Goal: Entertainment & Leisure: Consume media (video, audio)

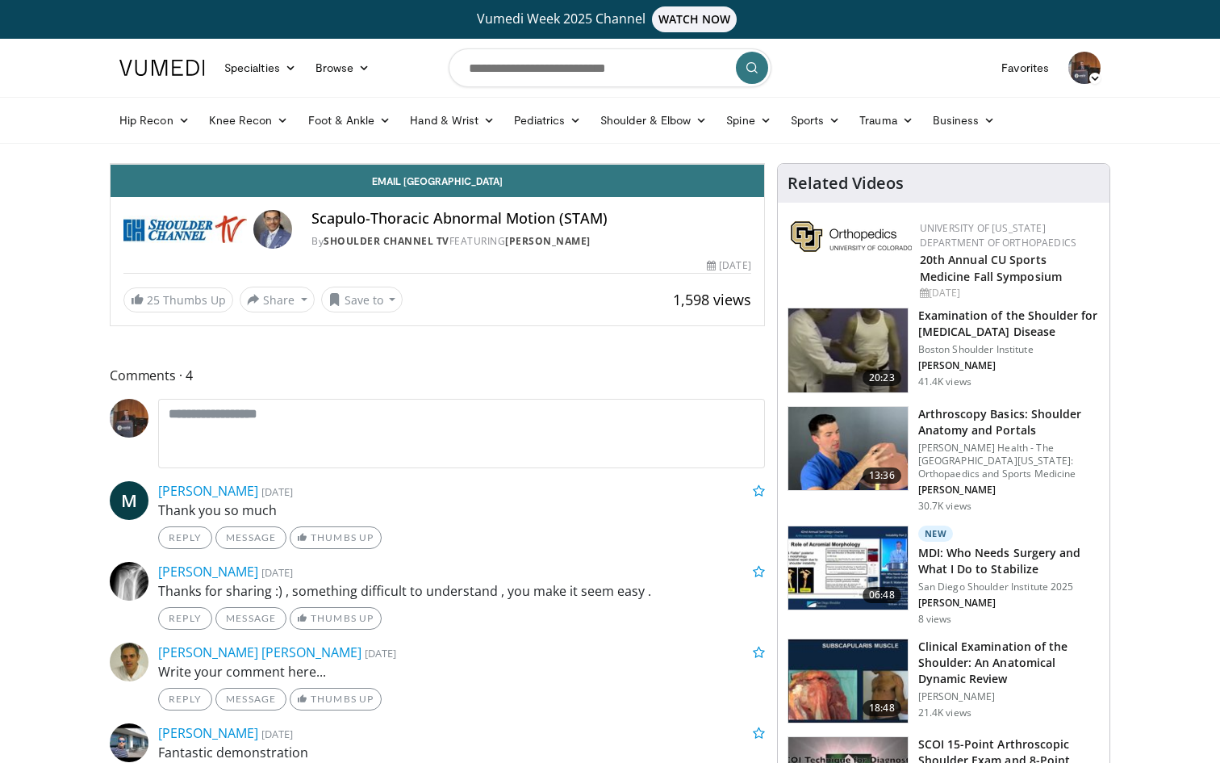
click at [764, 164] on div "10 seconds Tap to unmute" at bounding box center [438, 164] width 654 height 0
click at [672, 164] on div "10 seconds Tap to unmute" at bounding box center [438, 164] width 654 height 0
click at [460, 186] on icon "Video Player" at bounding box center [437, 163] width 45 height 45
click at [717, 164] on div "10 seconds Tap to unmute" at bounding box center [438, 164] width 654 height 0
click at [460, 186] on icon "Video Player" at bounding box center [437, 163] width 45 height 45
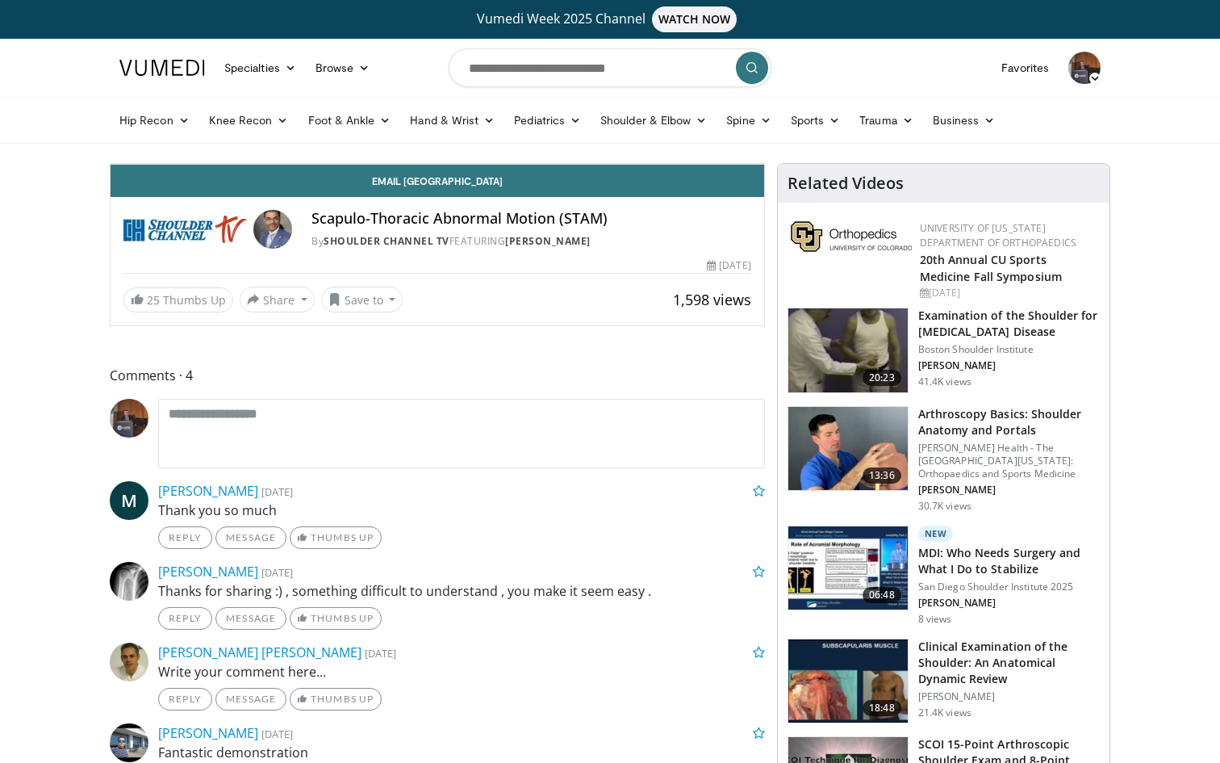
click at [460, 186] on icon "Video Player" at bounding box center [437, 163] width 45 height 45
click at [764, 164] on span "Video Player" at bounding box center [748, 148] width 32 height 32
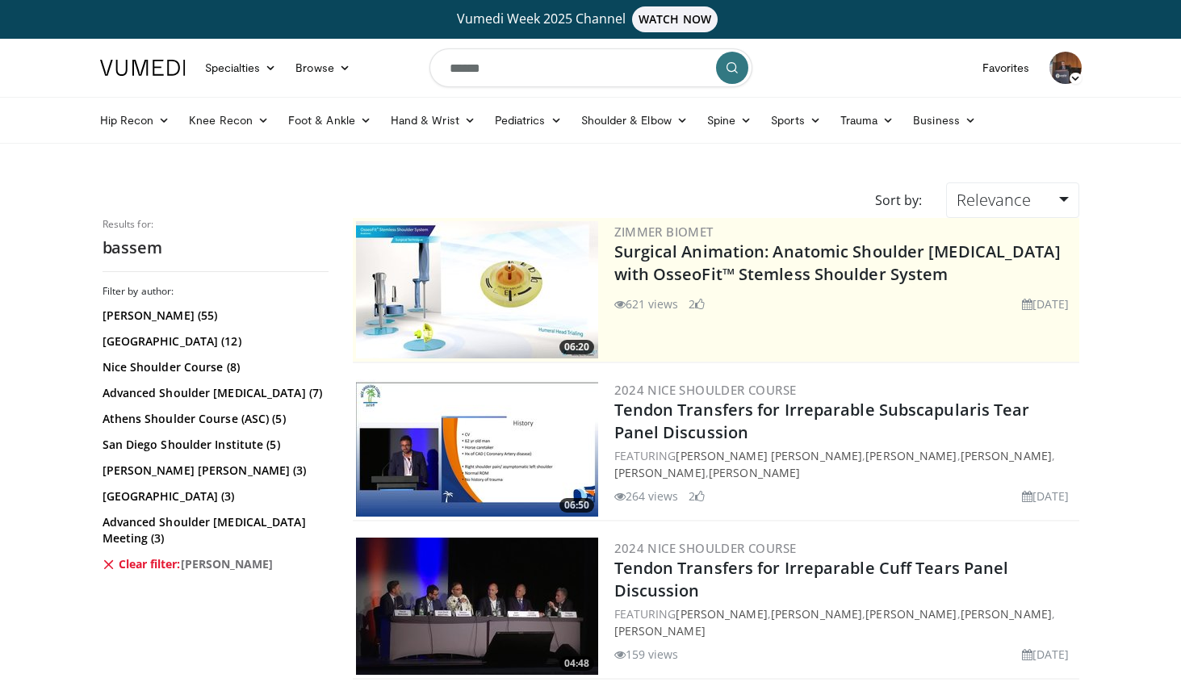
scroll to position [1336, 0]
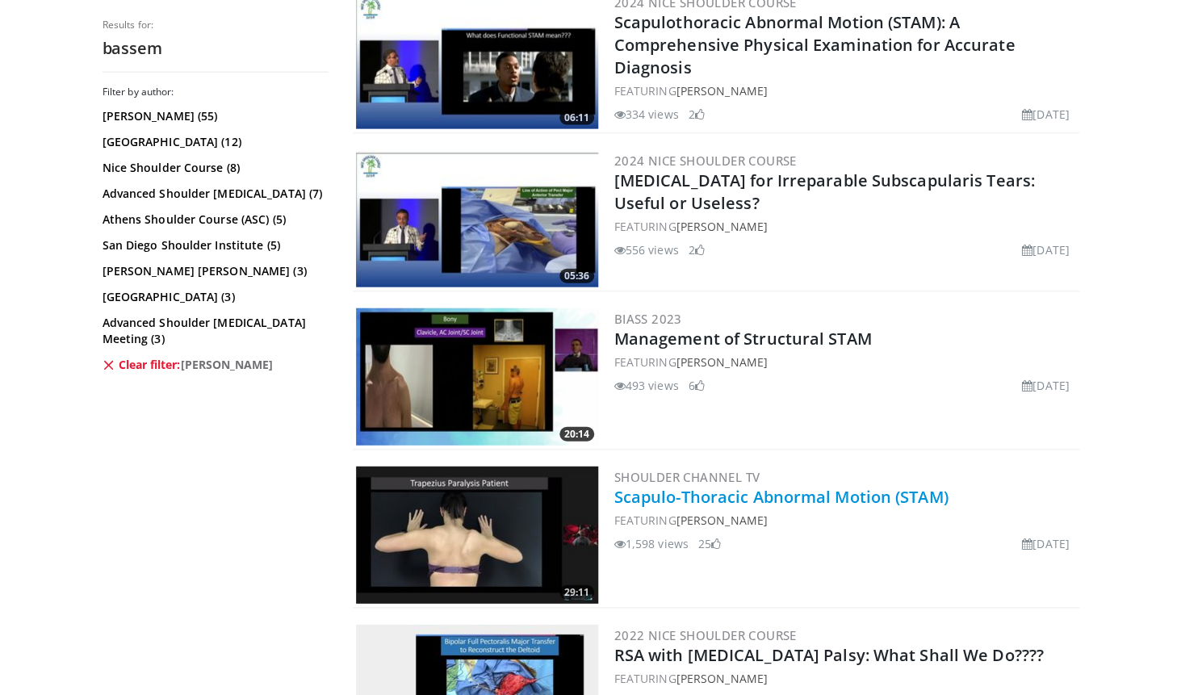
click at [753, 500] on link "Scapulo-Thoracic Abnormal Motion (STAM)" at bounding box center [781, 497] width 334 height 22
click at [773, 497] on link "Scapulo-Thoracic Abnormal Motion (STAM)" at bounding box center [781, 497] width 334 height 22
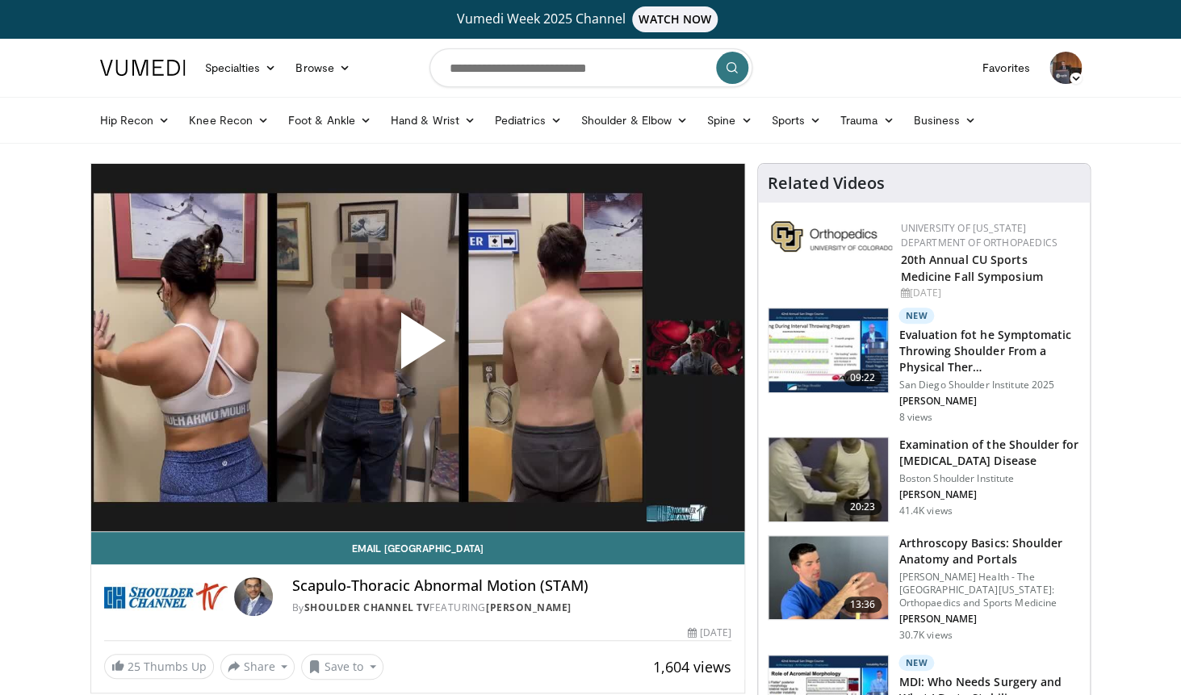
click at [417, 347] on span "Video Player" at bounding box center [417, 347] width 0 height 0
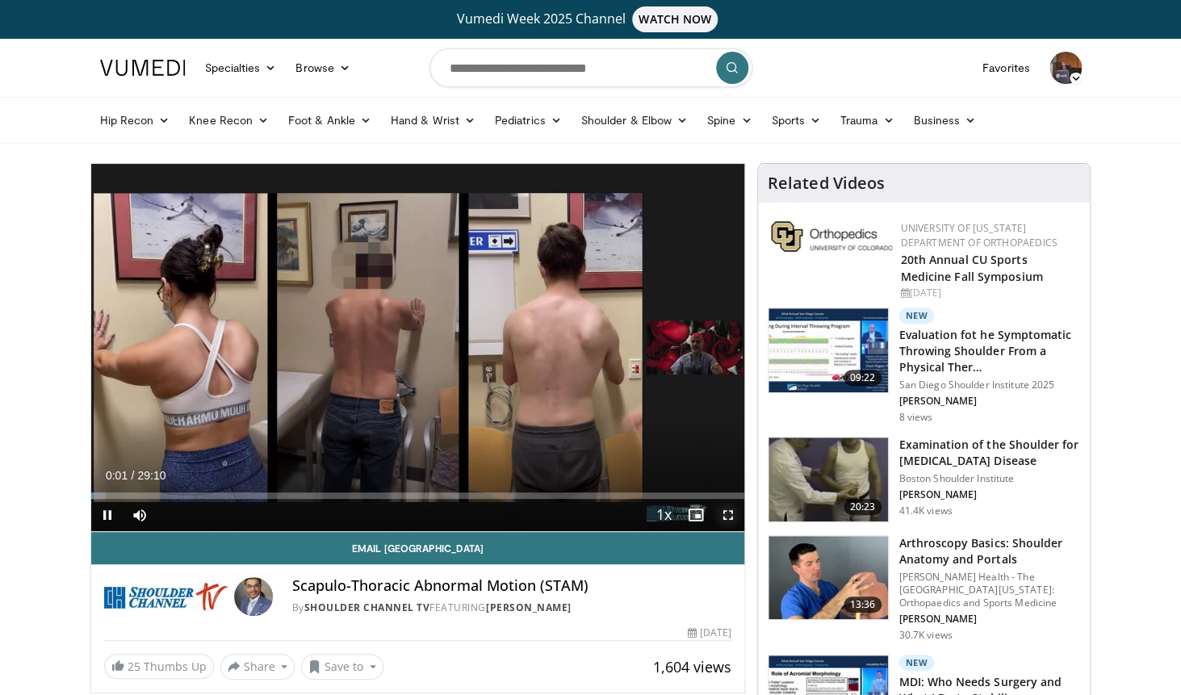
click at [729, 518] on span "Video Player" at bounding box center [728, 515] width 32 height 32
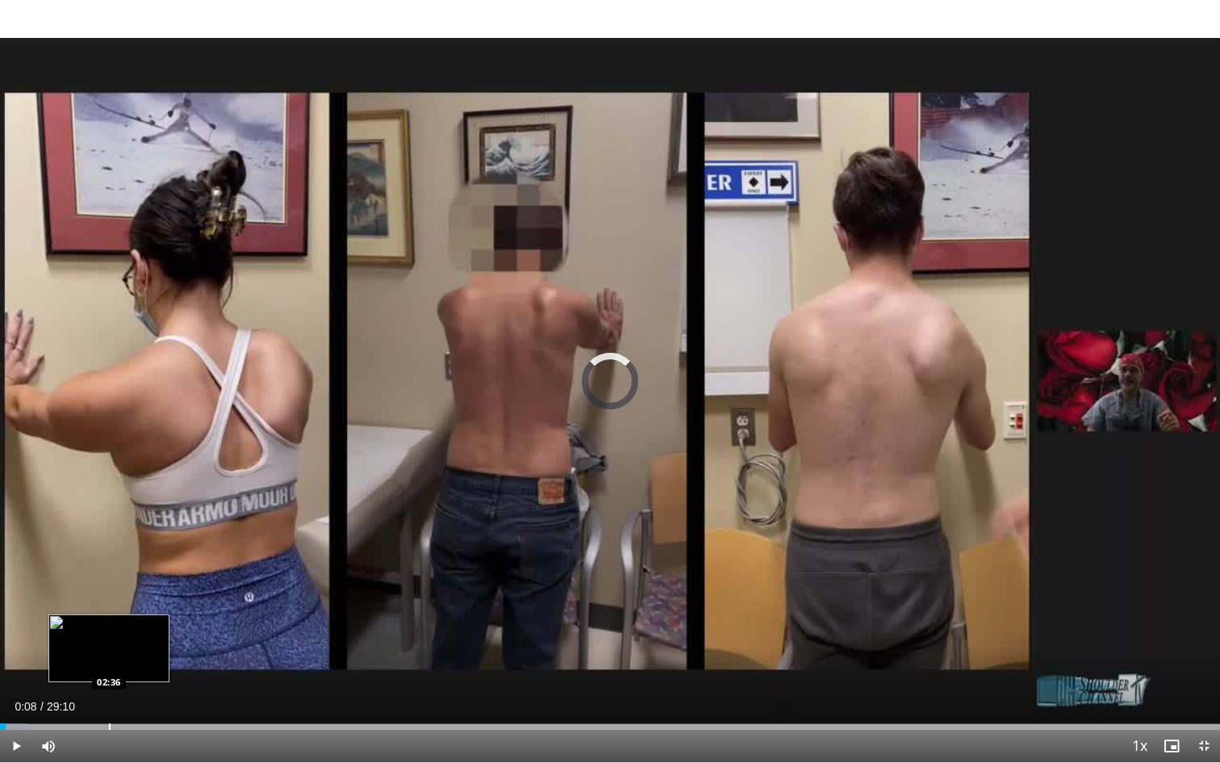
drag, startPoint x: 6, startPoint y: 725, endPoint x: 82, endPoint y: 717, distance: 76.4
click at [120, 694] on div "Loaded : 2.26% 02:35 02:36" at bounding box center [610, 721] width 1220 height 15
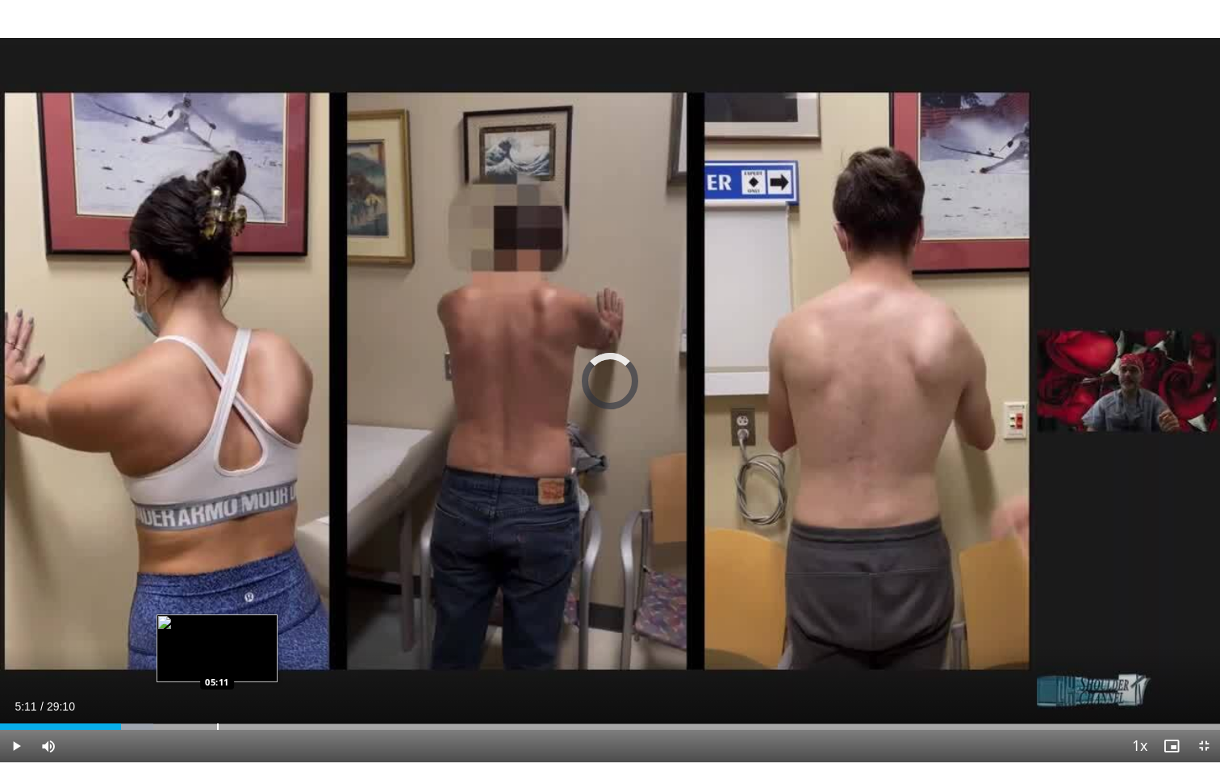
click at [217, 694] on div "Progress Bar" at bounding box center [218, 726] width 2 height 6
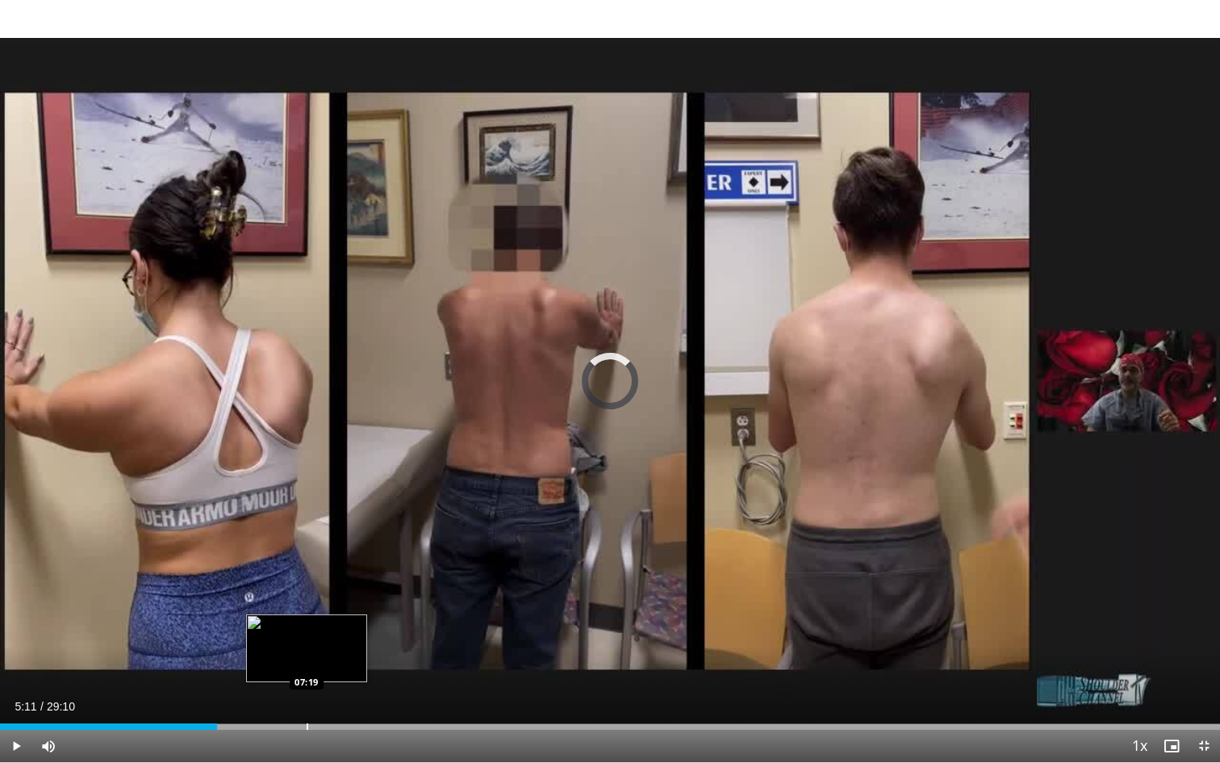
drag, startPoint x: 217, startPoint y: 727, endPoint x: 307, endPoint y: 729, distance: 89.6
click at [307, 694] on div "Progress Bar" at bounding box center [308, 726] width 2 height 6
click at [320, 694] on div "Progress Bar" at bounding box center [321, 726] width 2 height 6
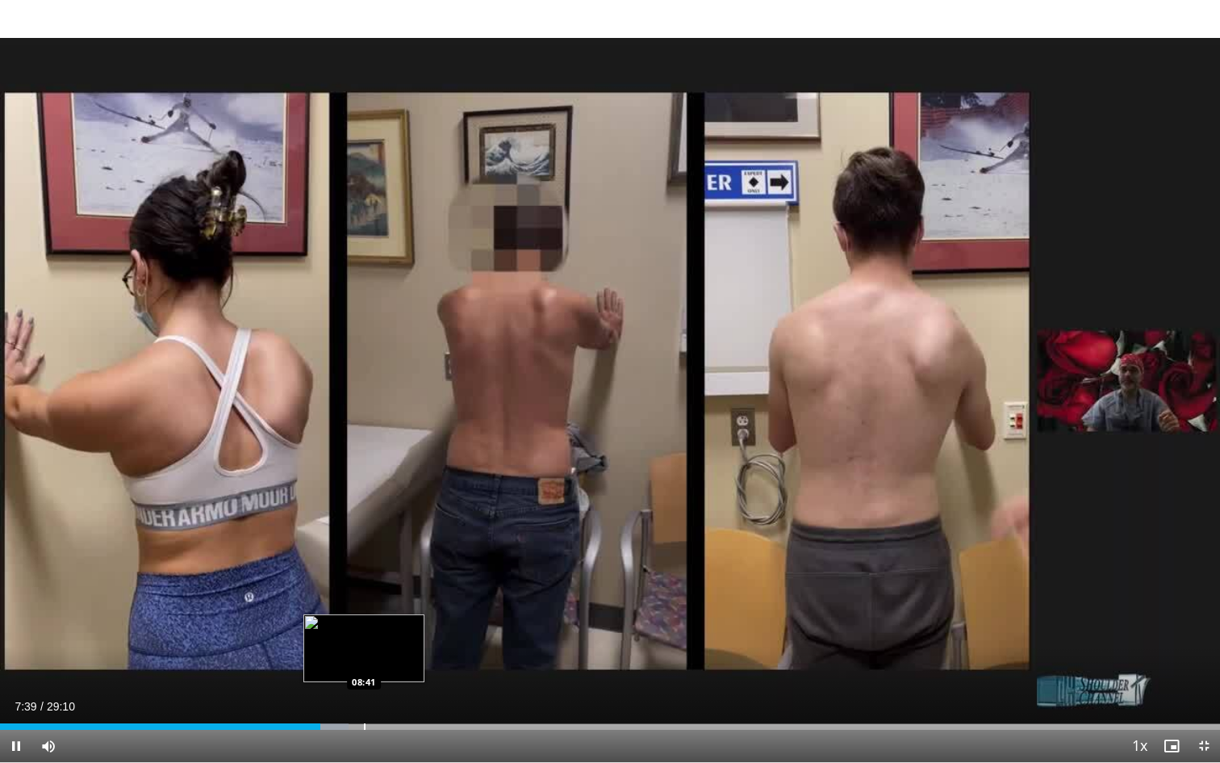
click at [364, 694] on div "Progress Bar" at bounding box center [365, 726] width 2 height 6
click at [349, 694] on div "08:42" at bounding box center [182, 726] width 365 height 6
click at [345, 694] on div "Loaded : 28.57% 08:14 08:15" at bounding box center [610, 726] width 1220 height 6
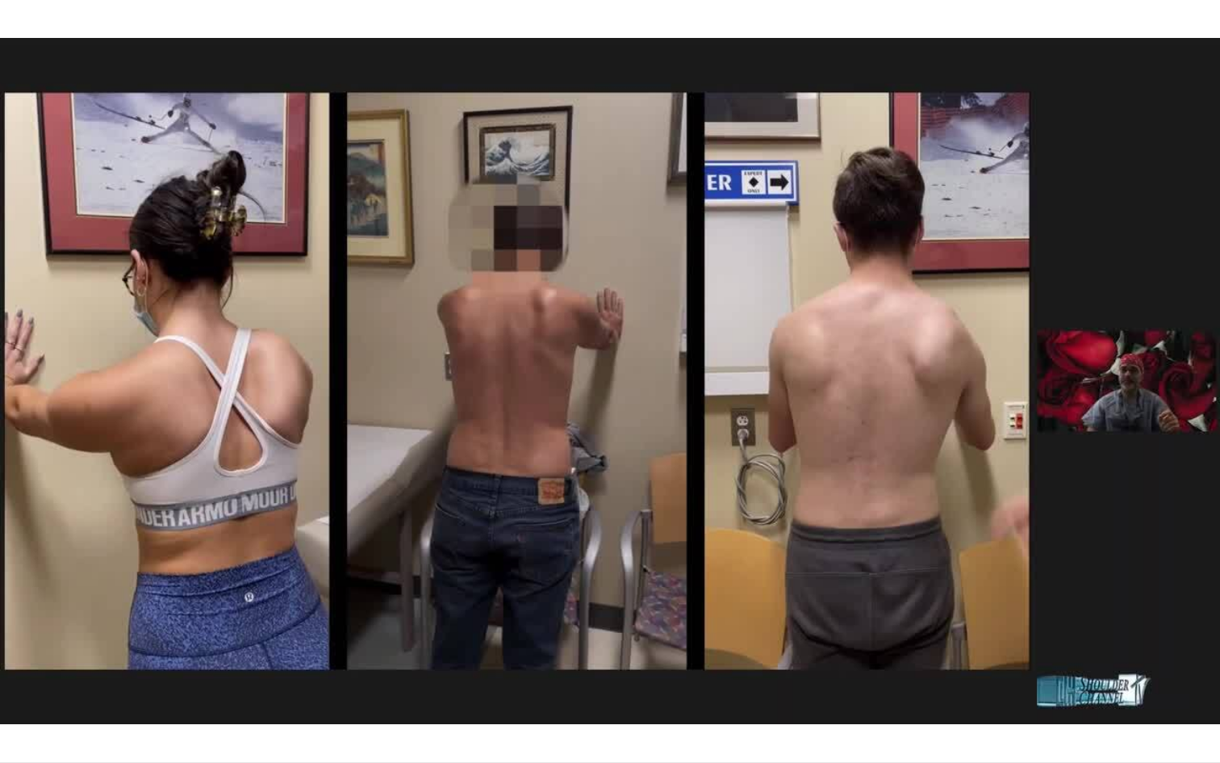
click at [659, 485] on div "10 seconds Tap to unmute" at bounding box center [610, 381] width 1220 height 762
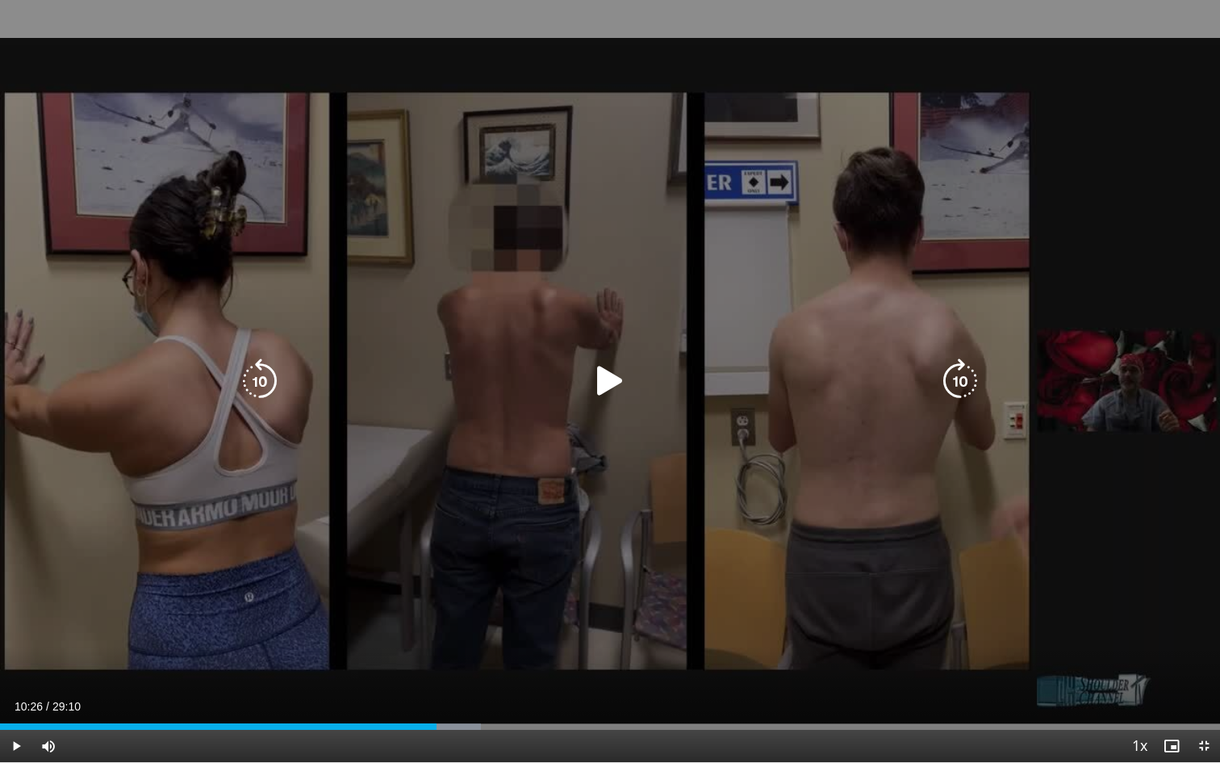
click at [610, 381] on icon "Video Player" at bounding box center [609, 380] width 45 height 45
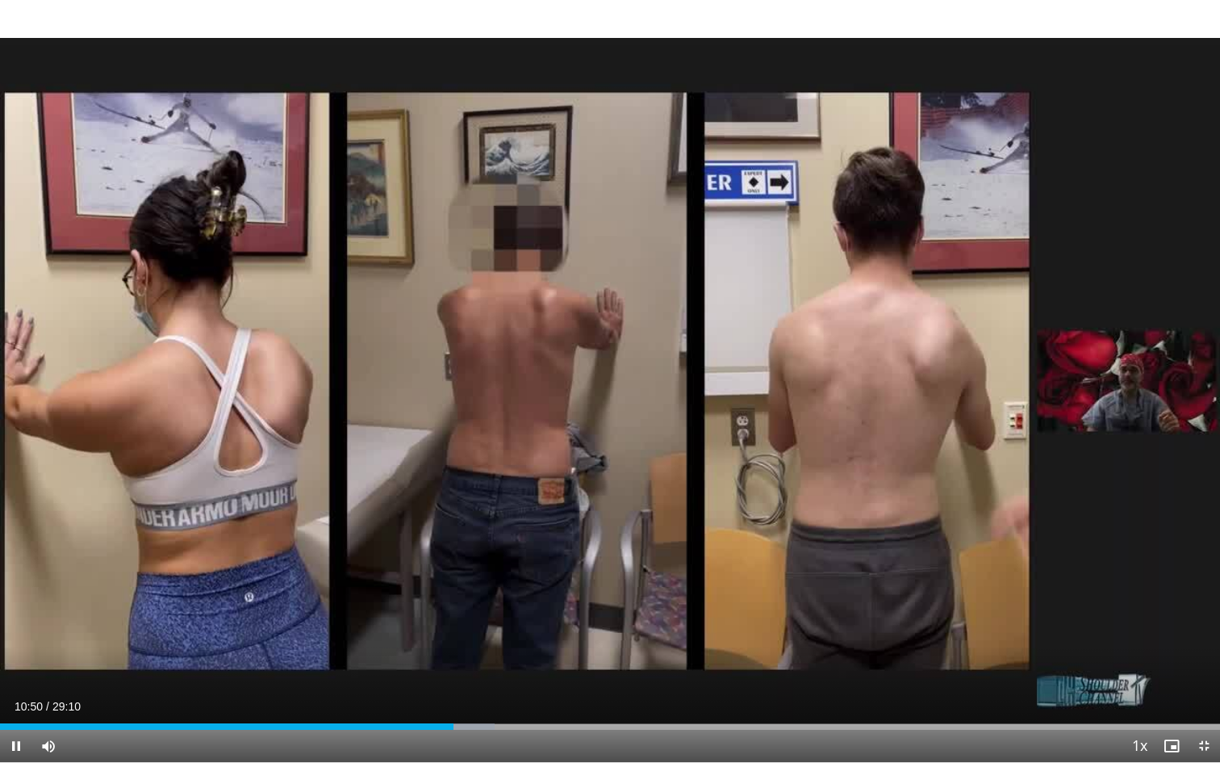
click at [568, 472] on div "10 seconds Tap to unmute" at bounding box center [610, 381] width 1220 height 762
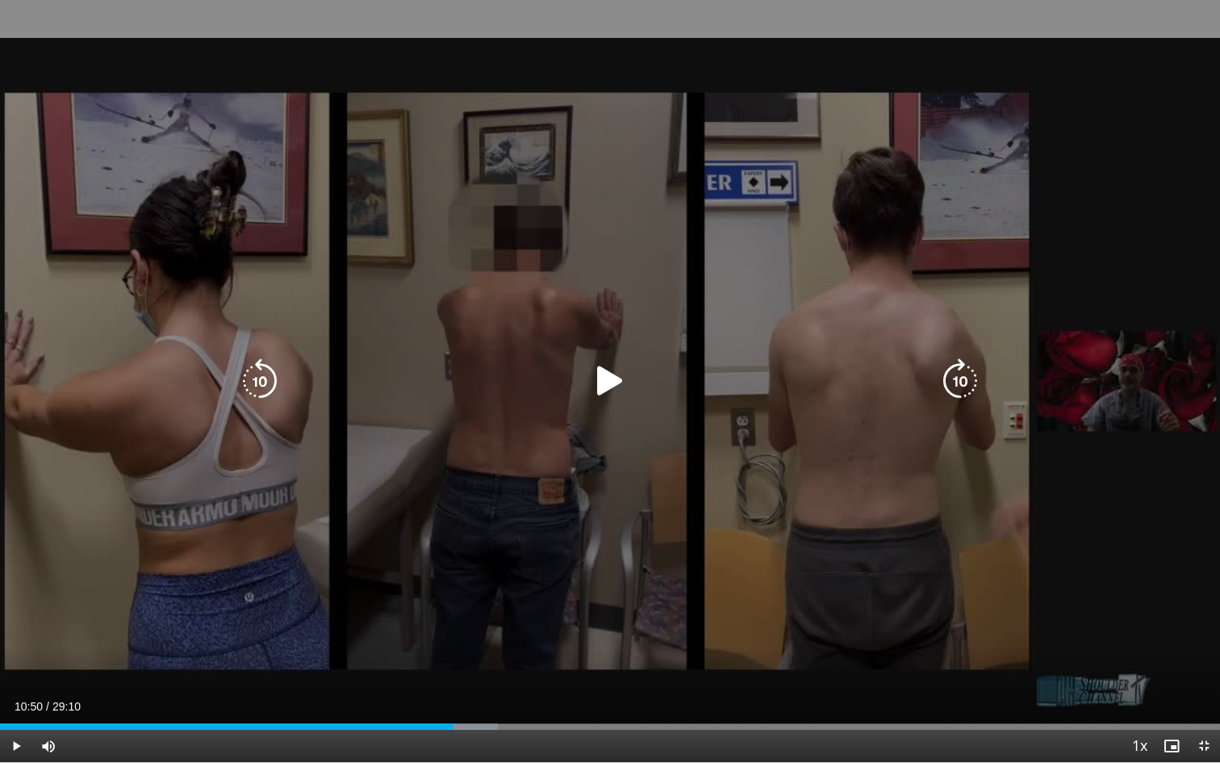
click at [604, 378] on icon "Video Player" at bounding box center [609, 380] width 45 height 45
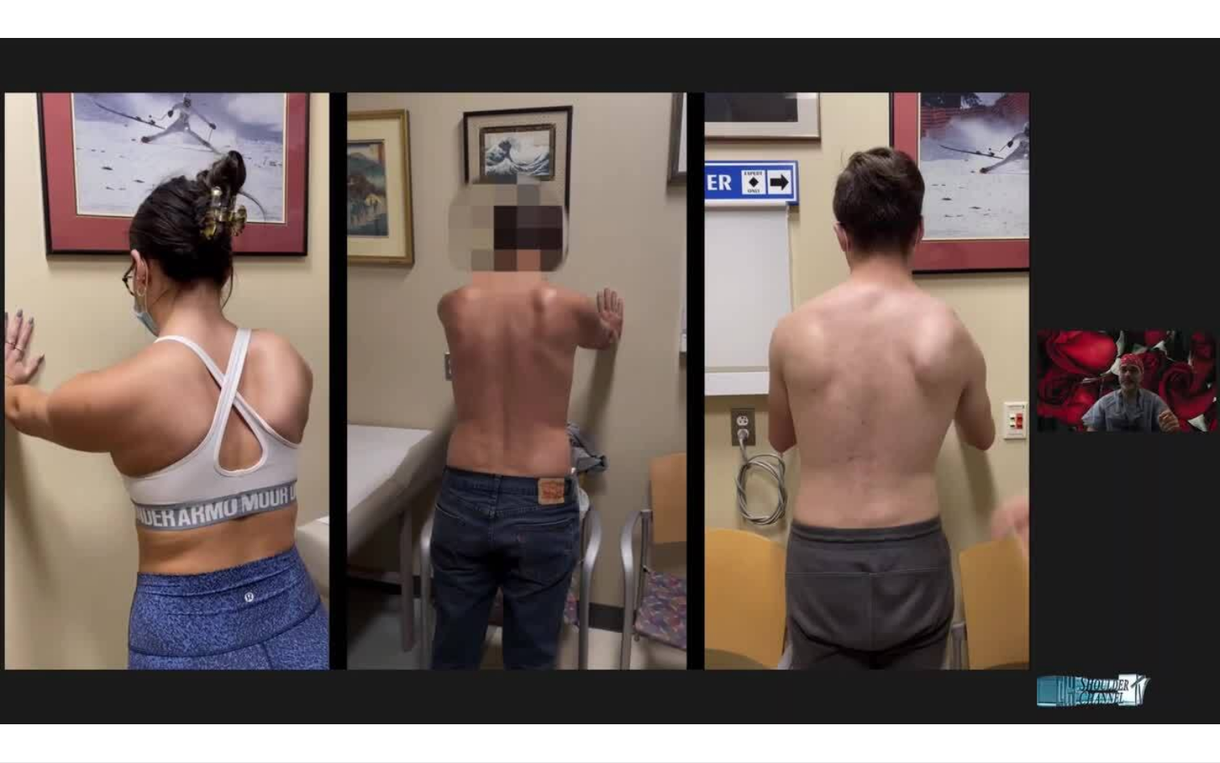
click at [602, 547] on div "10 seconds Tap to unmute" at bounding box center [610, 381] width 1220 height 762
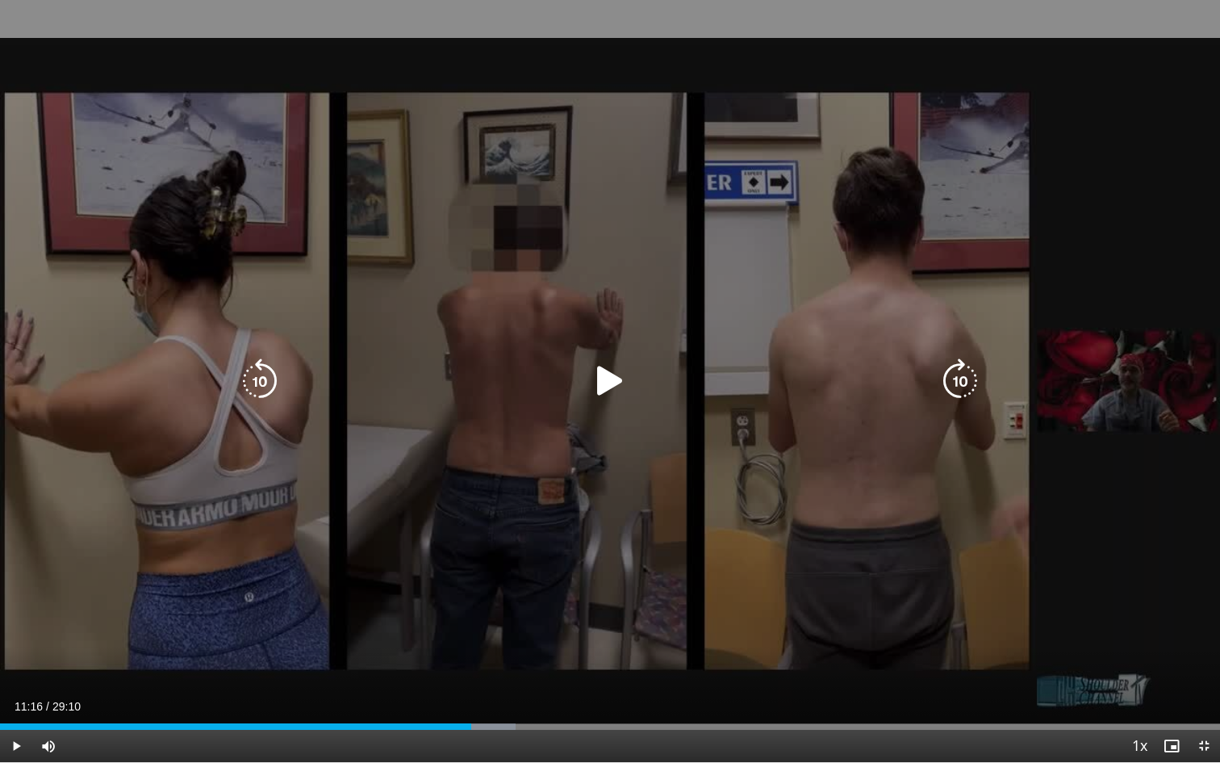
click at [602, 391] on icon "Video Player" at bounding box center [609, 380] width 45 height 45
click at [581, 486] on div "10 seconds Tap to unmute" at bounding box center [610, 381] width 1220 height 762
click at [611, 384] on icon "Video Player" at bounding box center [609, 380] width 45 height 45
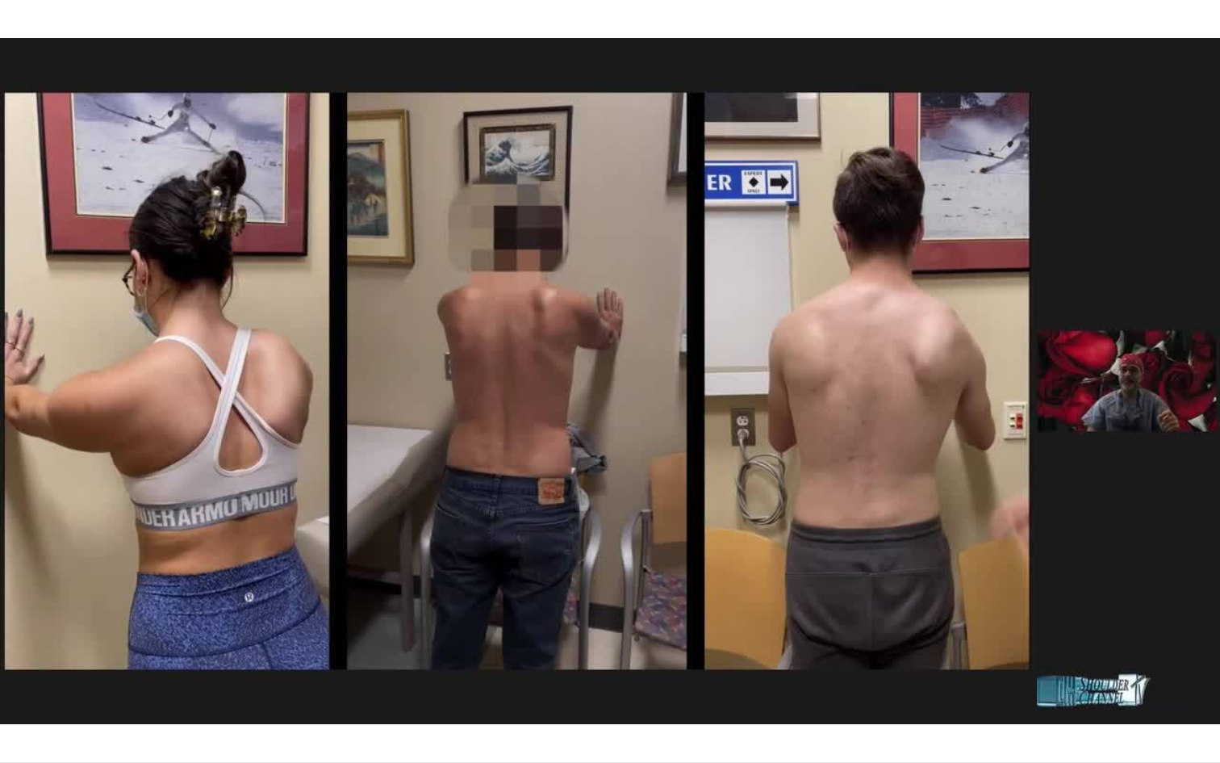
click at [684, 504] on div "10 seconds Tap to unmute" at bounding box center [610, 381] width 1220 height 762
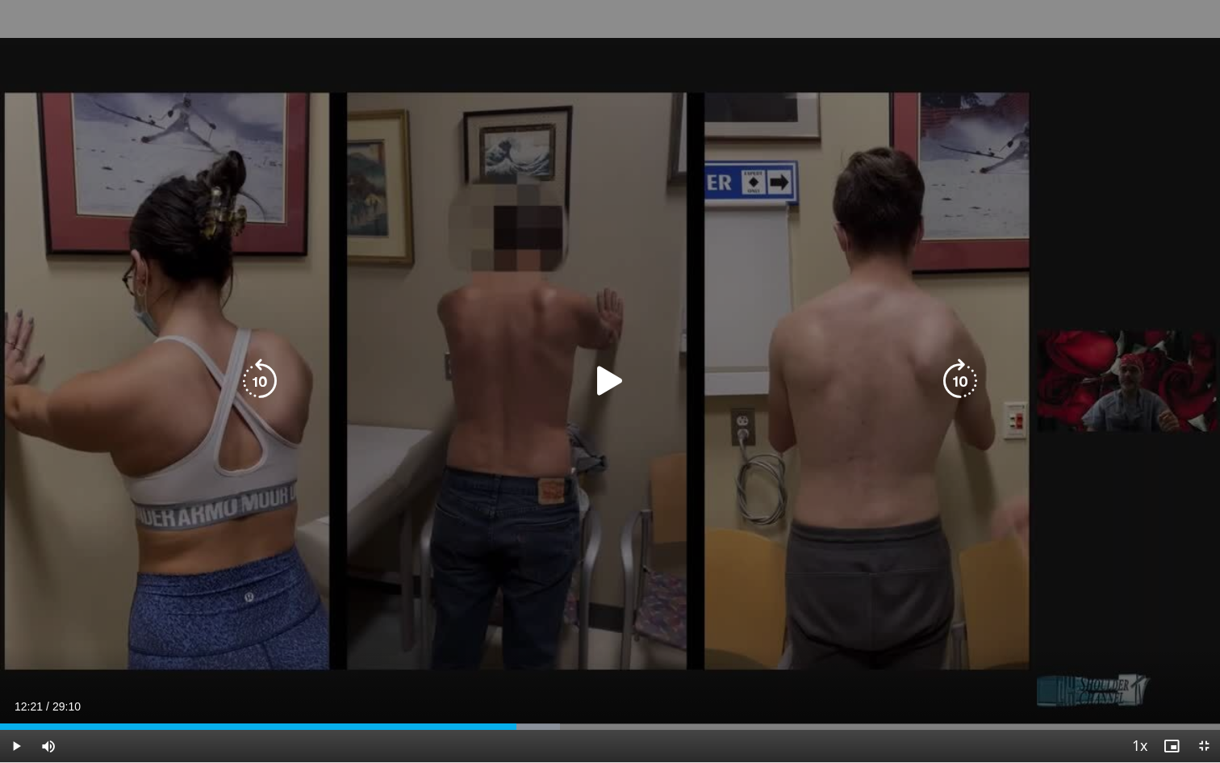
click at [613, 379] on icon "Video Player" at bounding box center [609, 380] width 45 height 45
click at [710, 504] on div "10 seconds Tap to unmute" at bounding box center [610, 381] width 1220 height 762
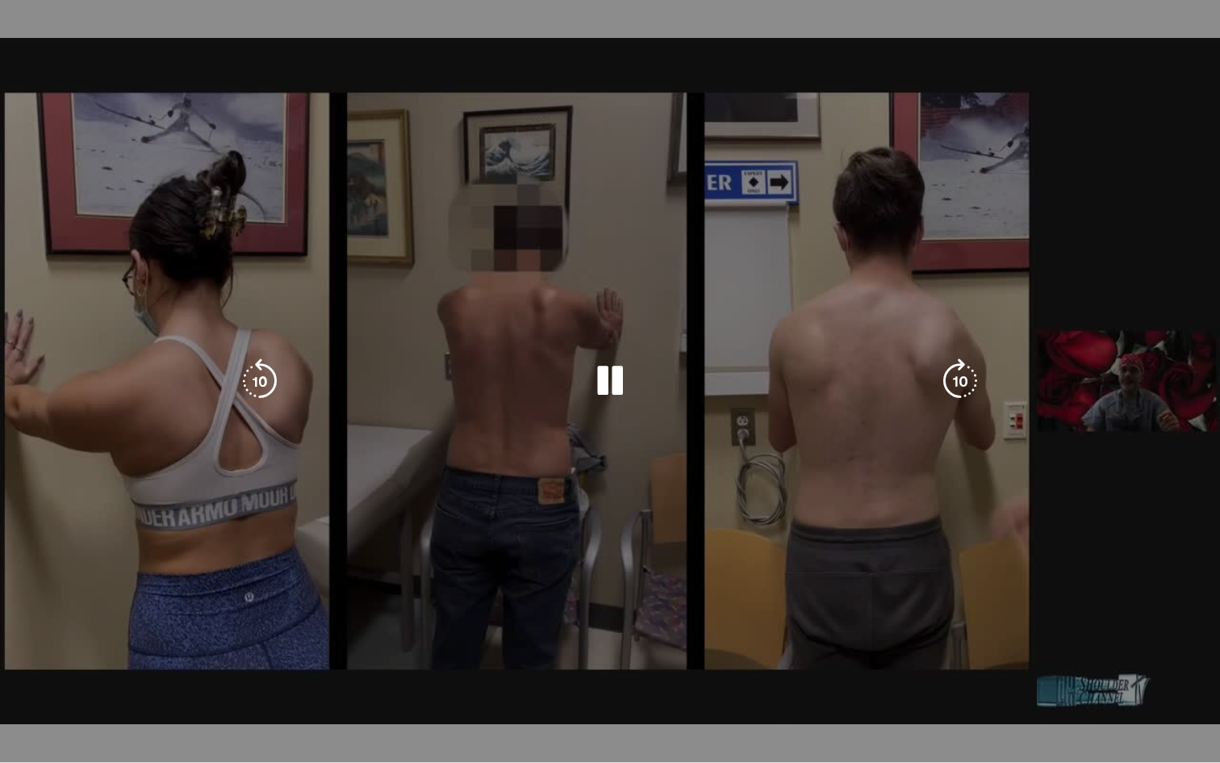
drag, startPoint x: 710, startPoint y: 504, endPoint x: 659, endPoint y: 508, distance: 50.9
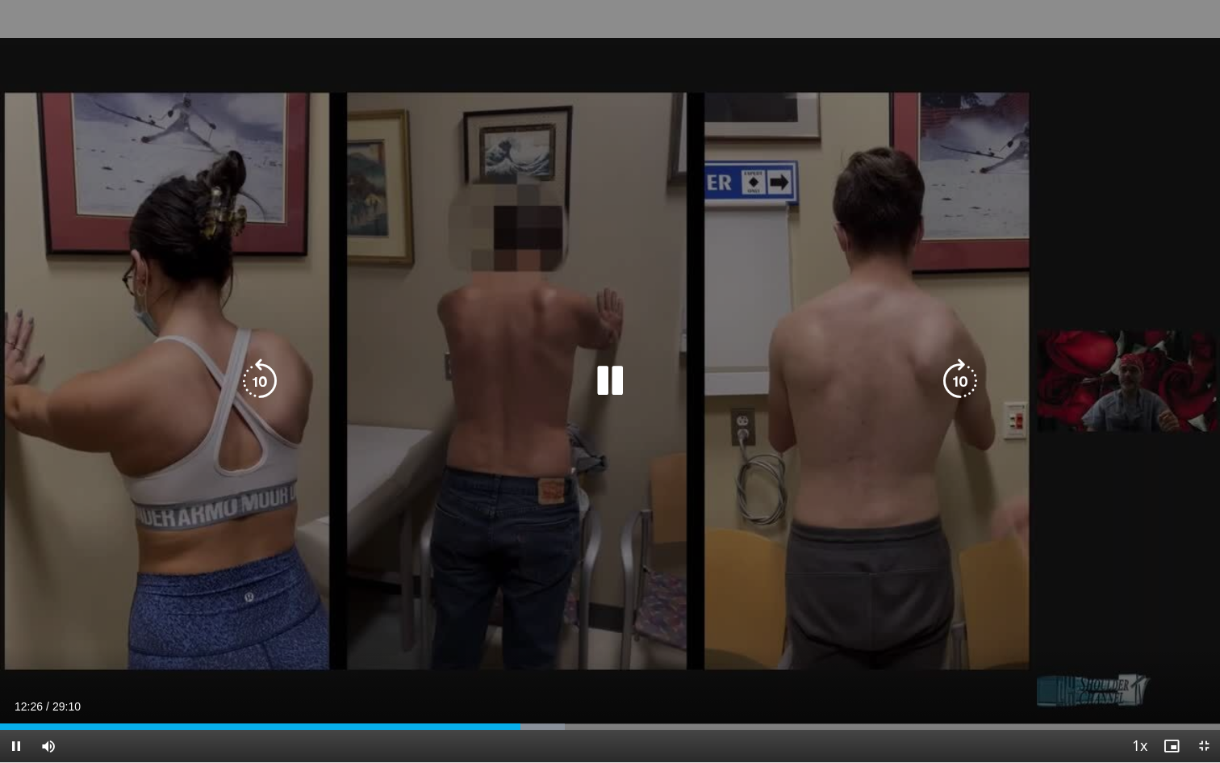
click at [611, 394] on icon "Video Player" at bounding box center [609, 380] width 45 height 45
click at [747, 525] on div "10 seconds Tap to unmute" at bounding box center [610, 381] width 1220 height 762
click at [1056, 613] on div "10 seconds Tap to unmute" at bounding box center [610, 381] width 1220 height 762
click at [609, 380] on icon "Video Player" at bounding box center [609, 380] width 45 height 45
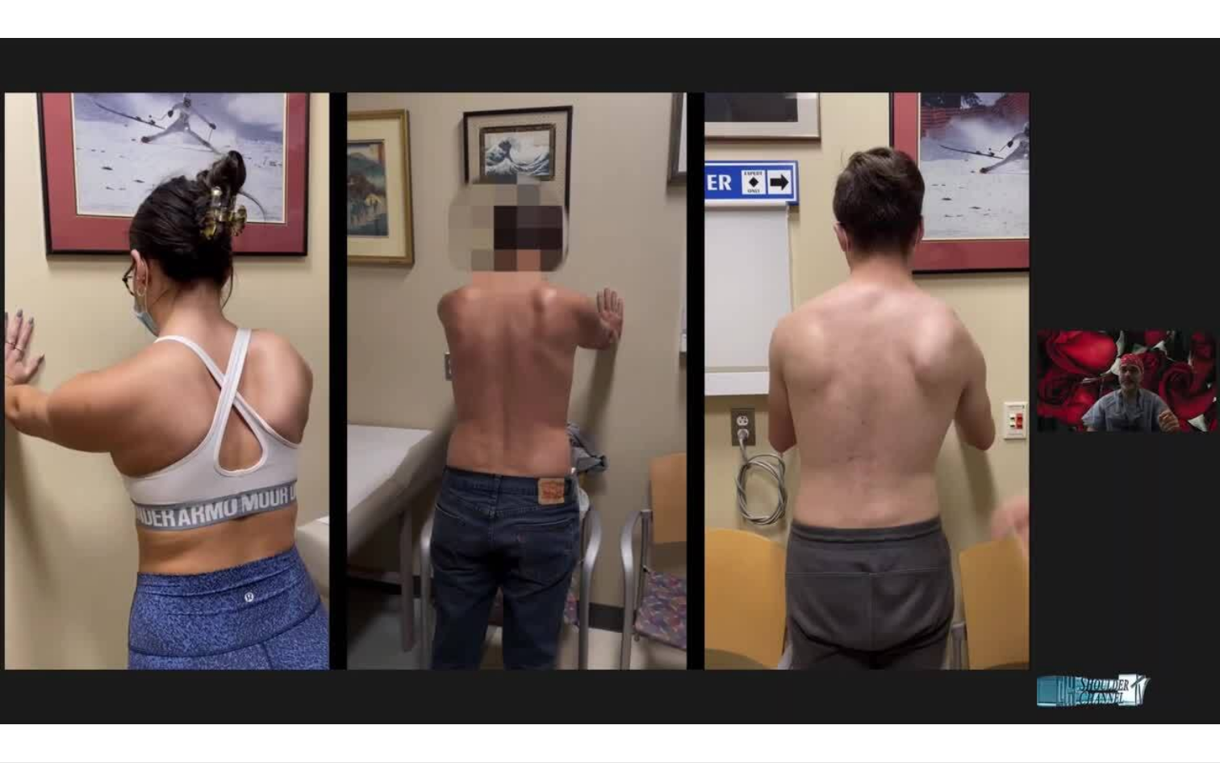
click at [739, 558] on div "10 seconds Tap to unmute" at bounding box center [610, 381] width 1220 height 762
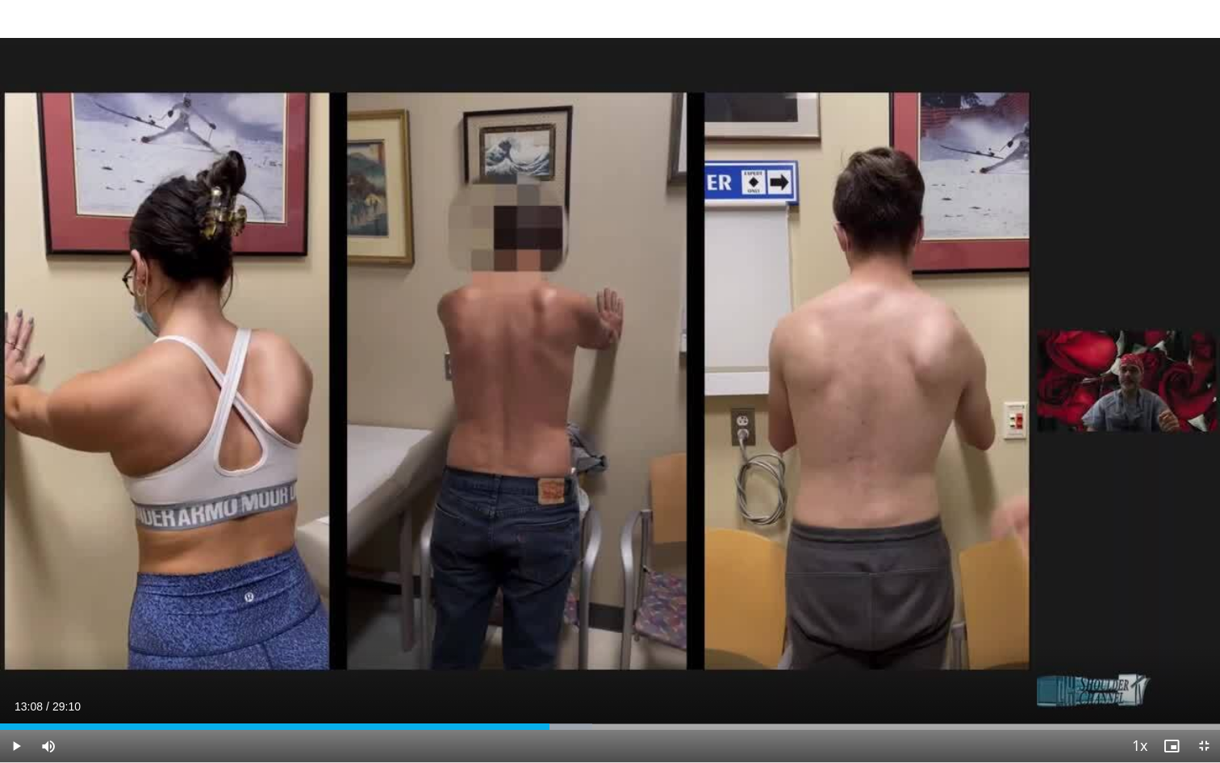
click at [739, 558] on div "10 seconds Tap to unmute" at bounding box center [610, 381] width 1220 height 762
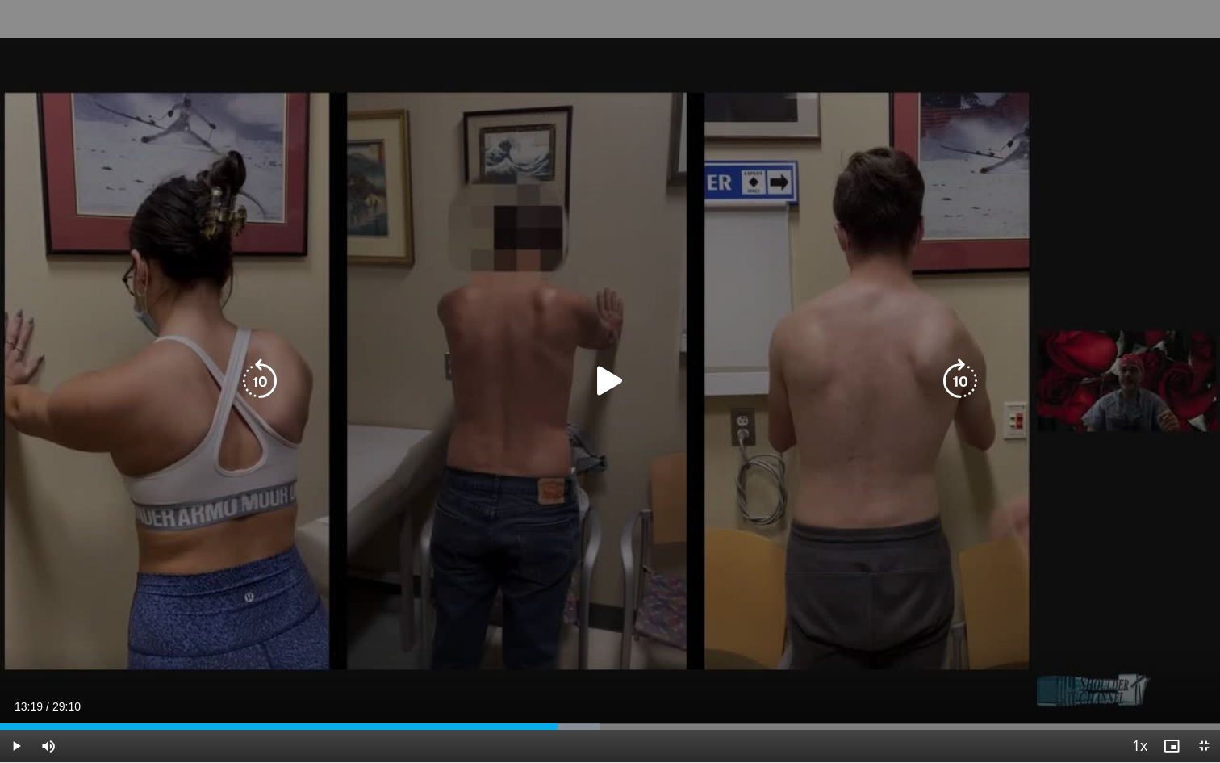
click at [607, 388] on icon "Video Player" at bounding box center [609, 380] width 45 height 45
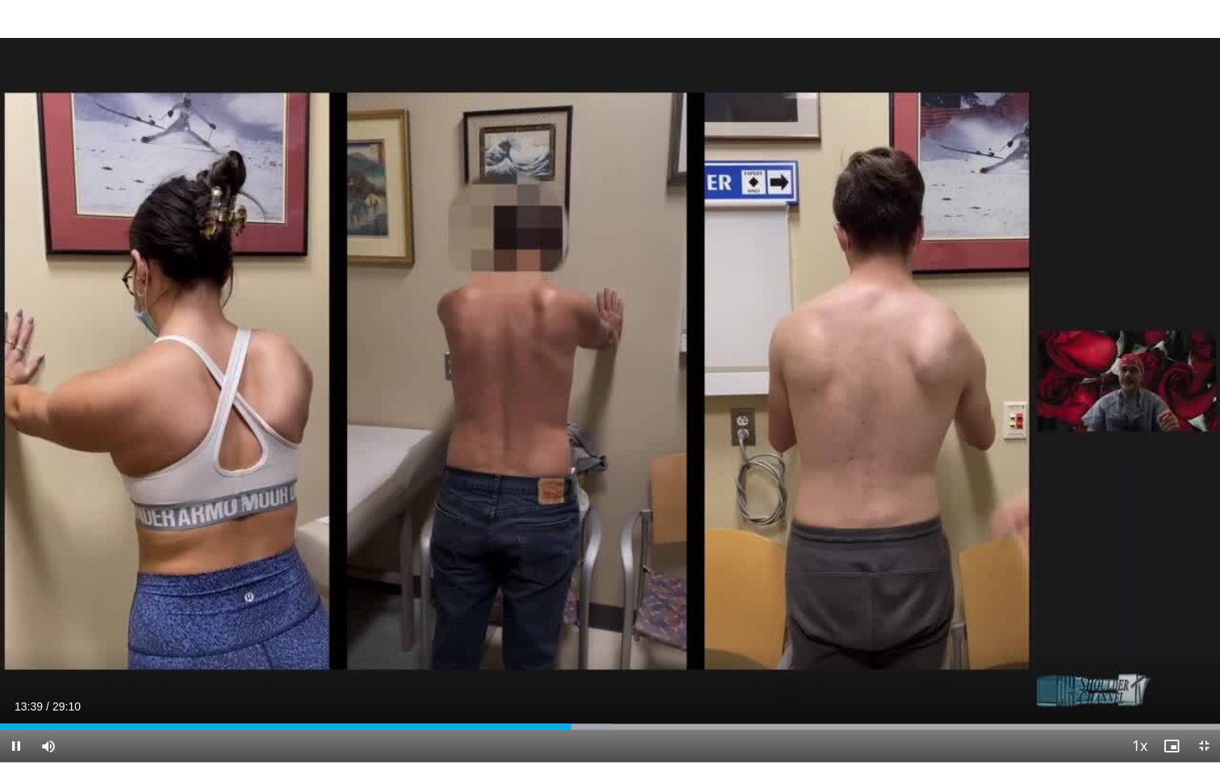
click at [696, 491] on div "10 seconds Tap to unmute" at bounding box center [610, 381] width 1220 height 762
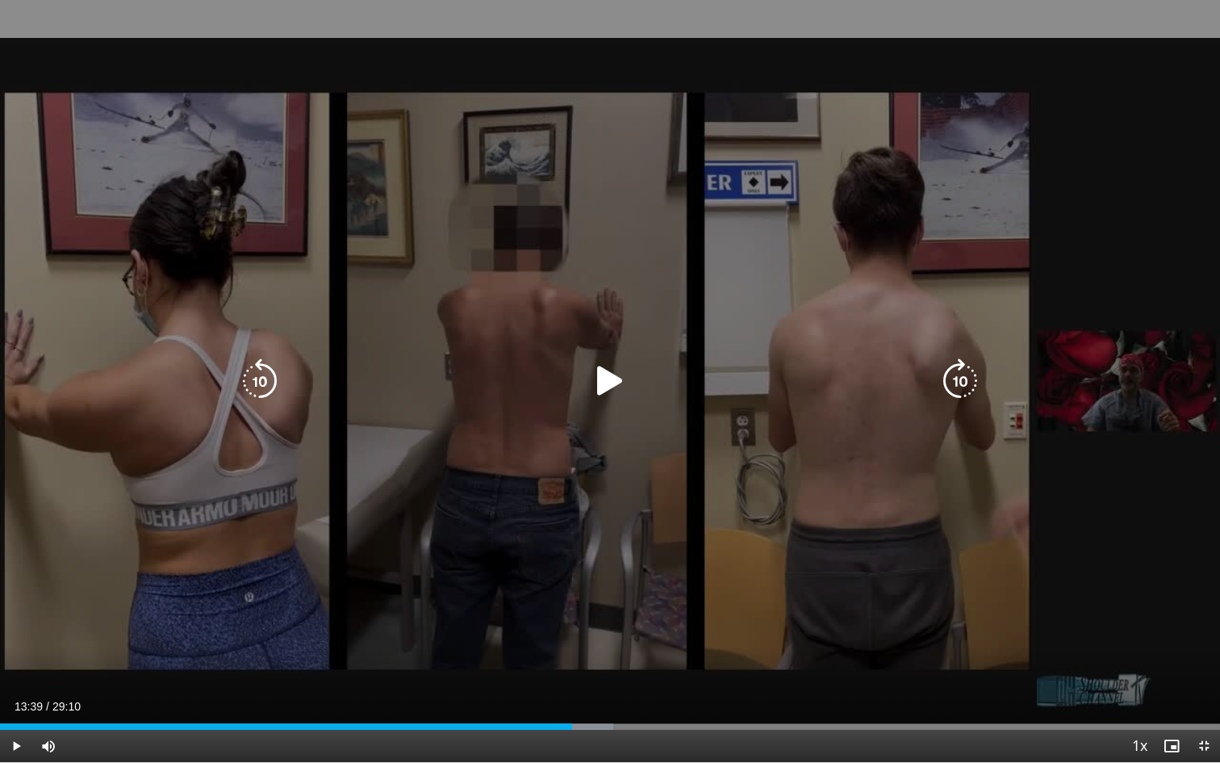
click at [610, 381] on icon "Video Player" at bounding box center [609, 380] width 45 height 45
click at [660, 451] on div "10 seconds Tap to unmute" at bounding box center [610, 381] width 1220 height 762
click at [611, 380] on icon "Video Player" at bounding box center [609, 380] width 45 height 45
click at [724, 529] on div "10 seconds Tap to unmute" at bounding box center [610, 381] width 1220 height 762
click at [611, 374] on icon "Video Player" at bounding box center [609, 380] width 45 height 45
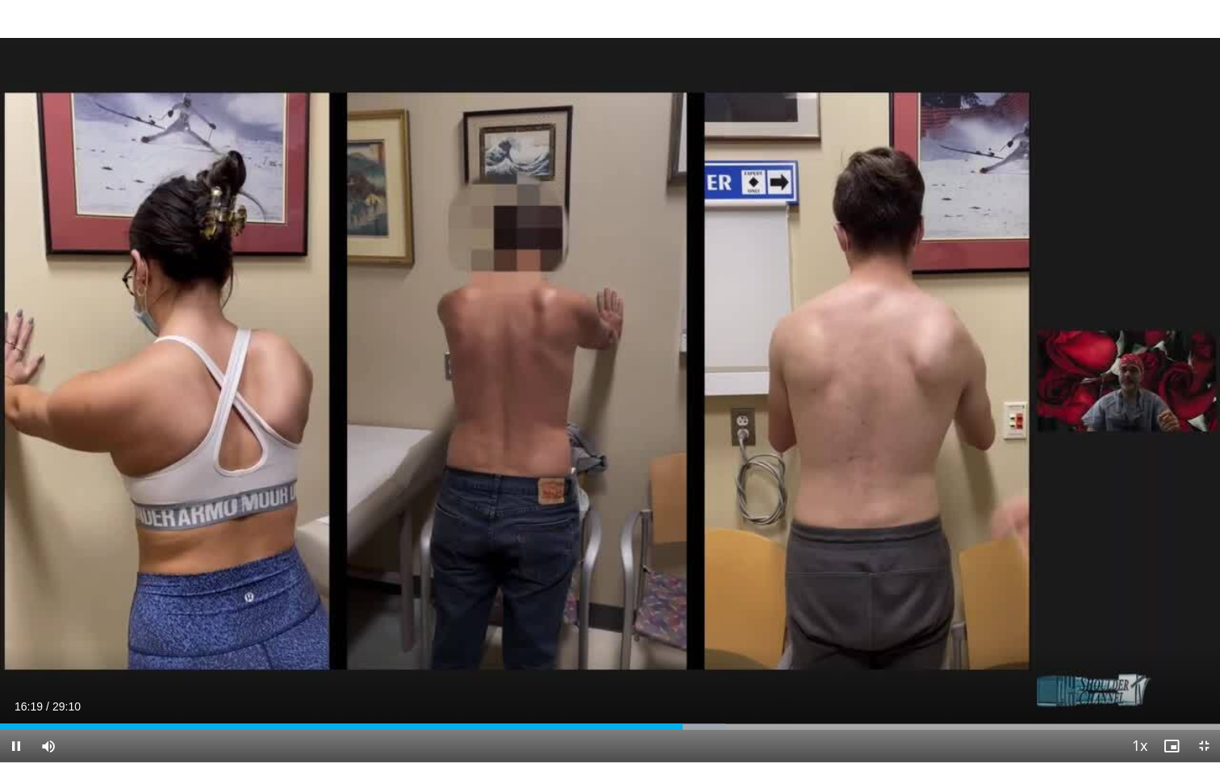
click at [742, 503] on div "10 seconds Tap to unmute" at bounding box center [610, 381] width 1220 height 762
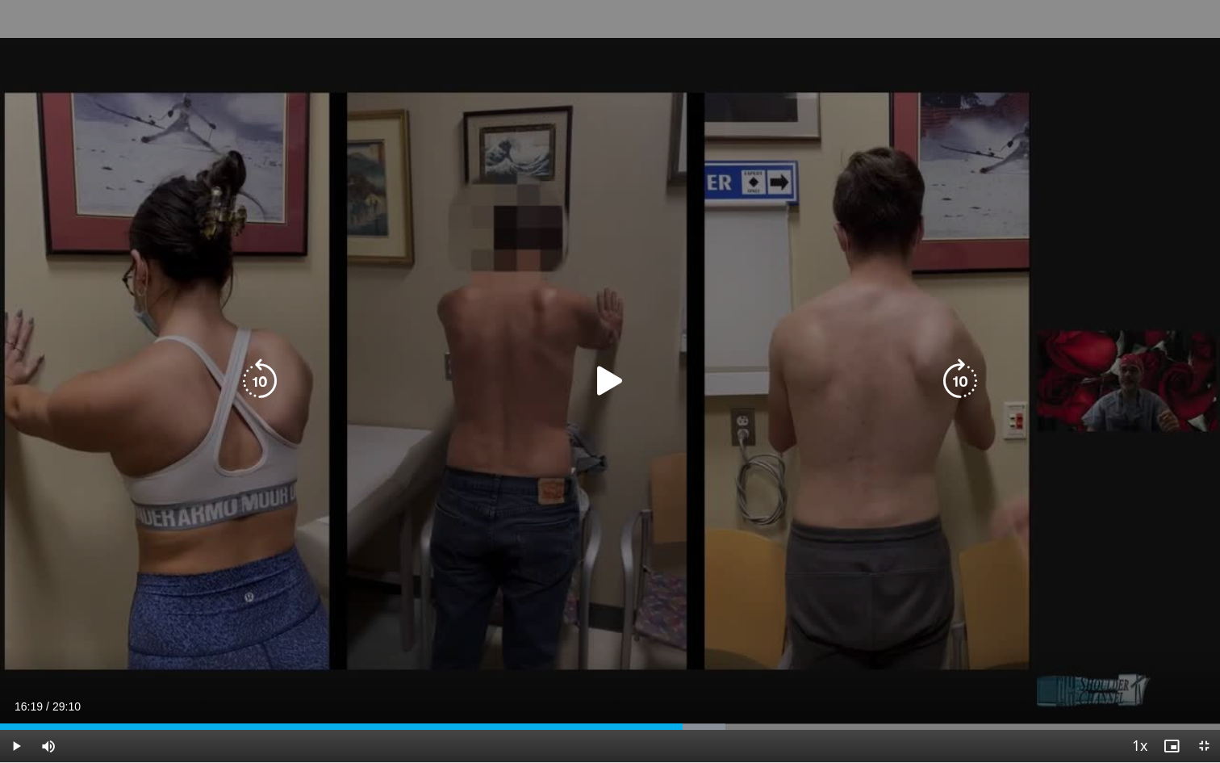
click at [611, 383] on icon "Video Player" at bounding box center [609, 380] width 45 height 45
click at [659, 433] on div "10 seconds Tap to unmute" at bounding box center [610, 381] width 1220 height 762
click at [740, 518] on div "10 seconds Tap to unmute" at bounding box center [610, 381] width 1220 height 762
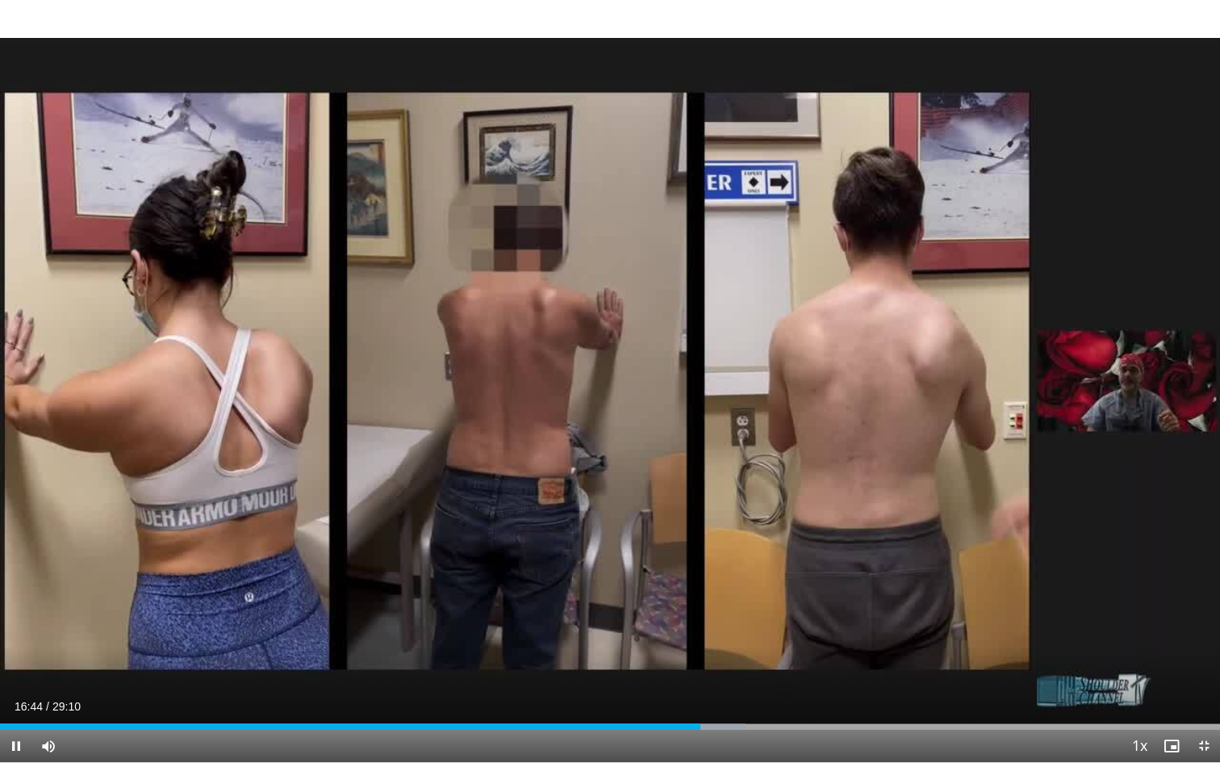
click at [740, 518] on div "10 seconds Tap to unmute" at bounding box center [610, 381] width 1220 height 762
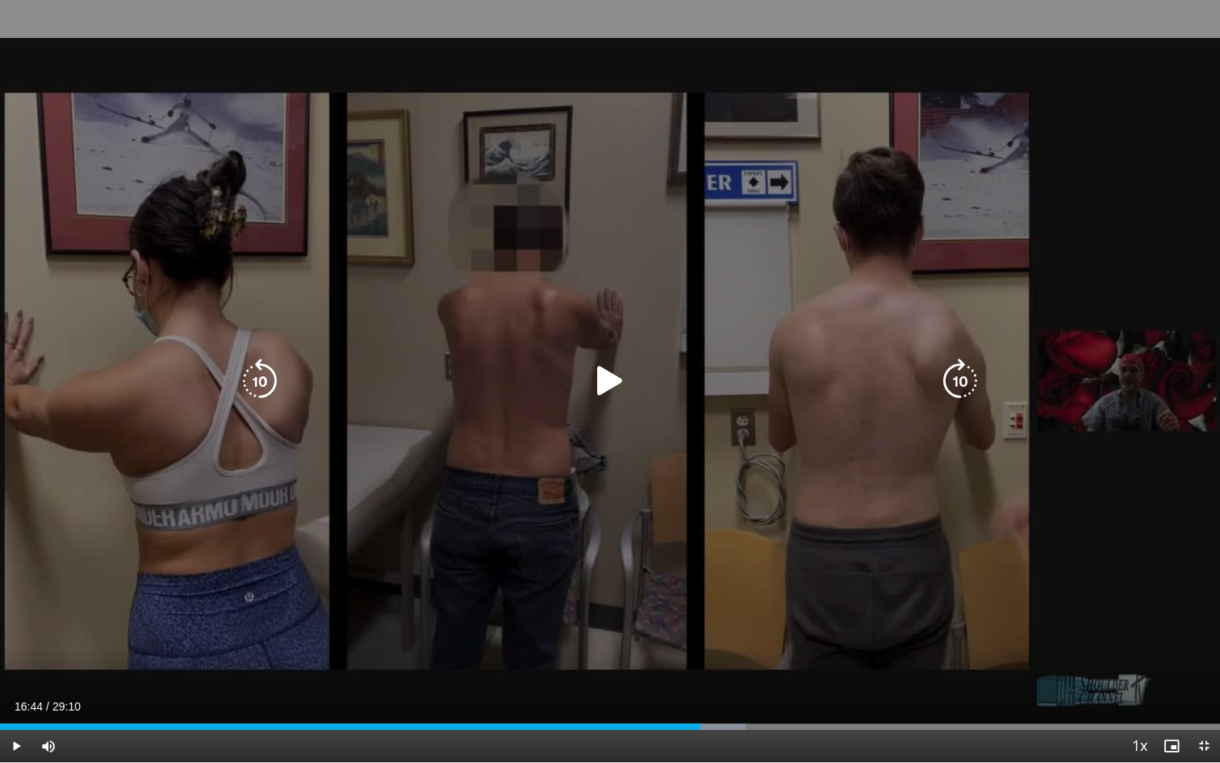
click at [1075, 621] on div "10 seconds Tap to unmute" at bounding box center [610, 381] width 1220 height 762
click at [980, 633] on div "10 seconds Tap to unmute" at bounding box center [610, 381] width 1220 height 762
click at [612, 374] on icon "Video Player" at bounding box center [609, 380] width 45 height 45
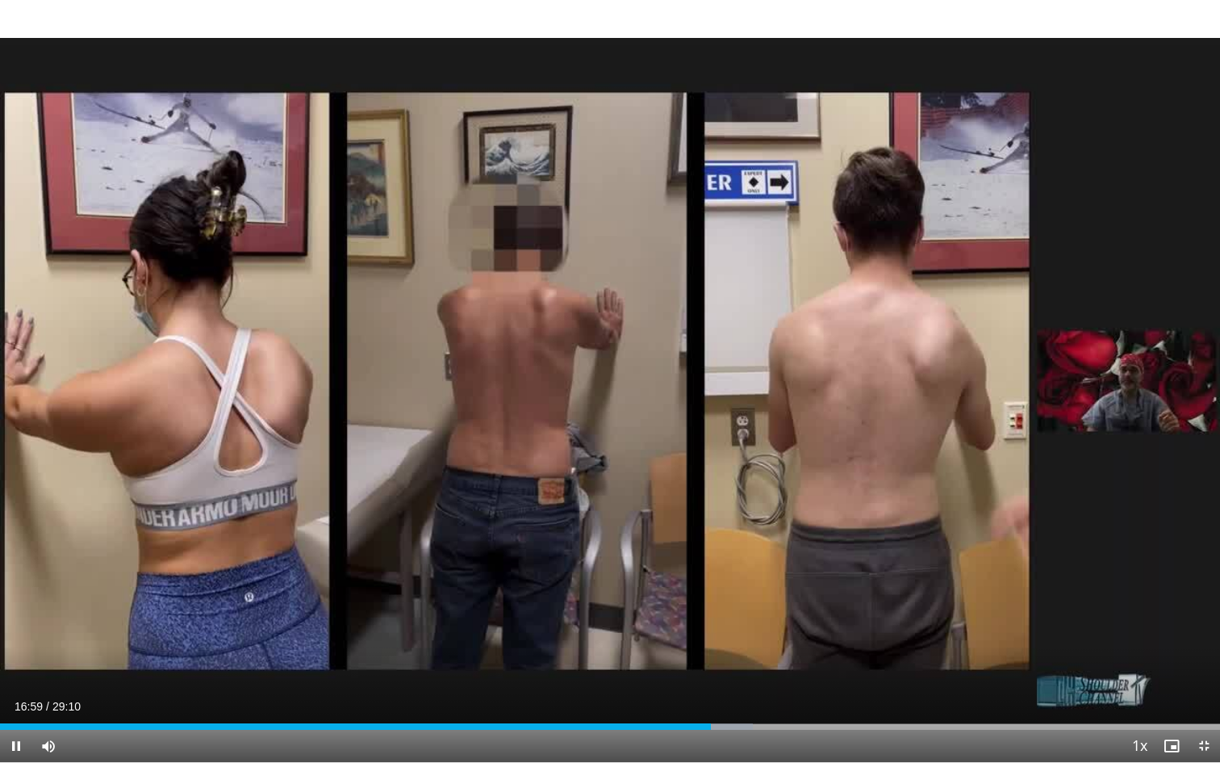
click at [750, 469] on div "10 seconds Tap to unmute" at bounding box center [610, 381] width 1220 height 762
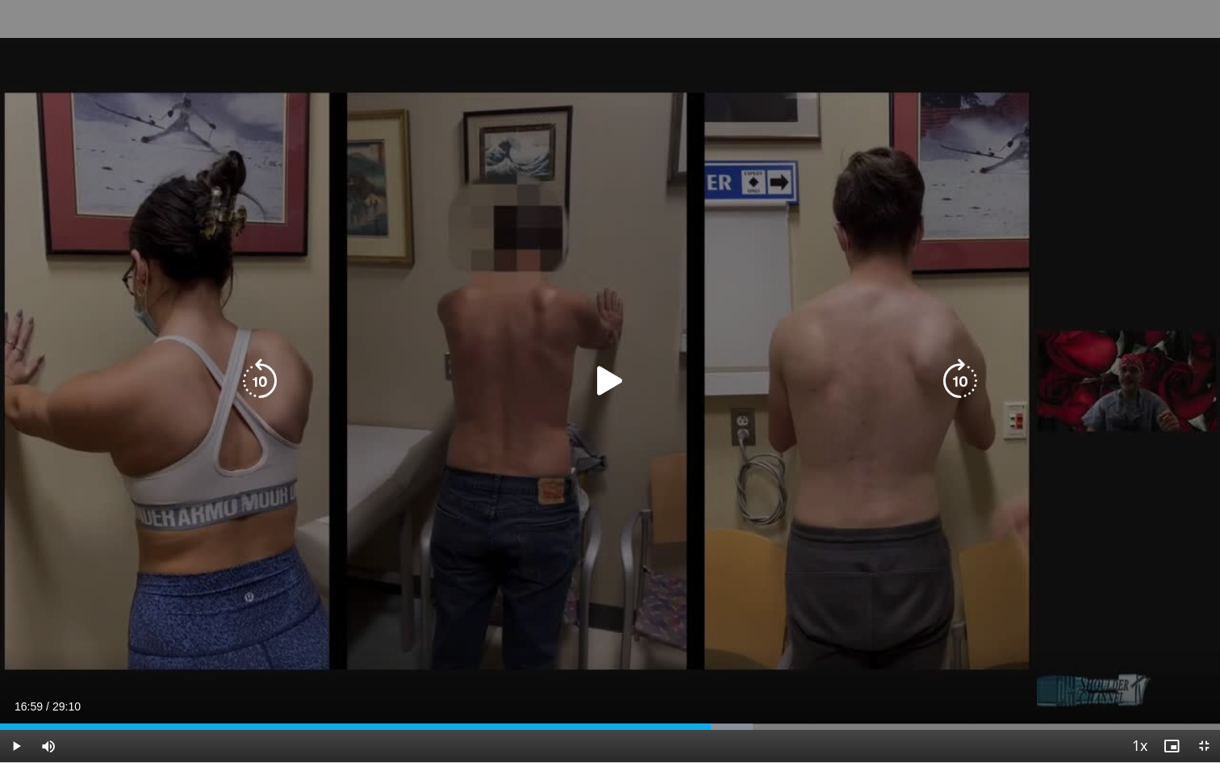
click at [1022, 621] on div "10 seconds Tap to unmute" at bounding box center [610, 381] width 1220 height 762
click at [614, 377] on icon "Video Player" at bounding box center [609, 380] width 45 height 45
click at [611, 385] on icon "Video Player" at bounding box center [609, 380] width 45 height 45
click at [766, 502] on div "10 seconds Tap to unmute" at bounding box center [610, 381] width 1220 height 762
click at [604, 383] on icon "Video Player" at bounding box center [609, 380] width 45 height 45
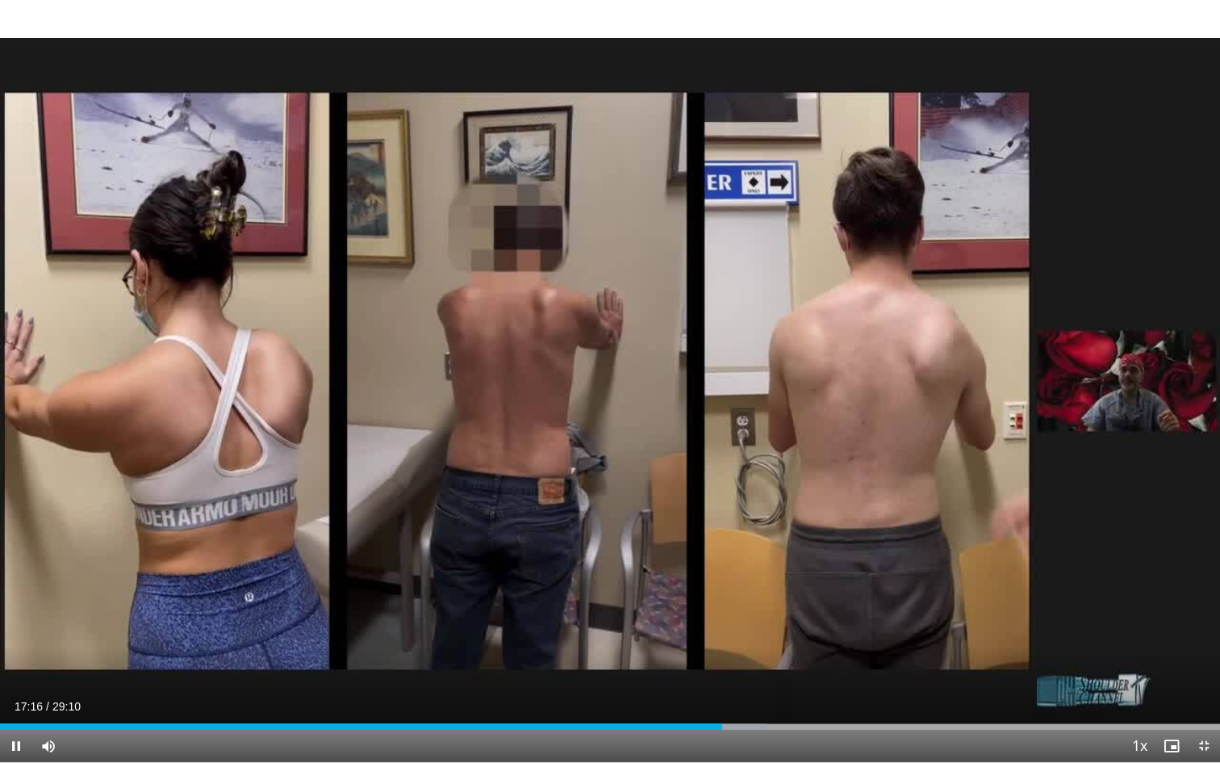
click at [647, 436] on div "10 seconds Tap to unmute" at bounding box center [610, 381] width 1220 height 762
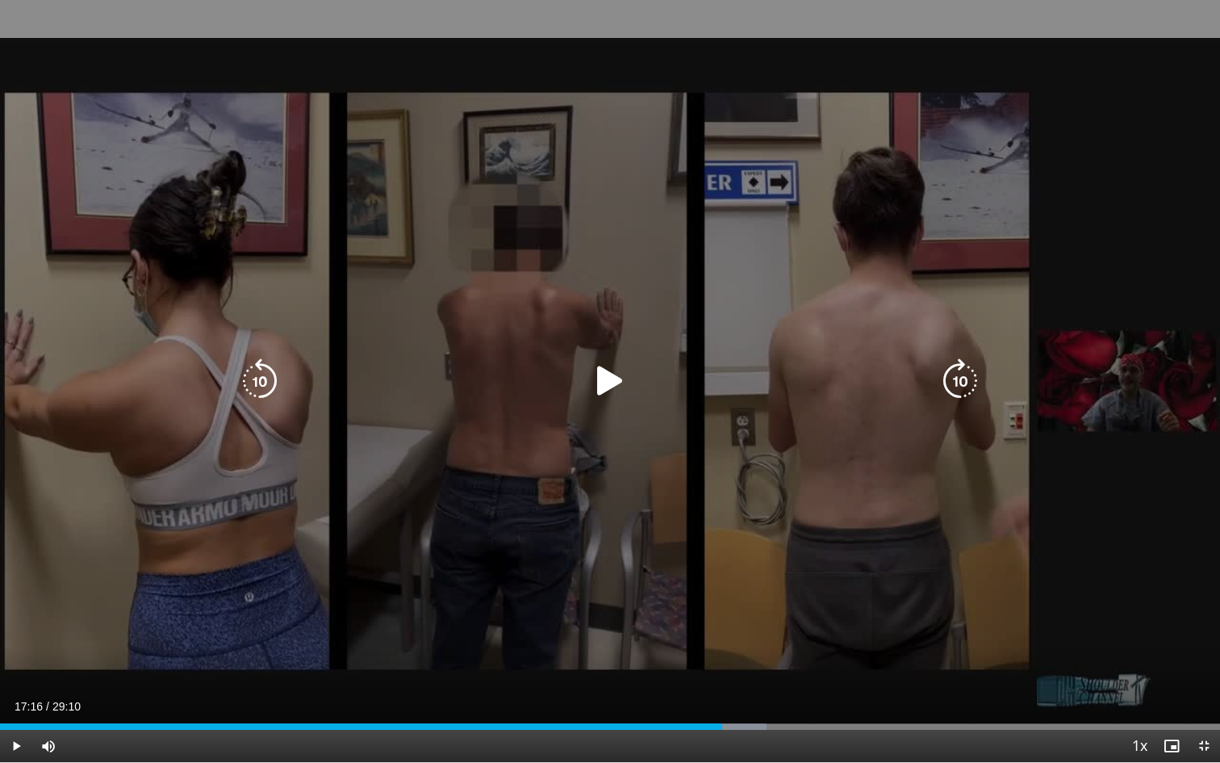
click at [608, 385] on icon "Video Player" at bounding box center [609, 380] width 45 height 45
click at [704, 459] on div "10 seconds Tap to unmute" at bounding box center [610, 381] width 1220 height 762
click at [607, 379] on icon "Video Player" at bounding box center [609, 380] width 45 height 45
click at [678, 427] on div "10 seconds Tap to unmute" at bounding box center [610, 381] width 1220 height 762
click at [620, 383] on icon "Video Player" at bounding box center [609, 380] width 45 height 45
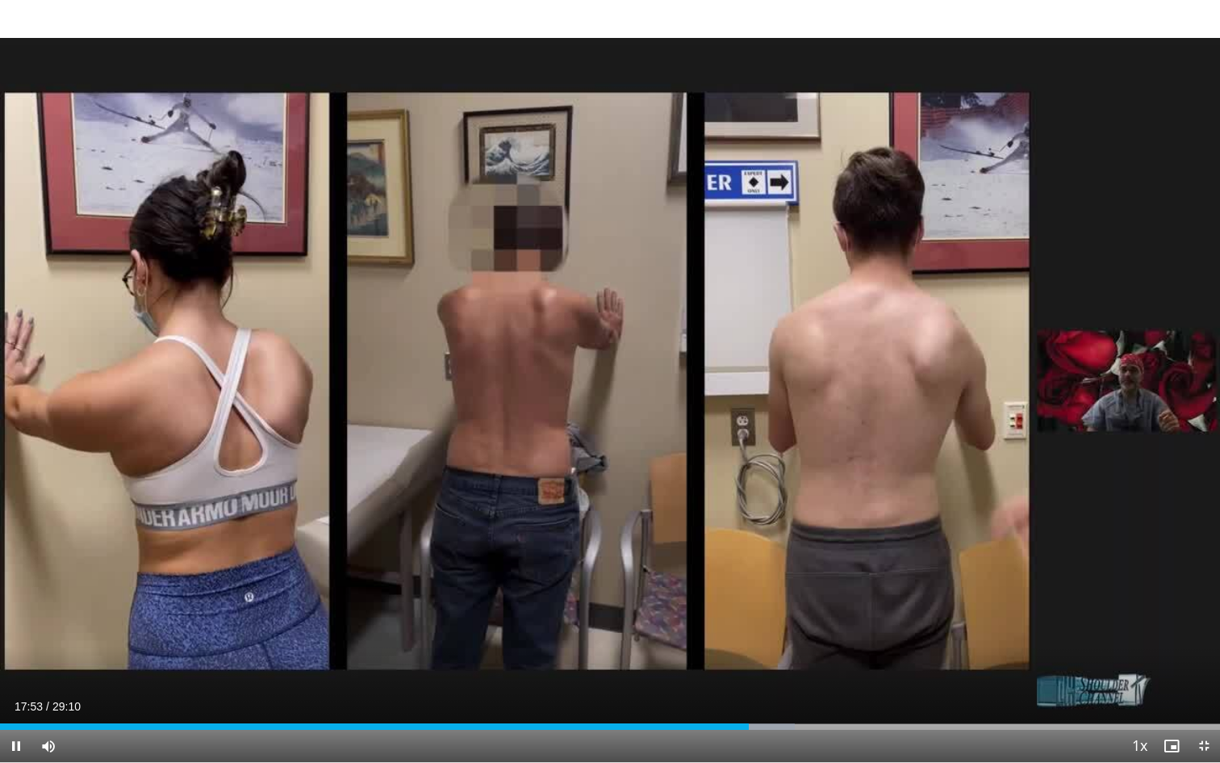
click at [810, 508] on div "10 seconds Tap to unmute" at bounding box center [610, 381] width 1220 height 762
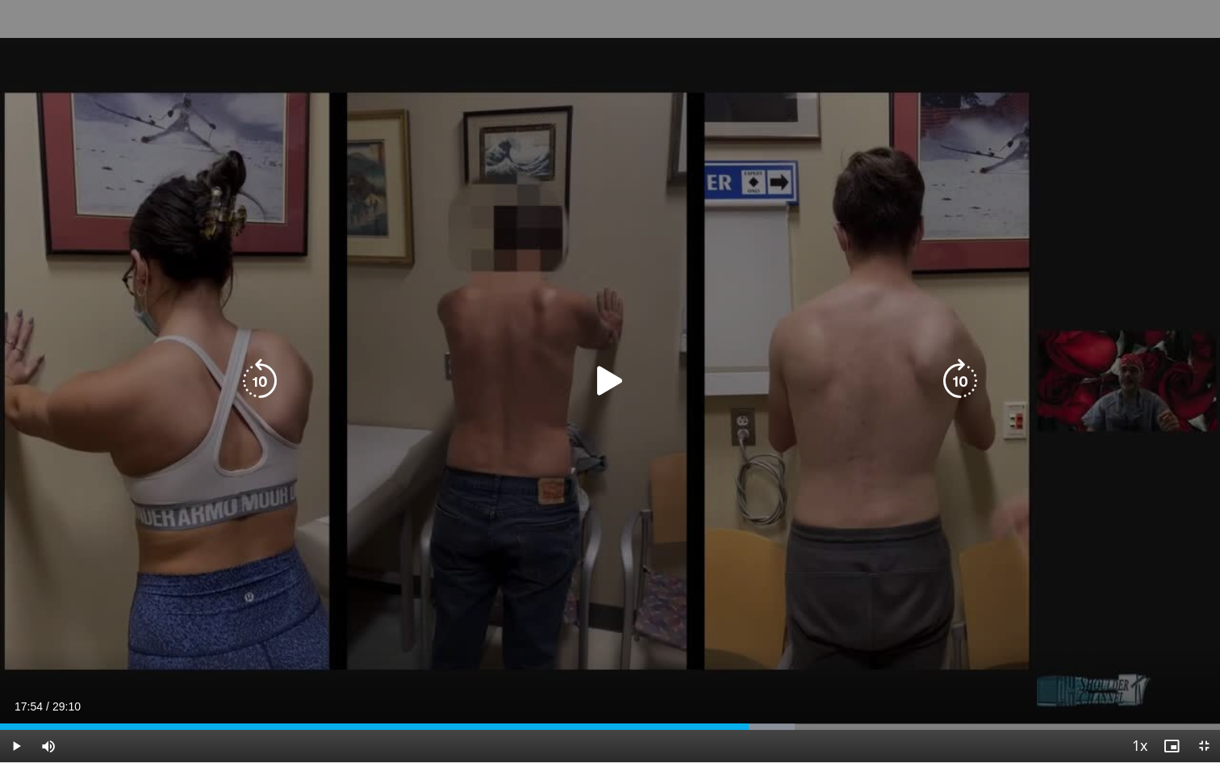
click at [612, 392] on icon "Video Player" at bounding box center [609, 380] width 45 height 45
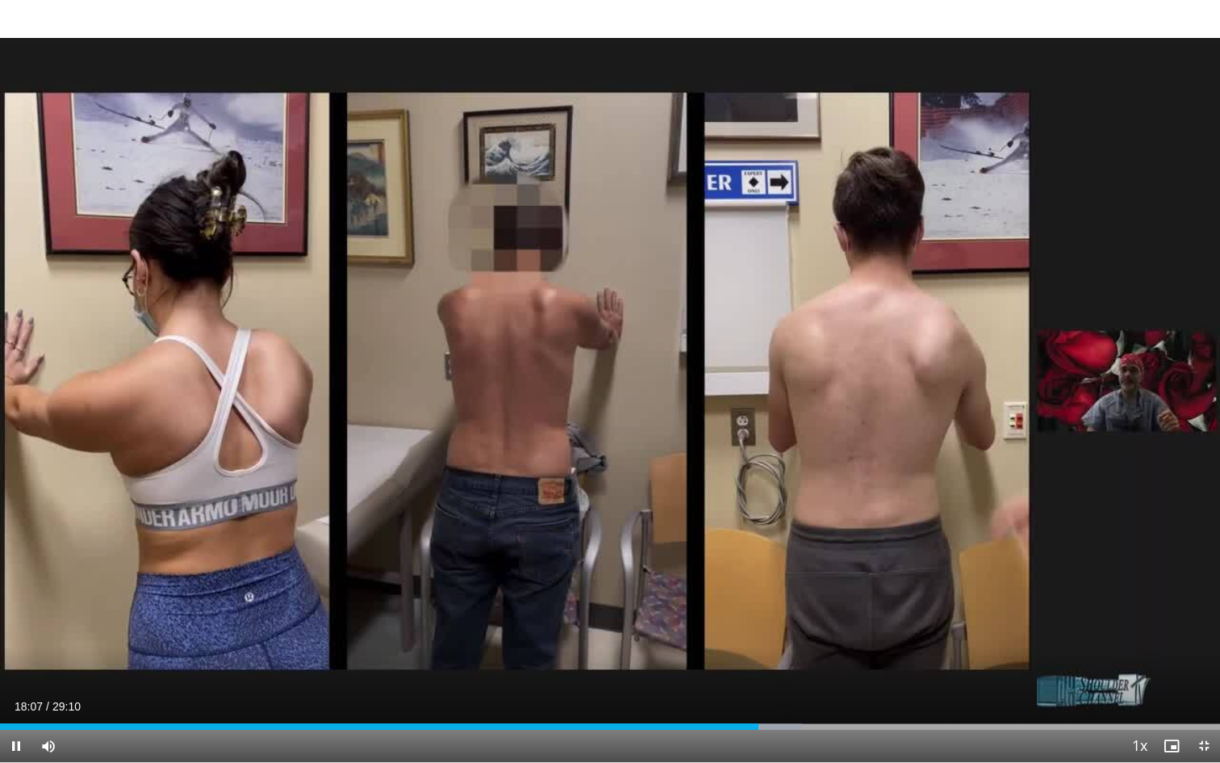
click at [695, 451] on div "10 seconds Tap to unmute" at bounding box center [610, 381] width 1220 height 762
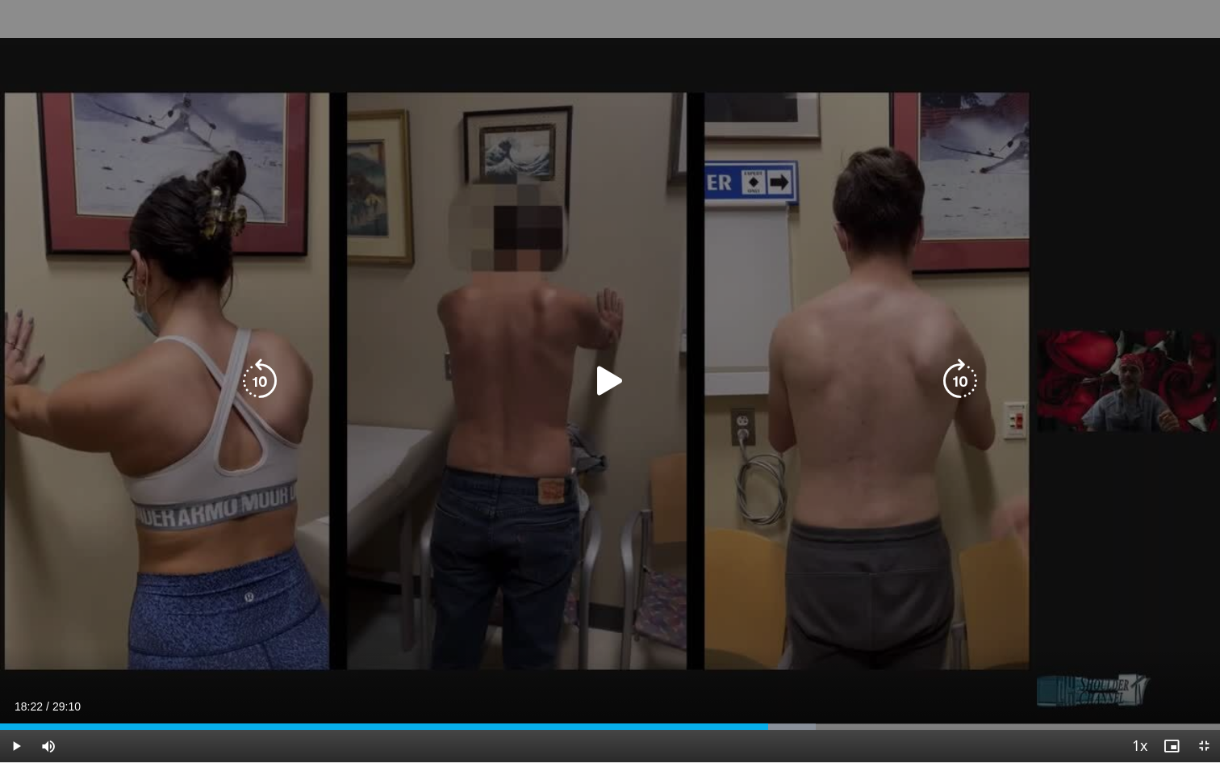
click at [606, 387] on icon "Video Player" at bounding box center [609, 380] width 45 height 45
click at [622, 391] on icon "Video Player" at bounding box center [609, 380] width 45 height 45
click at [612, 389] on icon "Video Player" at bounding box center [609, 380] width 45 height 45
click at [667, 513] on div "10 seconds Tap to unmute" at bounding box center [610, 381] width 1220 height 762
click at [621, 444] on div "10 seconds Tap to unmute" at bounding box center [610, 381] width 1220 height 762
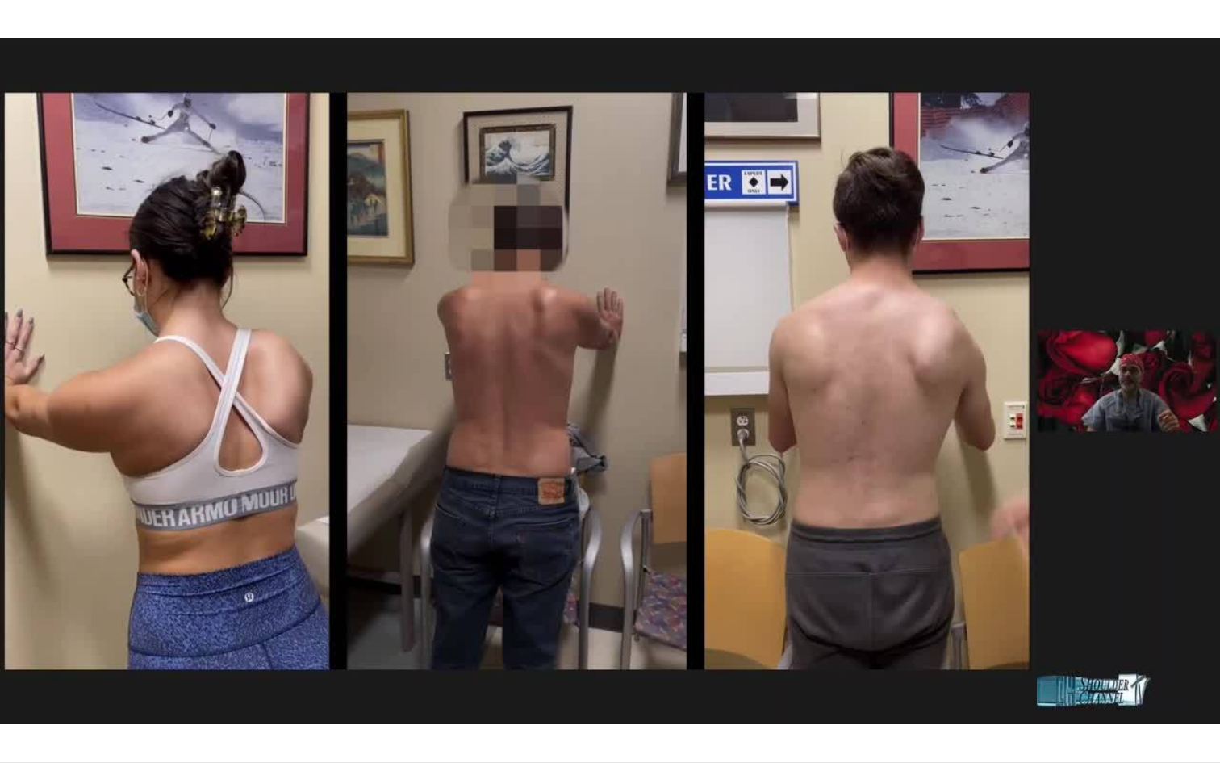
click at [718, 516] on div "10 seconds Tap to unmute" at bounding box center [610, 381] width 1220 height 762
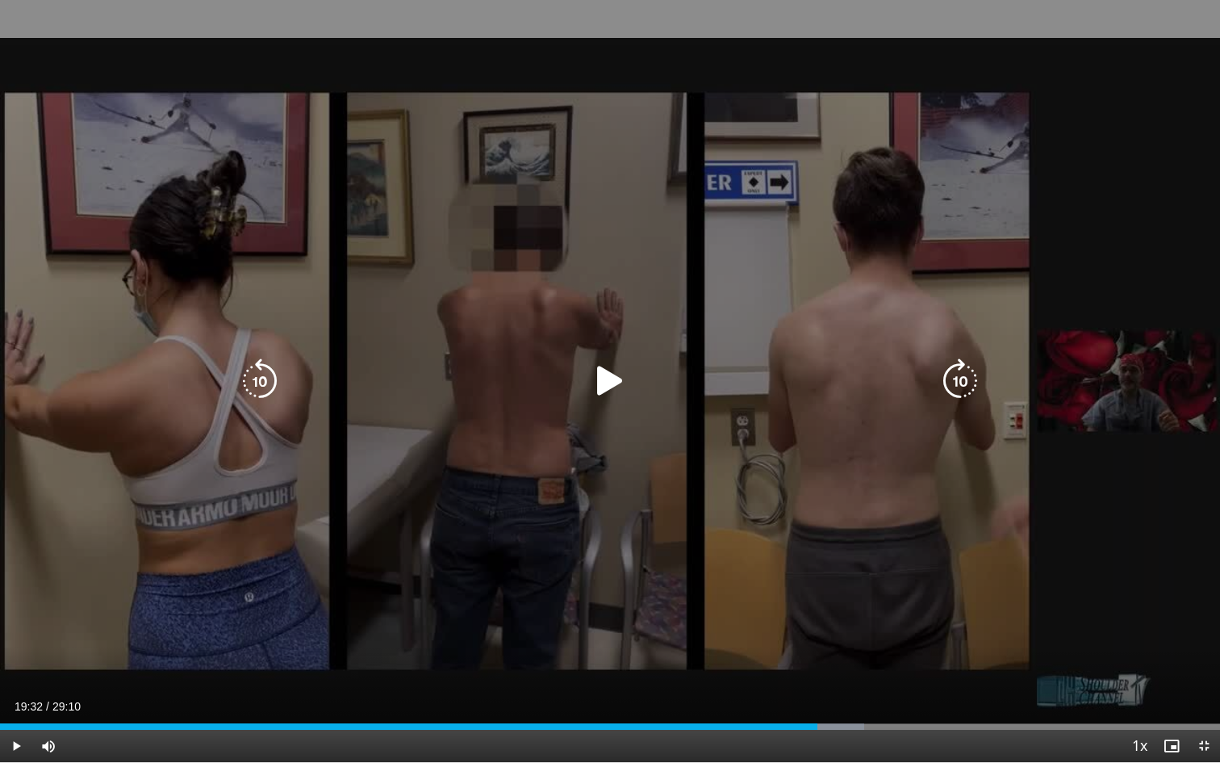
drag, startPoint x: 600, startPoint y: 383, endPoint x: 610, endPoint y: 393, distance: 13.7
click at [601, 384] on icon "Video Player" at bounding box center [609, 380] width 45 height 45
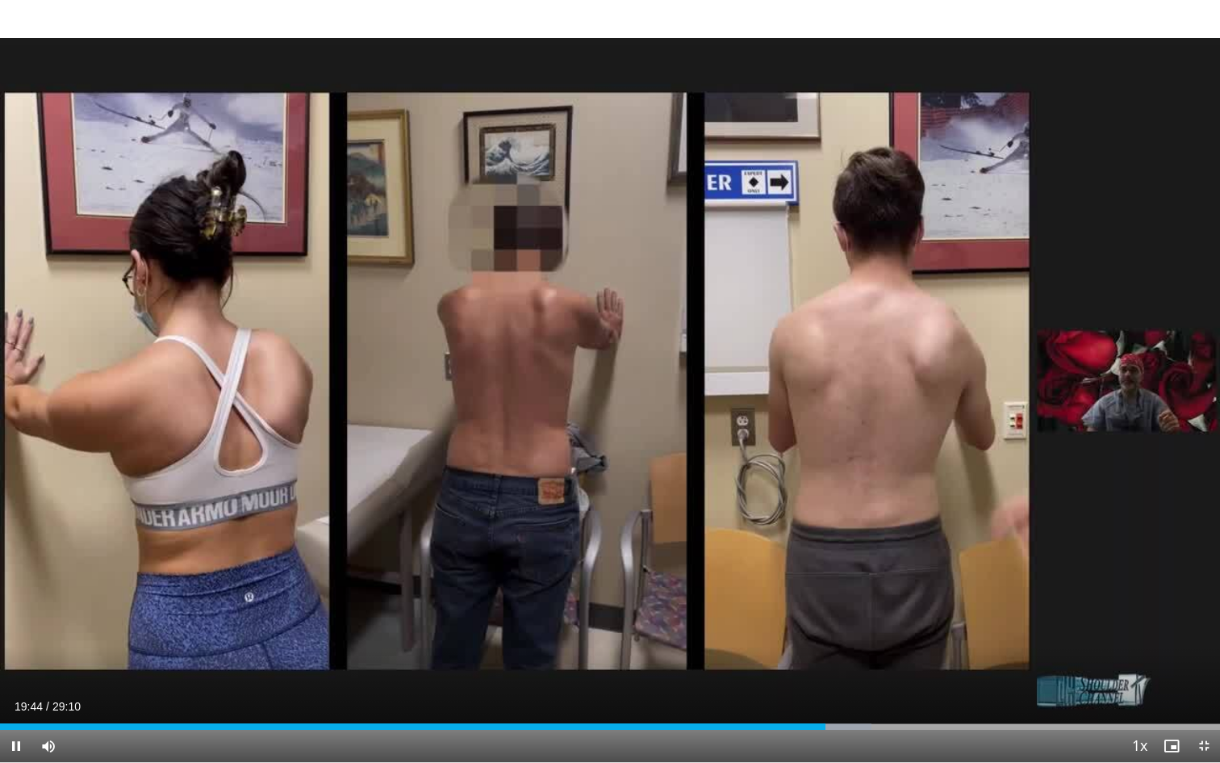
click at [796, 504] on div "10 seconds Tap to unmute" at bounding box center [610, 381] width 1220 height 762
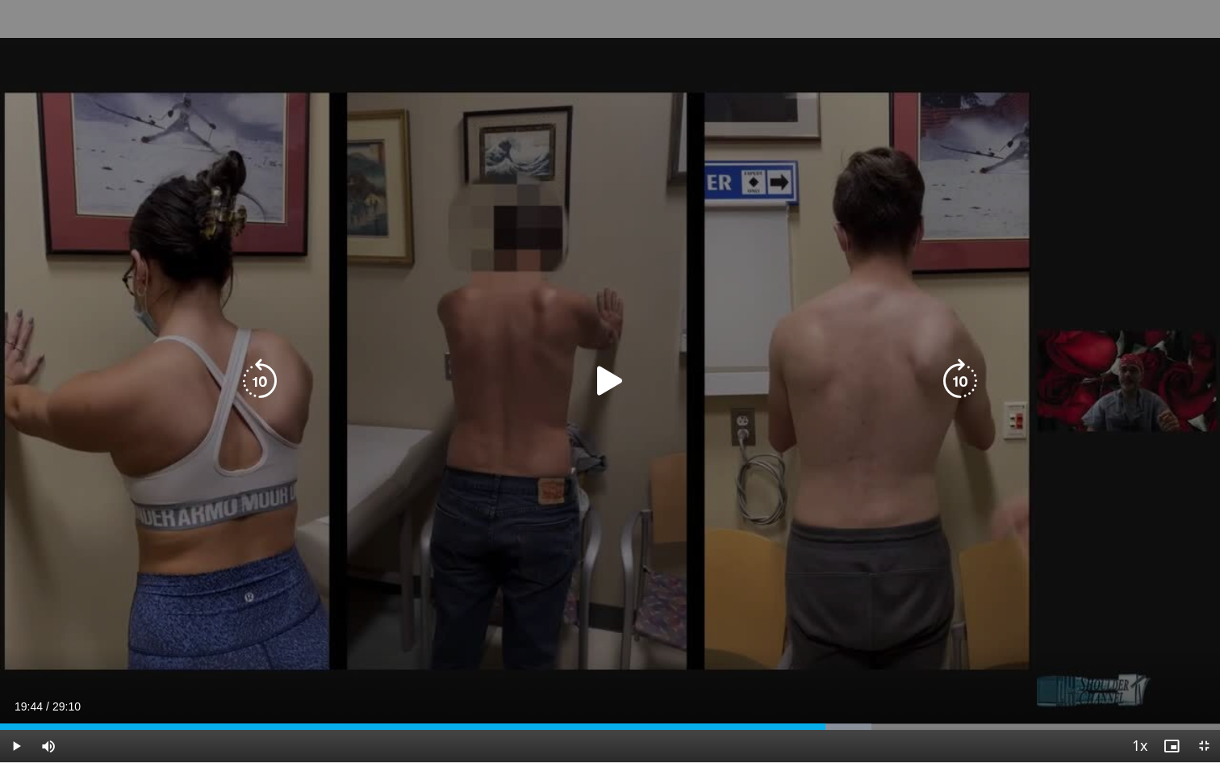
click at [596, 375] on icon "Video Player" at bounding box center [609, 380] width 45 height 45
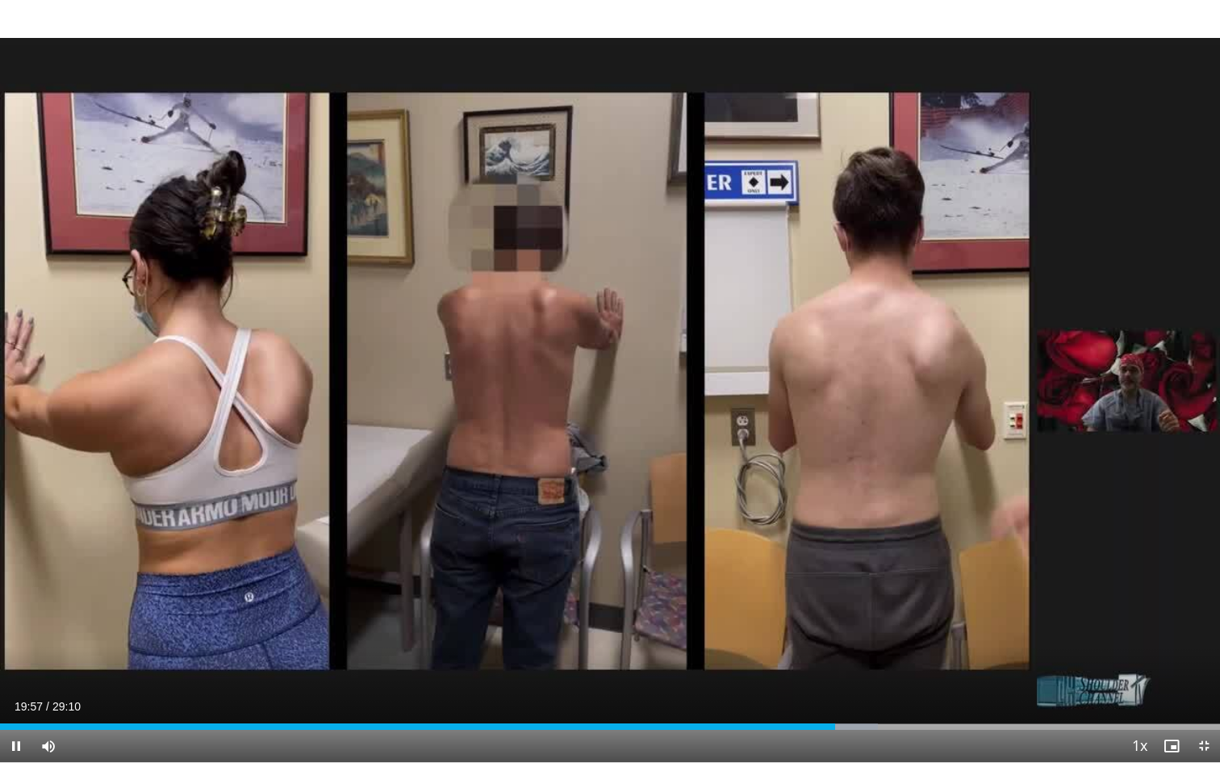
click at [783, 535] on div "10 seconds Tap to unmute" at bounding box center [610, 381] width 1220 height 762
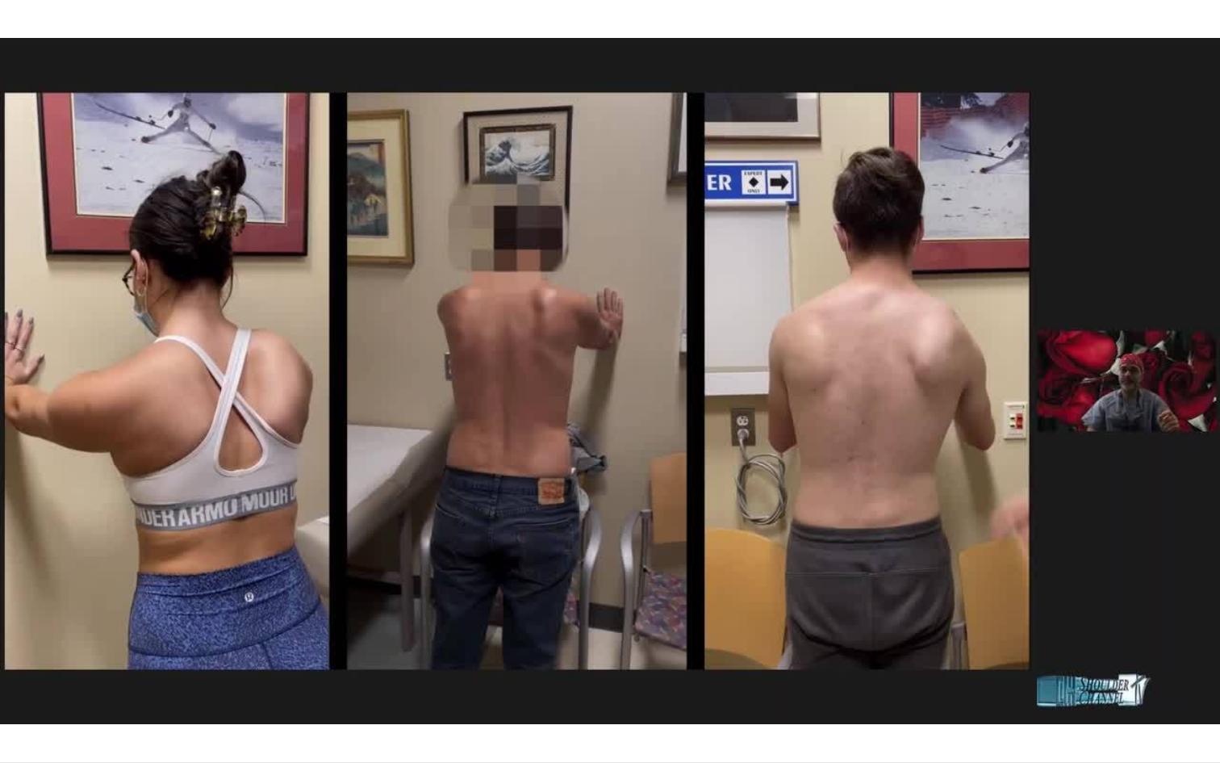
click at [783, 535] on div "10 seconds Tap to unmute" at bounding box center [610, 381] width 1220 height 762
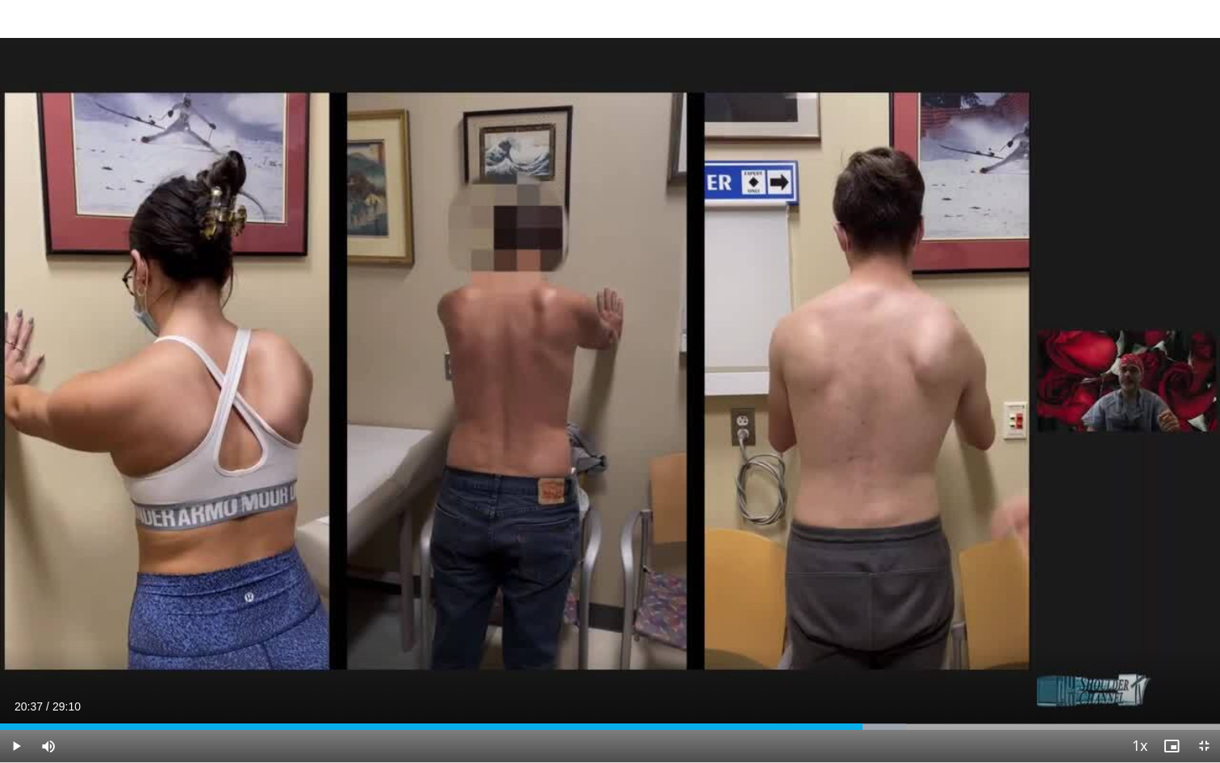
click at [783, 535] on div "10 seconds Tap to unmute" at bounding box center [610, 381] width 1220 height 762
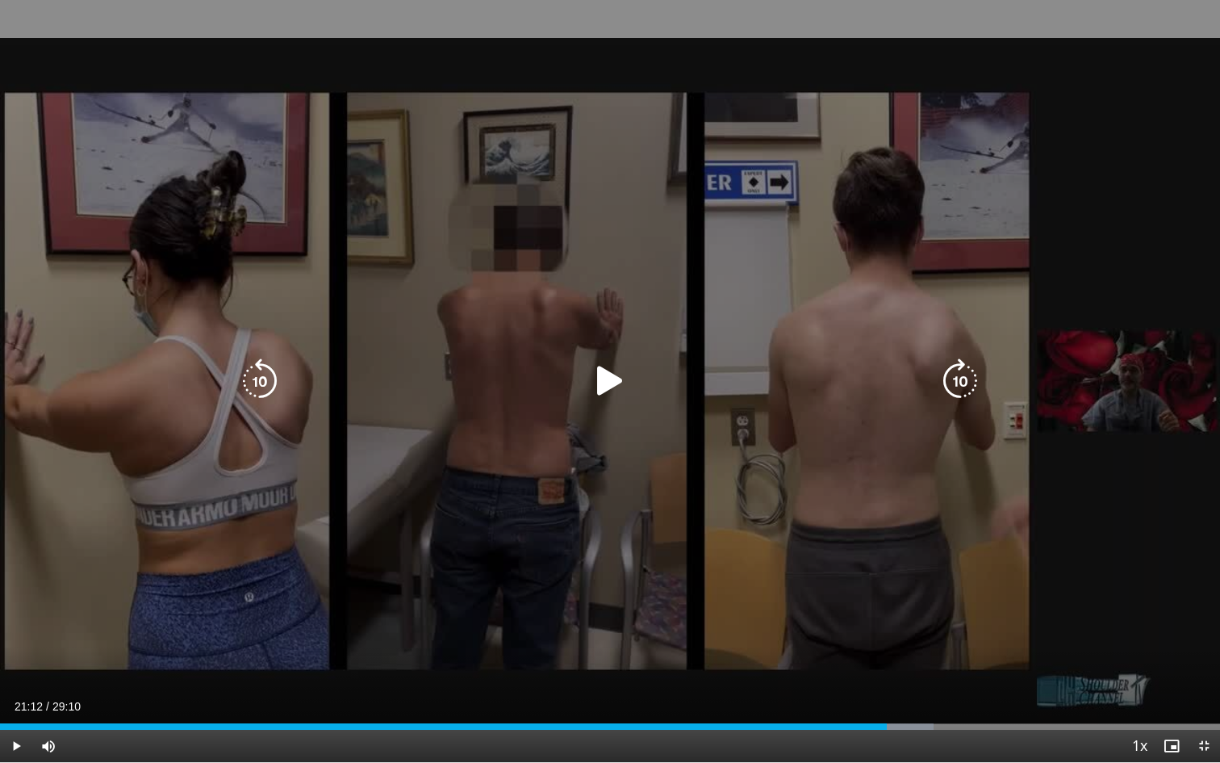
click at [609, 383] on icon "Video Player" at bounding box center [609, 380] width 45 height 45
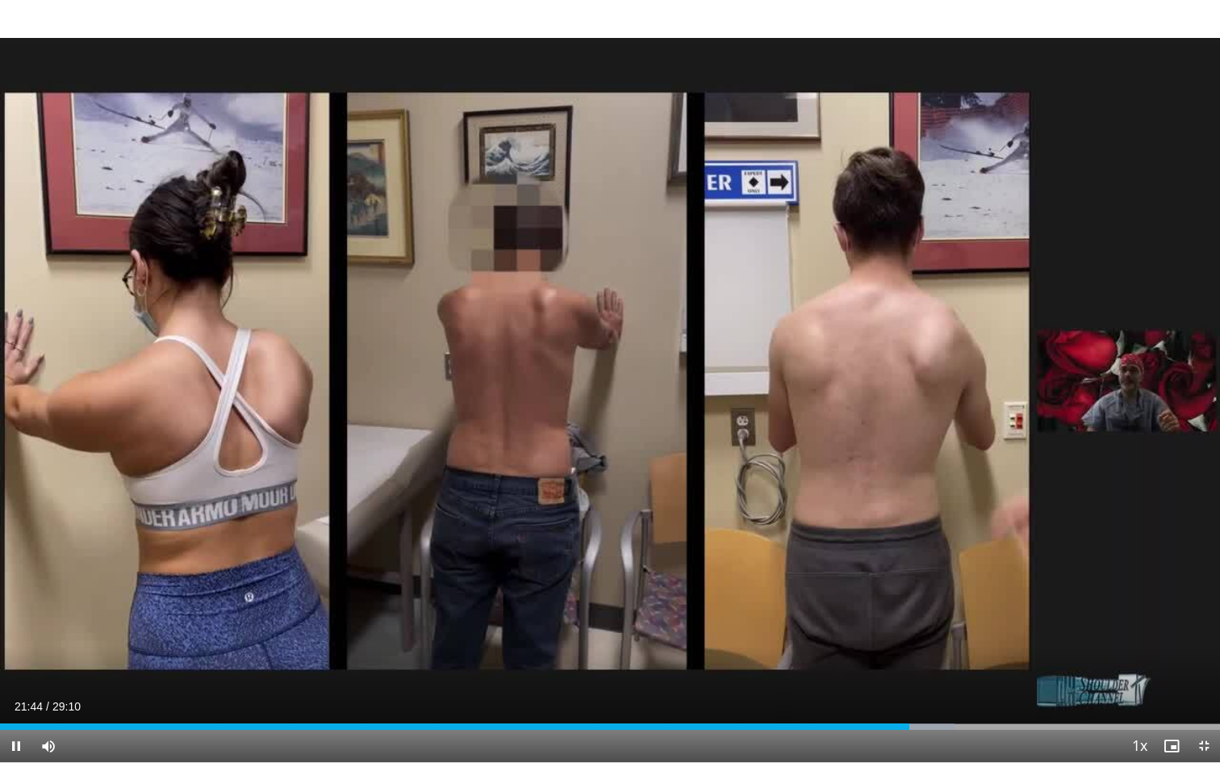
click at [845, 523] on div "10 seconds Tap to unmute" at bounding box center [610, 381] width 1220 height 762
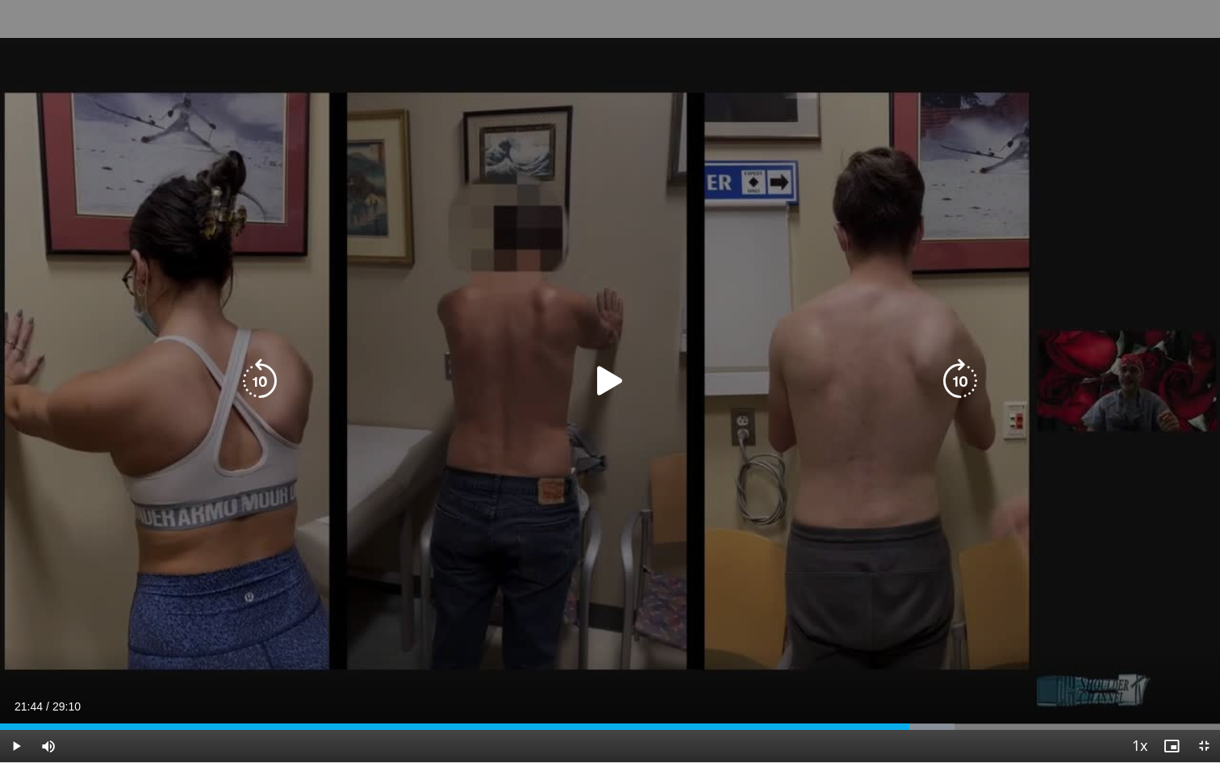
click at [790, 516] on div "10 seconds Tap to unmute" at bounding box center [610, 381] width 1220 height 762
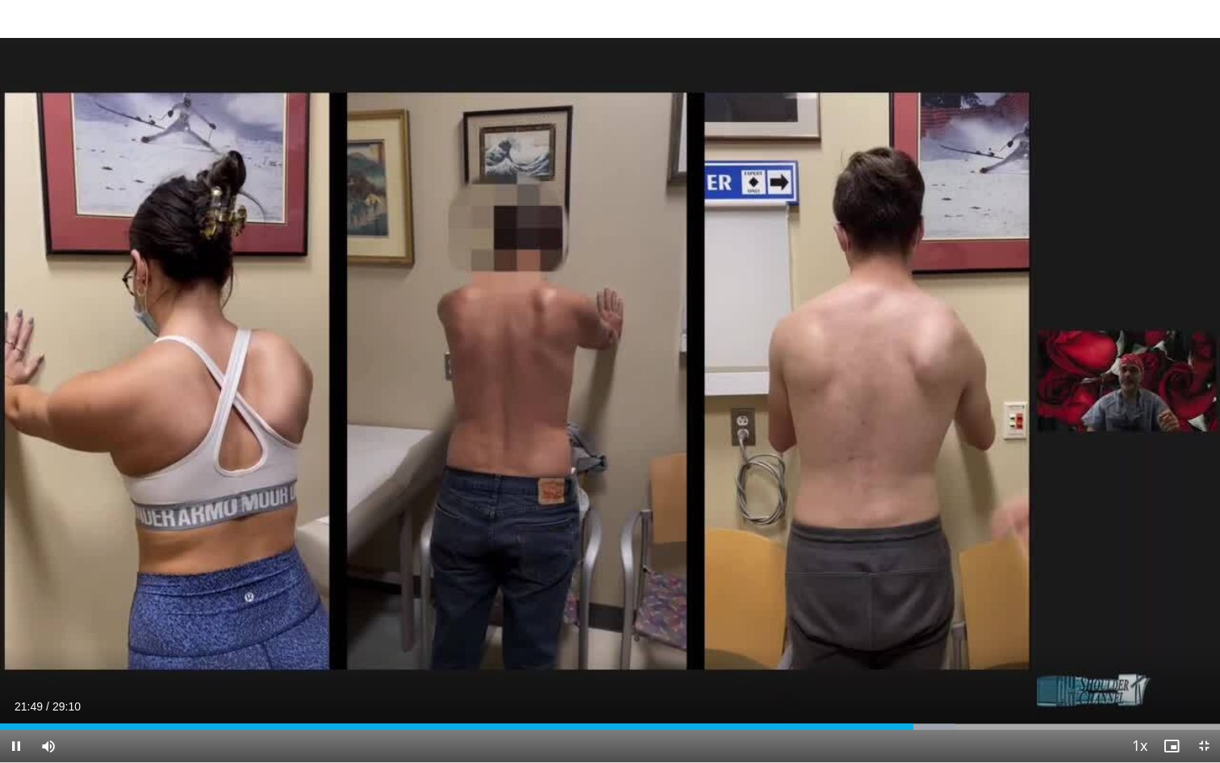
click at [790, 516] on div "10 seconds Tap to unmute" at bounding box center [610, 381] width 1220 height 762
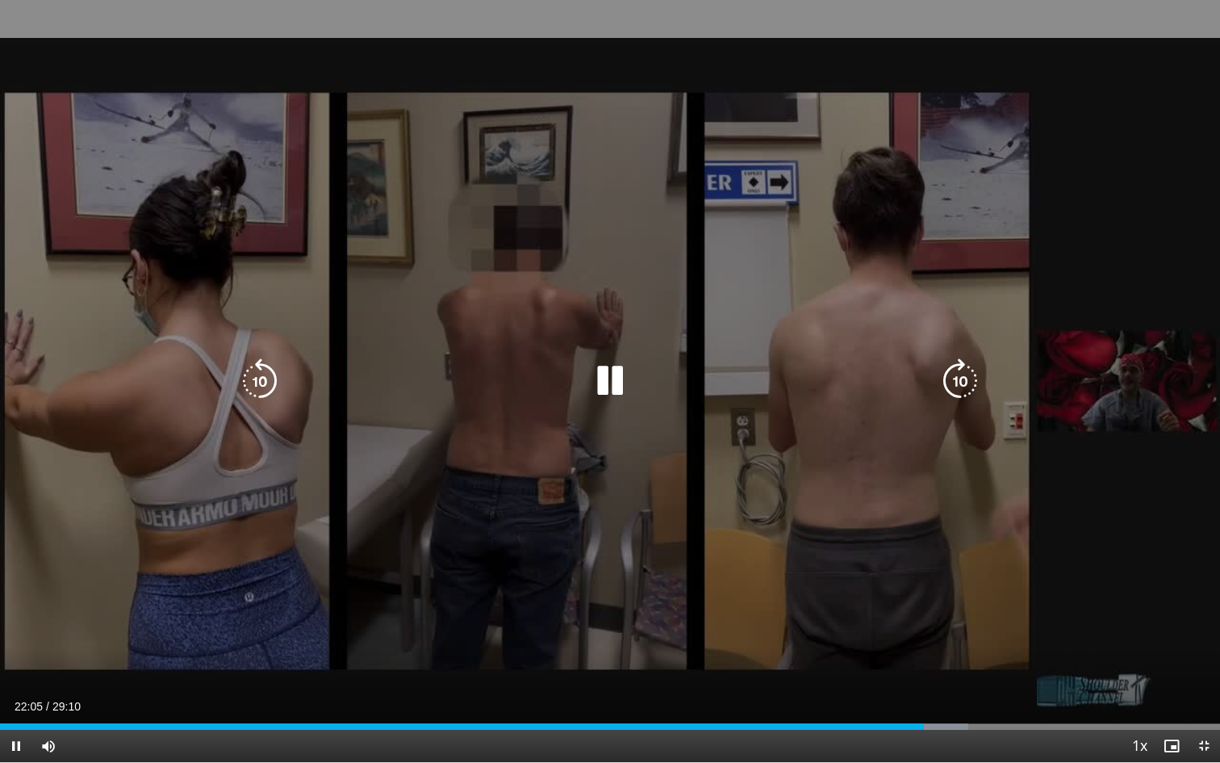
click at [688, 474] on div "10 seconds Tap to unmute" at bounding box center [610, 381] width 1220 height 762
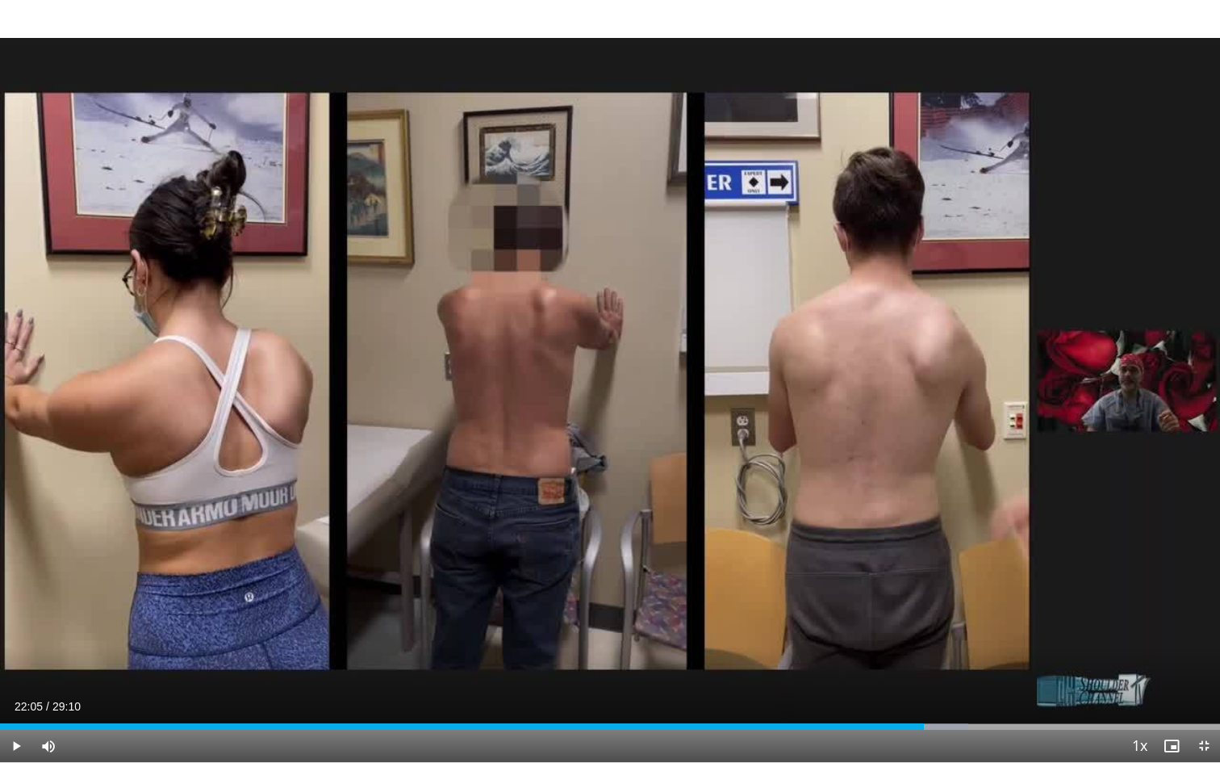
click at [688, 474] on div "10 seconds Tap to unmute" at bounding box center [610, 381] width 1220 height 762
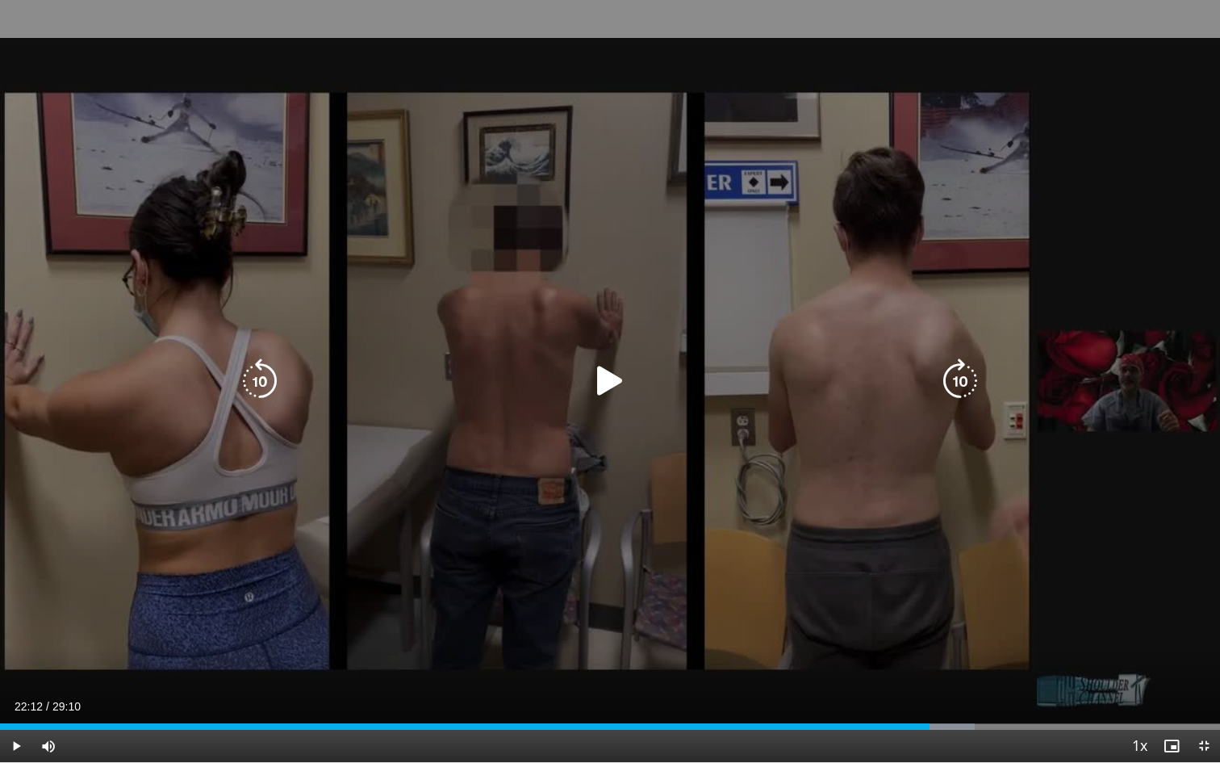
click at [609, 378] on icon "Video Player" at bounding box center [609, 380] width 45 height 45
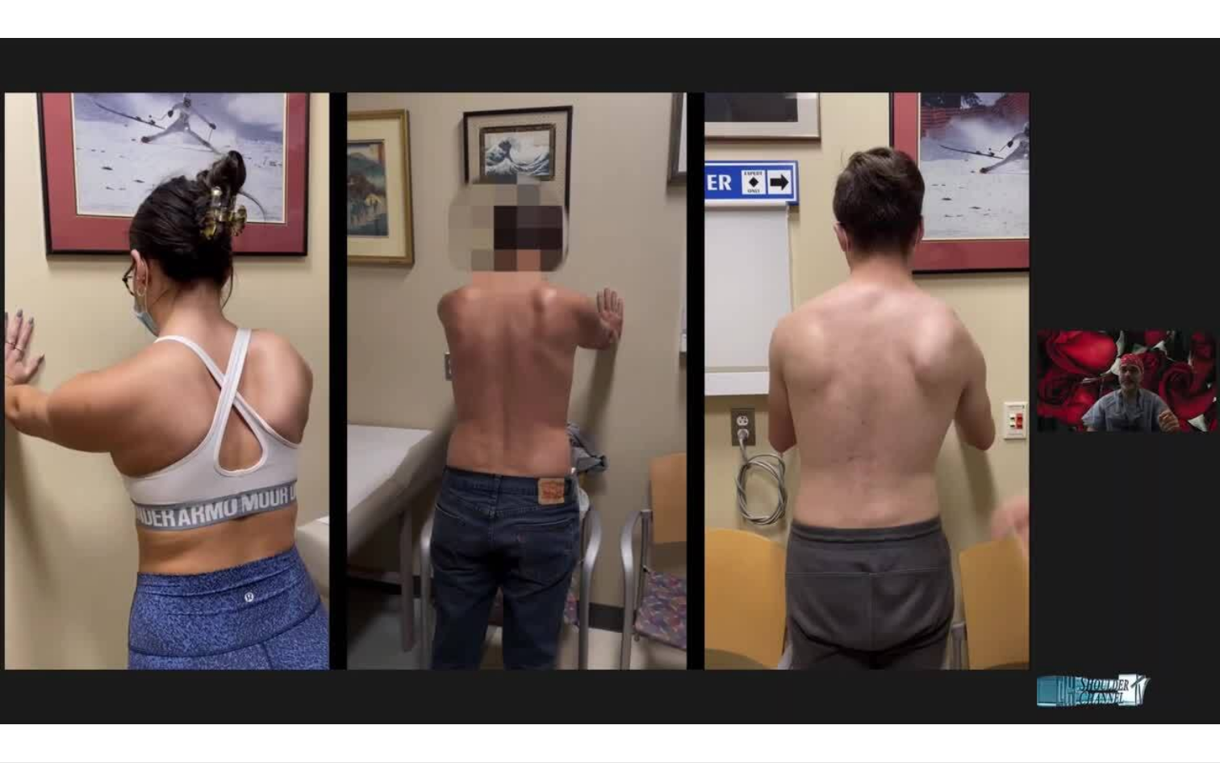
click at [707, 517] on div "10 seconds Tap to unmute" at bounding box center [610, 381] width 1220 height 762
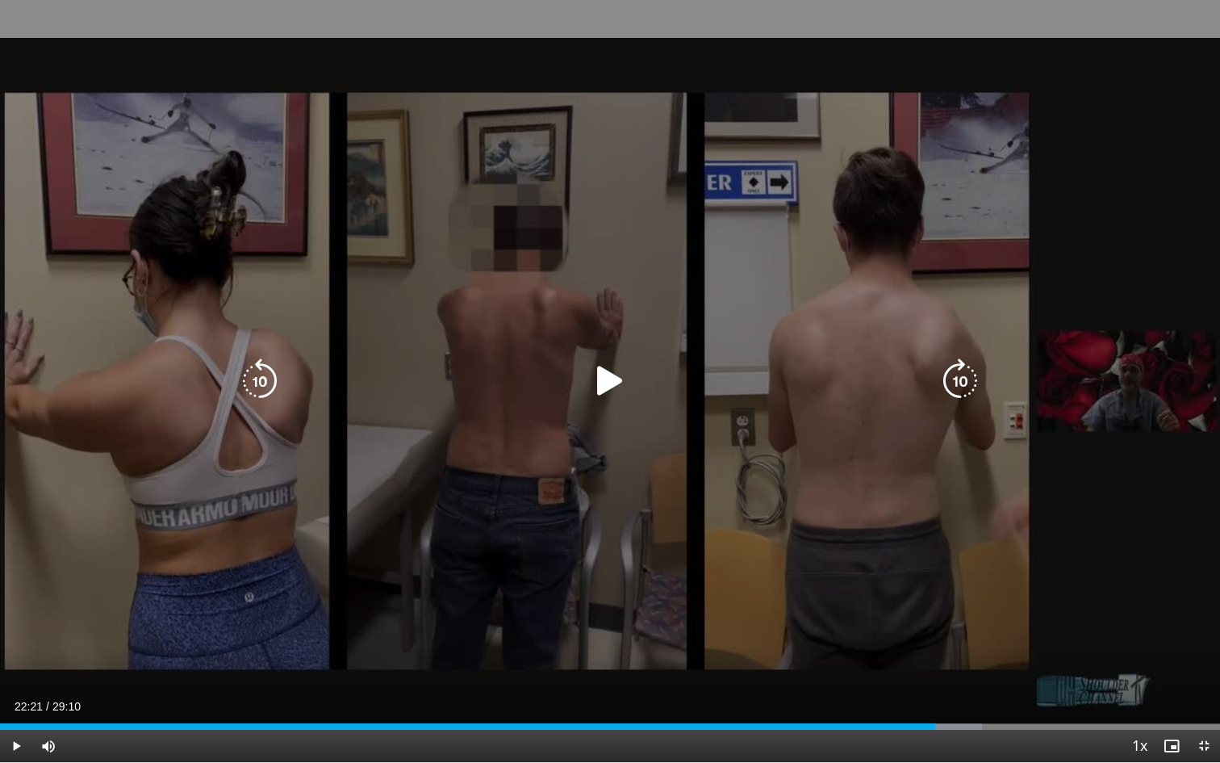
click at [608, 384] on icon "Video Player" at bounding box center [609, 380] width 45 height 45
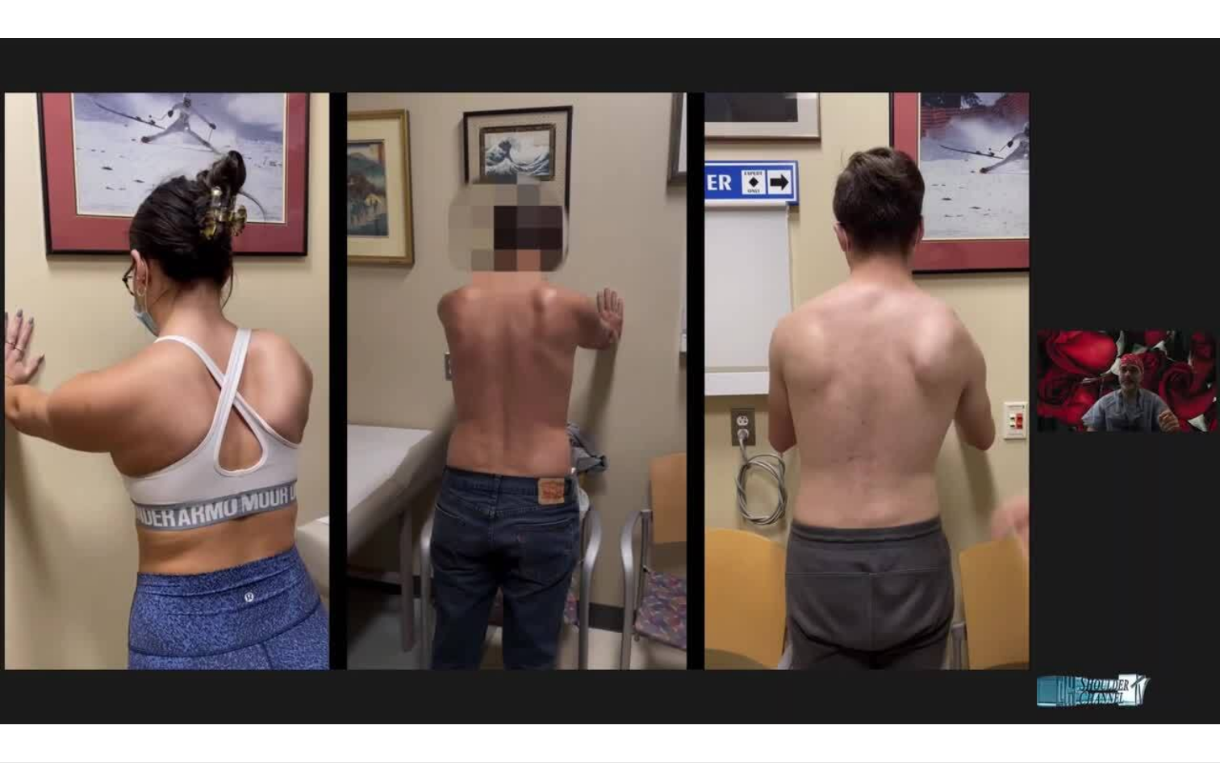
click at [723, 541] on div "10 seconds Tap to unmute" at bounding box center [610, 381] width 1220 height 762
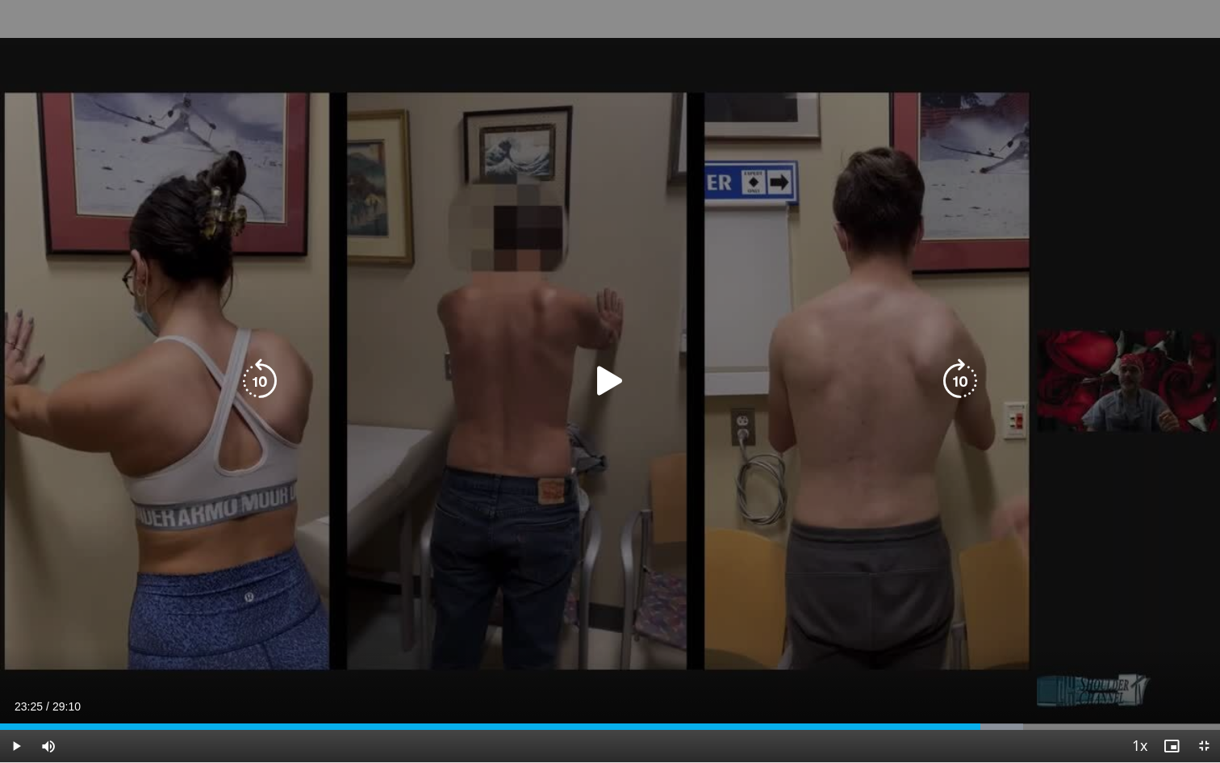
click at [607, 365] on icon "Video Player" at bounding box center [609, 380] width 45 height 45
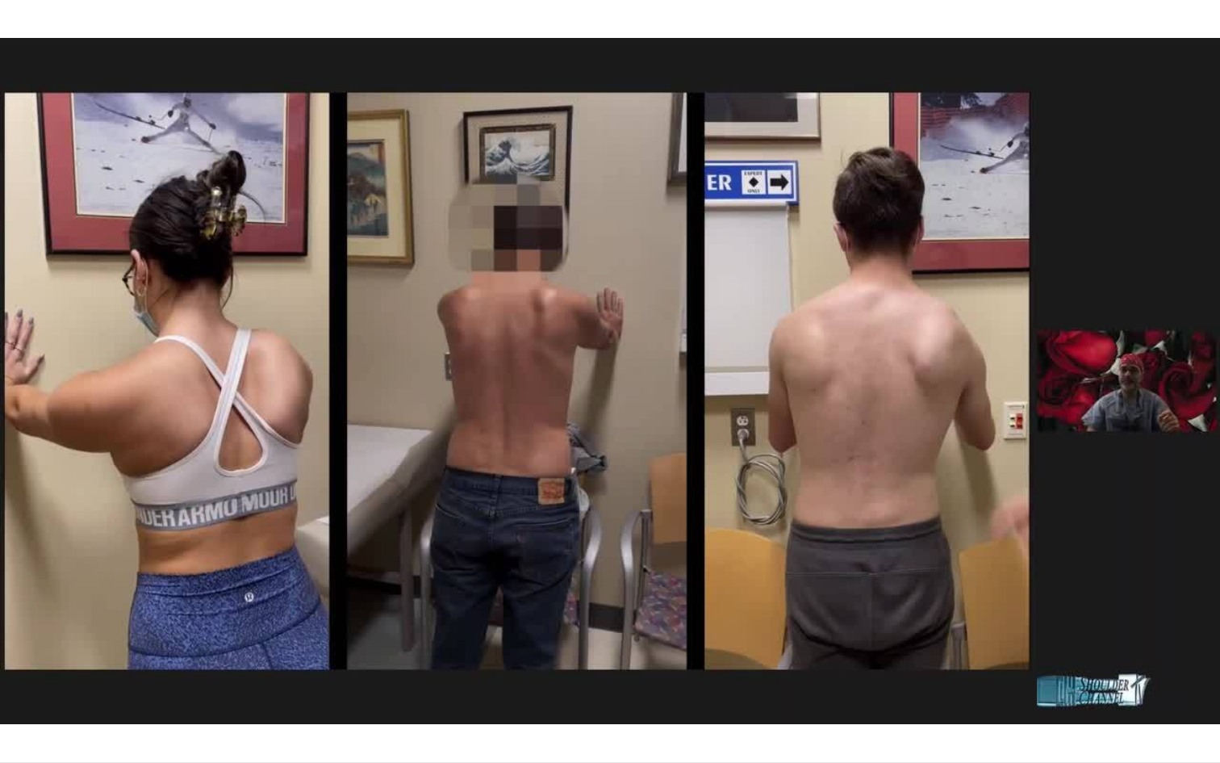
click at [683, 502] on div "10 seconds Tap to unmute" at bounding box center [610, 381] width 1220 height 762
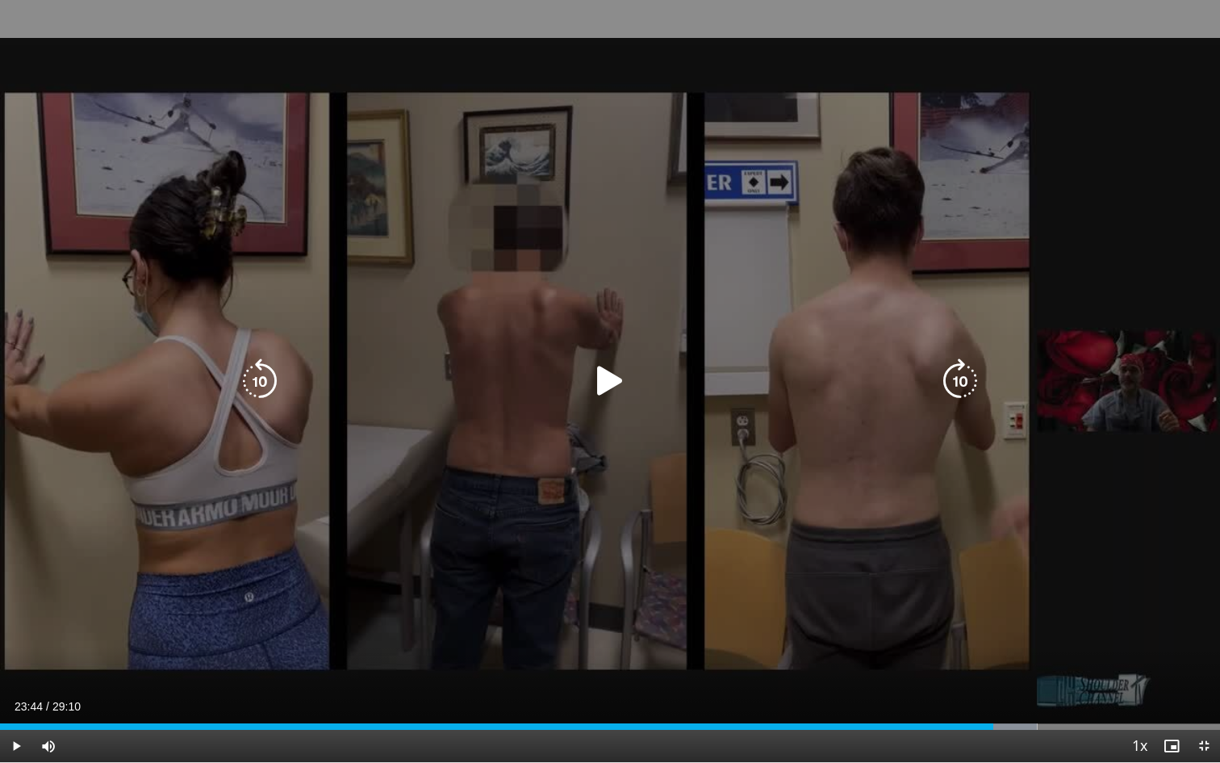
click at [612, 372] on icon "Video Player" at bounding box center [609, 380] width 45 height 45
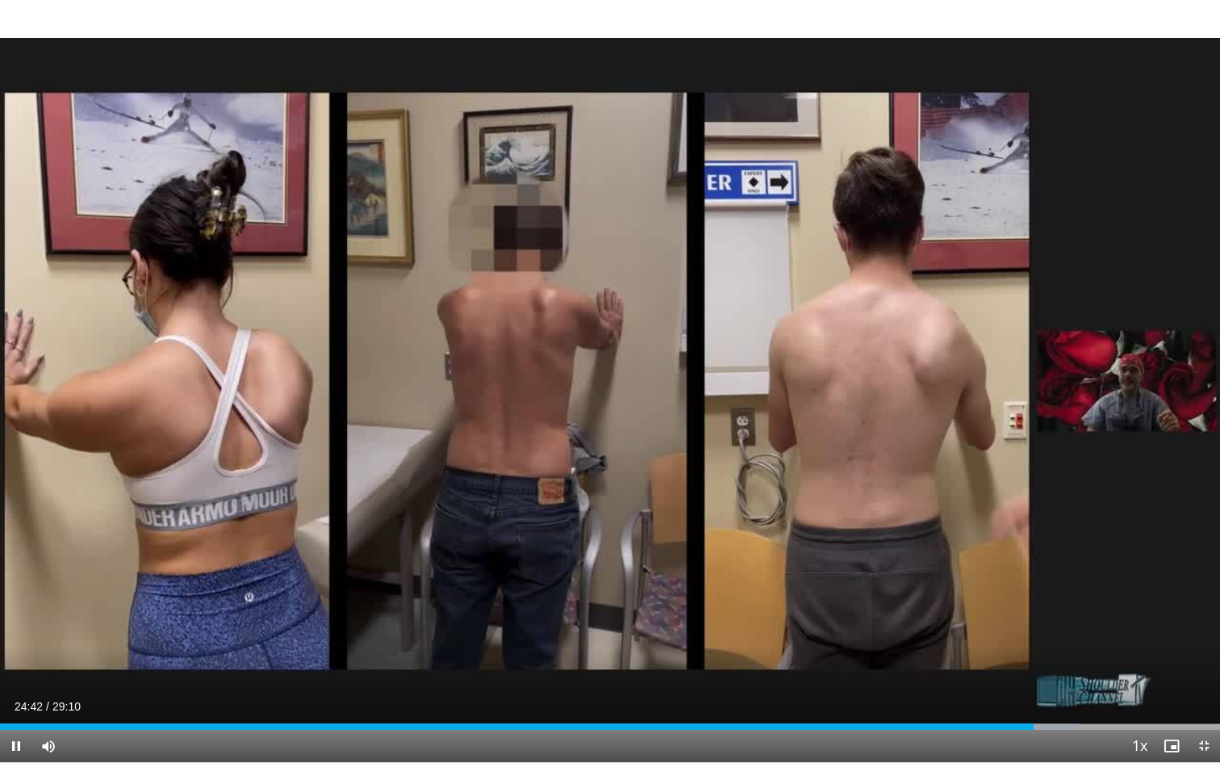
click at [770, 501] on div "10 seconds Tap to unmute" at bounding box center [610, 381] width 1220 height 762
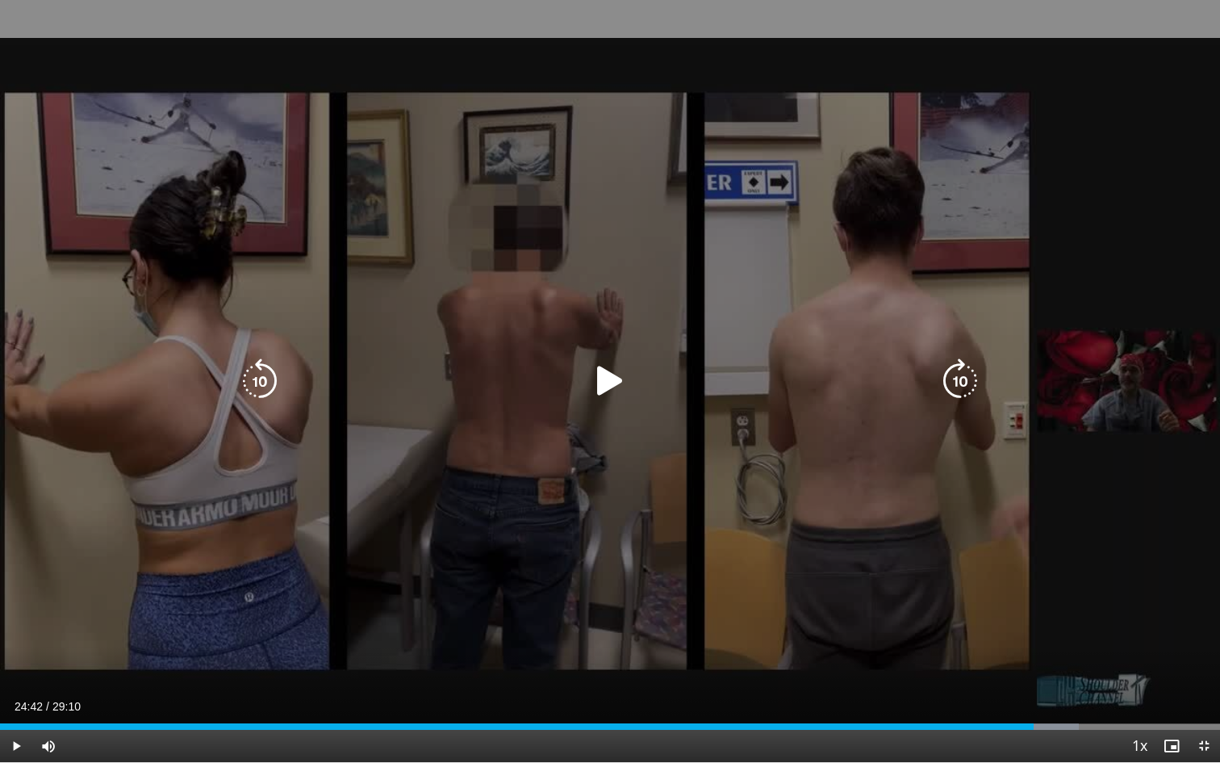
click at [608, 386] on icon "Video Player" at bounding box center [609, 380] width 45 height 45
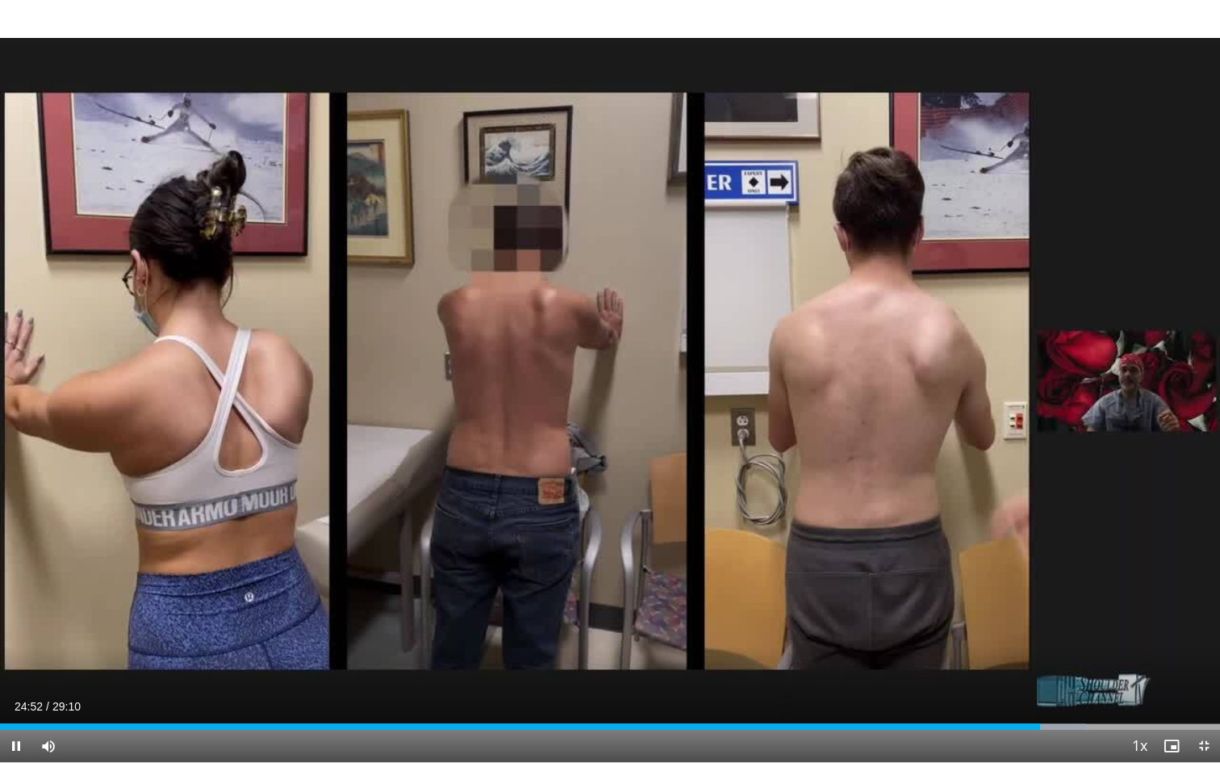
click at [767, 548] on div "10 seconds Tap to unmute" at bounding box center [610, 381] width 1220 height 762
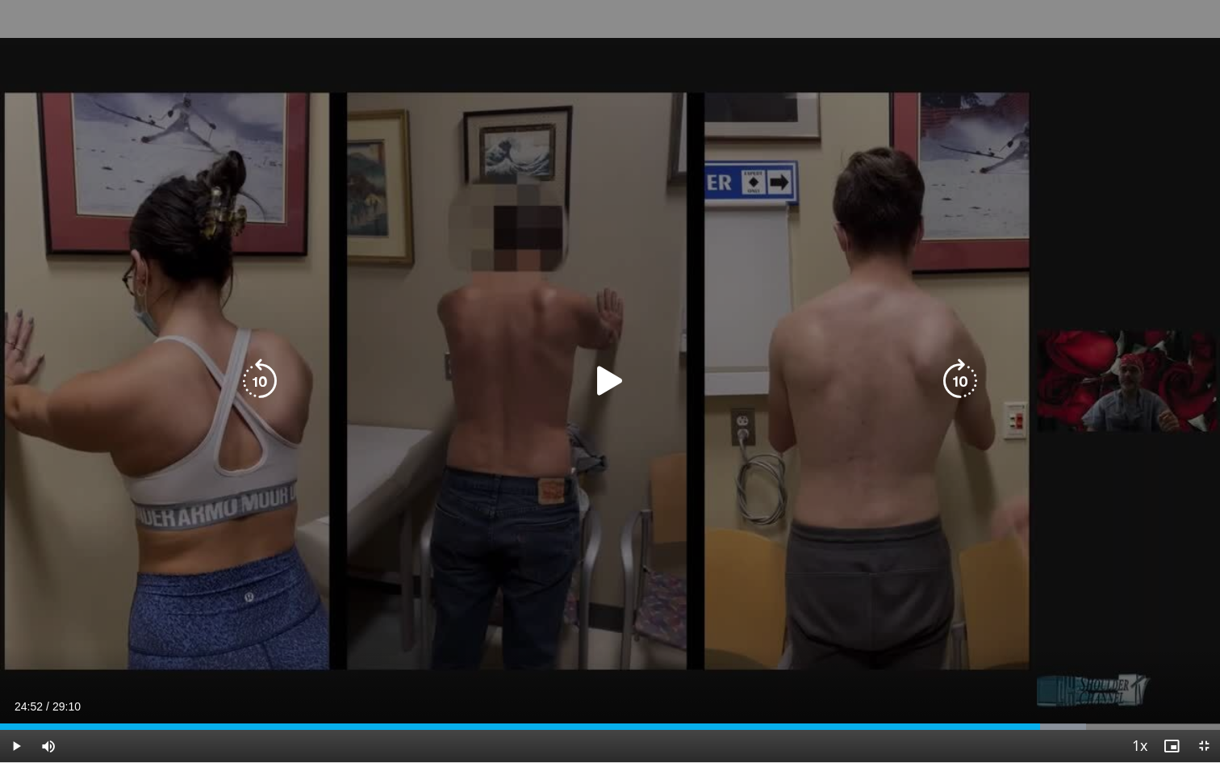
click at [607, 391] on icon "Video Player" at bounding box center [609, 380] width 45 height 45
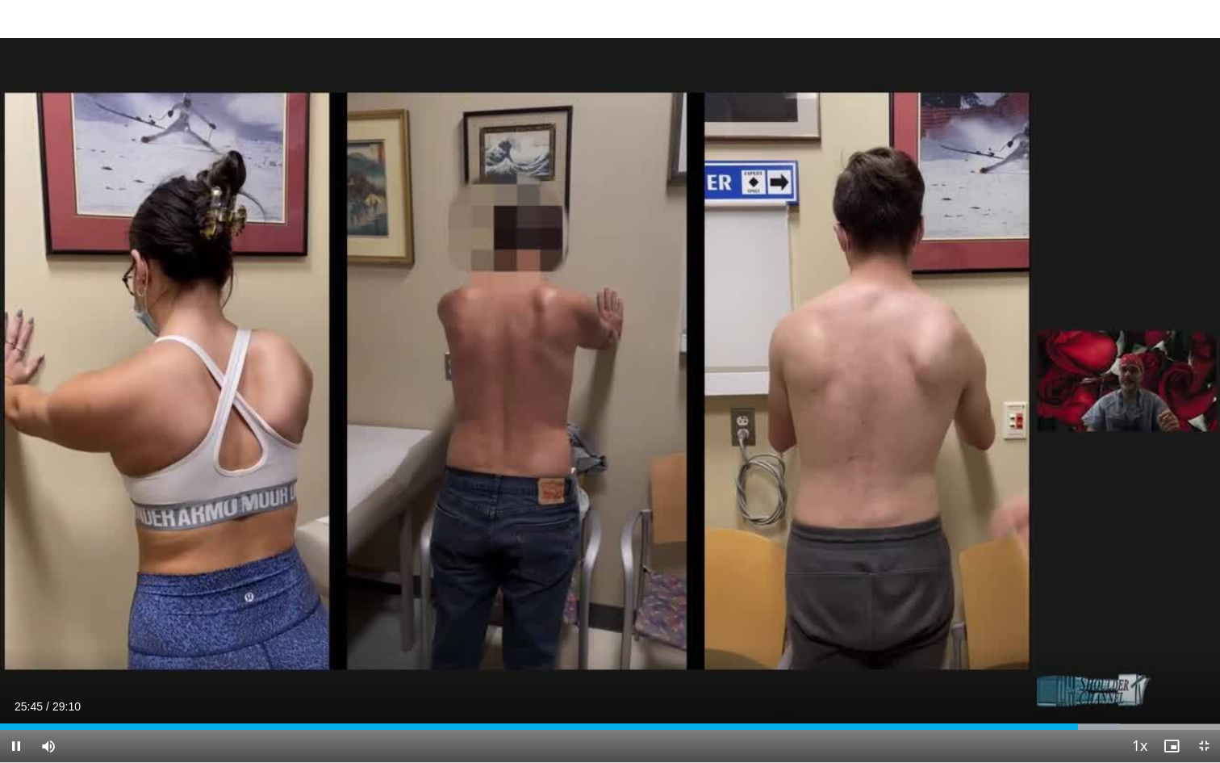
click at [587, 543] on div "10 seconds Tap to unmute" at bounding box center [610, 381] width 1220 height 762
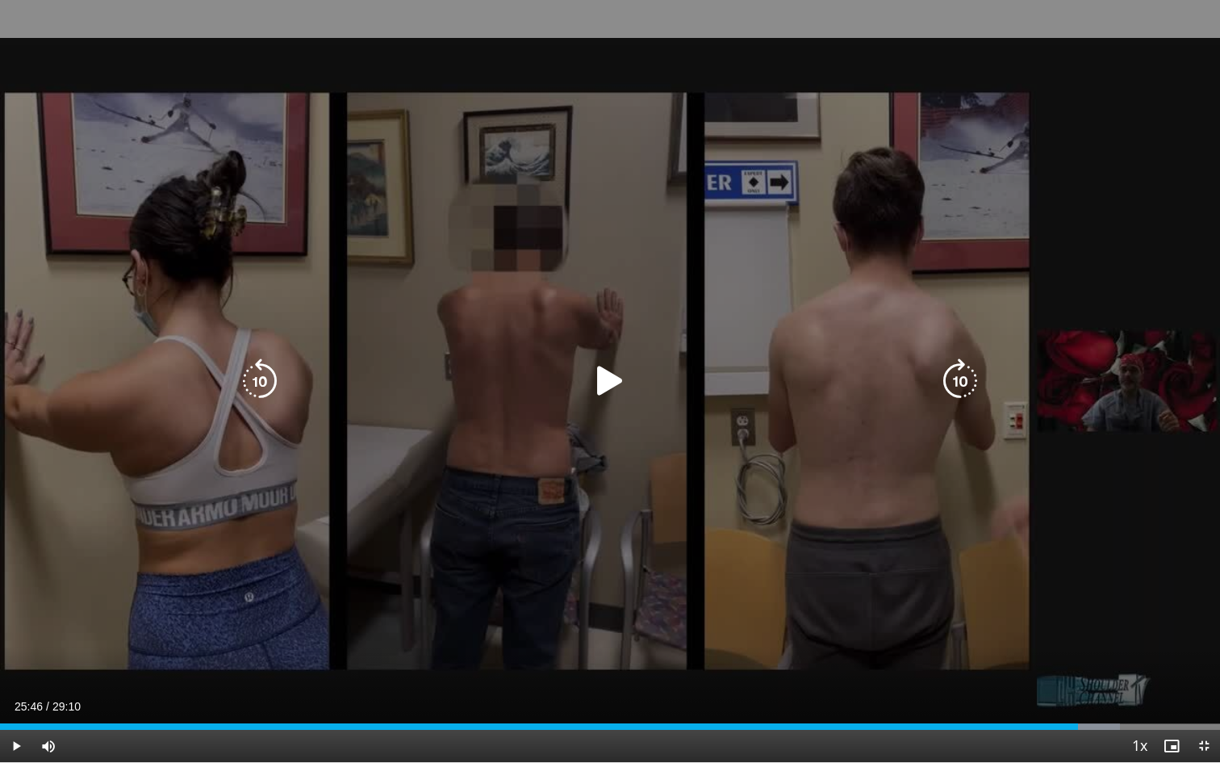
click at [608, 379] on icon "Video Player" at bounding box center [609, 380] width 45 height 45
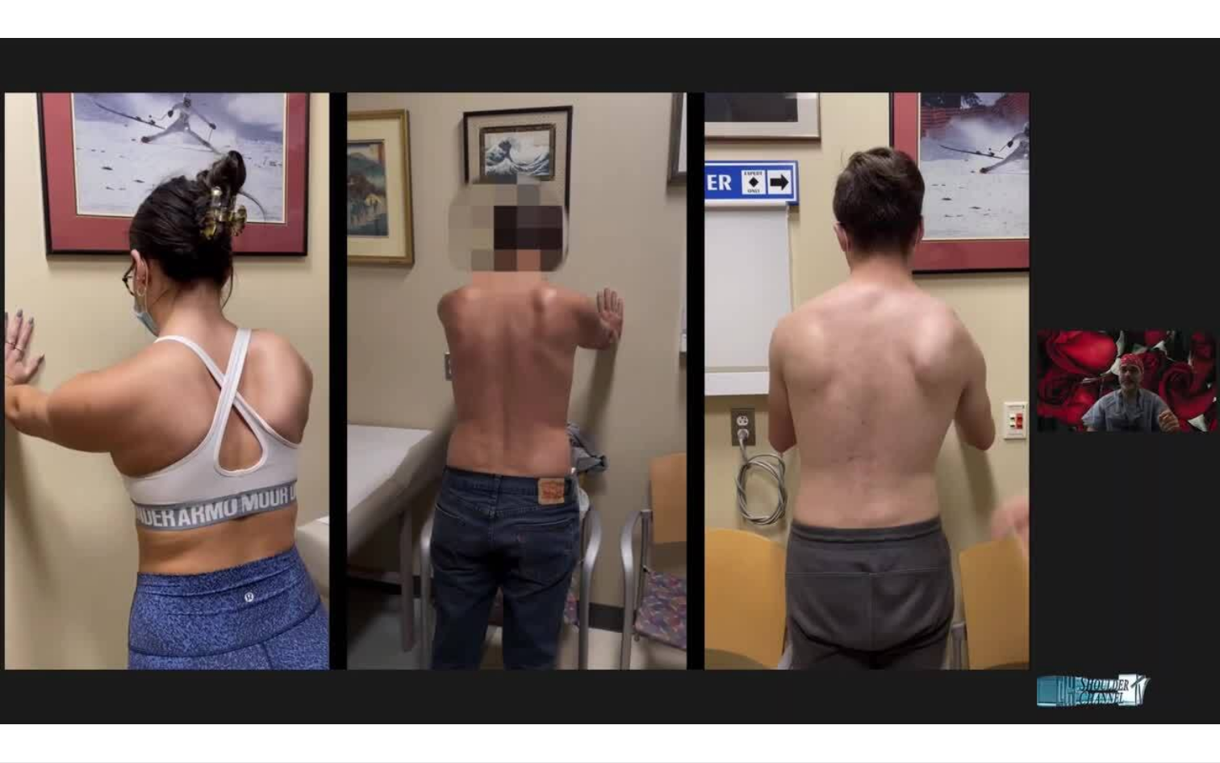
click at [623, 483] on div "10 seconds Tap to unmute" at bounding box center [610, 381] width 1220 height 762
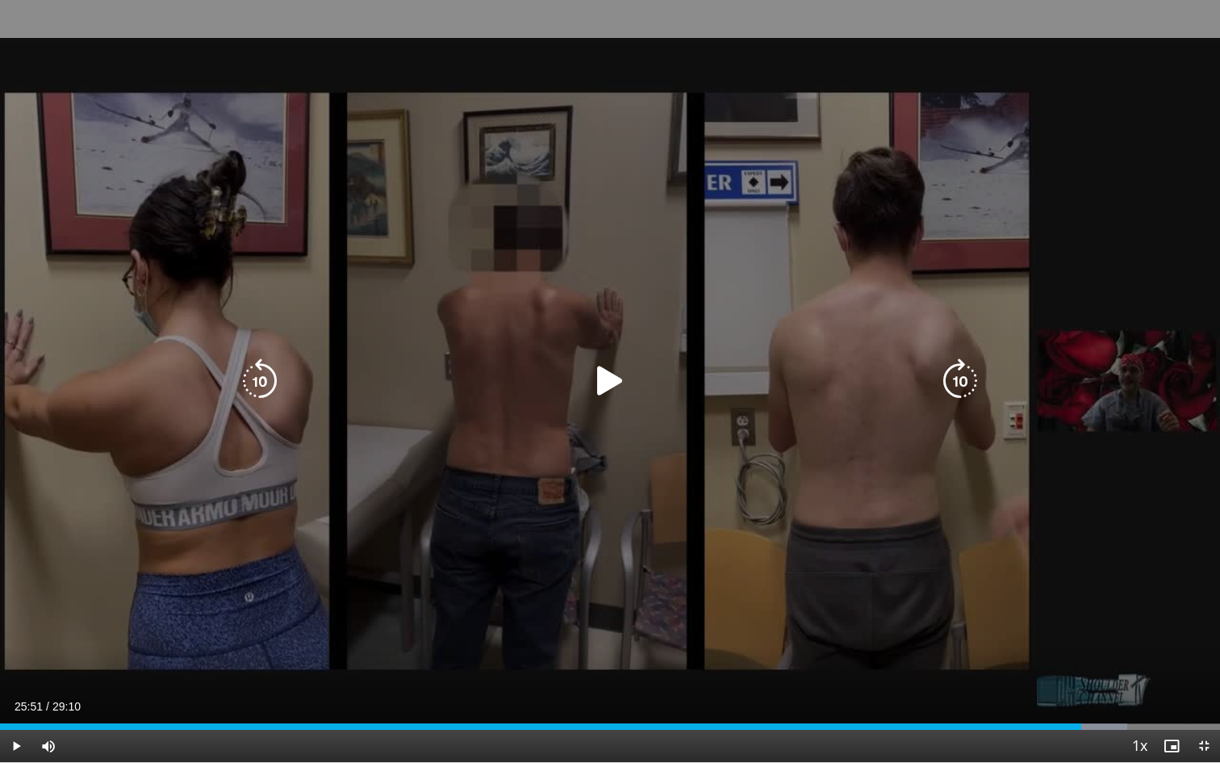
drag, startPoint x: 610, startPoint y: 386, endPoint x: 614, endPoint y: 395, distance: 10.5
click at [610, 387] on icon "Video Player" at bounding box center [609, 380] width 45 height 45
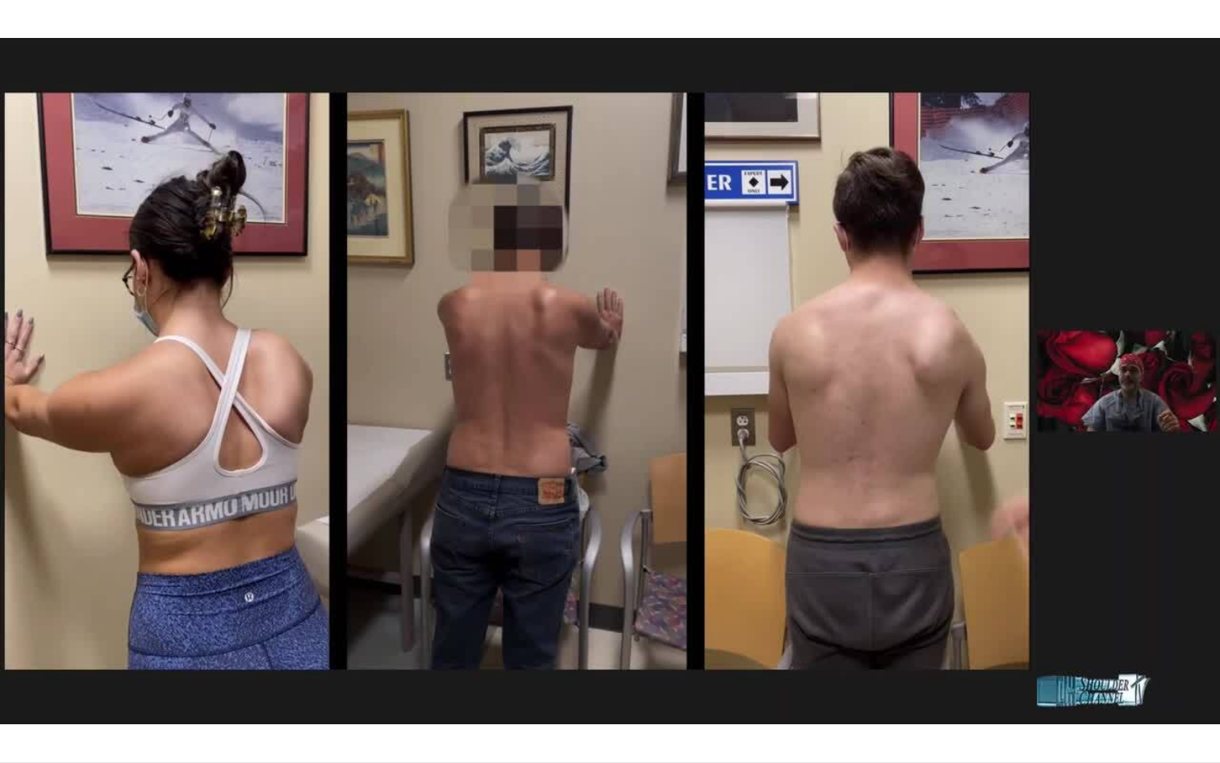
click at [655, 497] on div "10 seconds Tap to unmute" at bounding box center [610, 381] width 1220 height 762
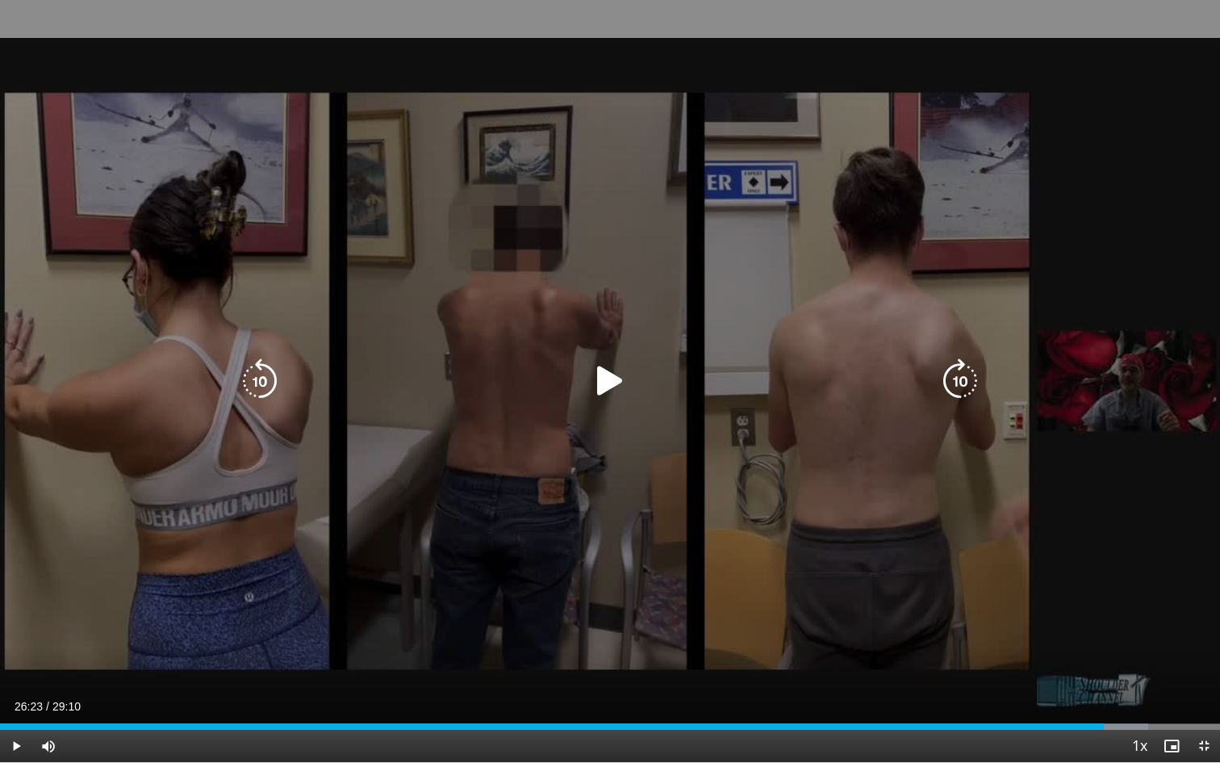
click at [609, 387] on icon "Video Player" at bounding box center [609, 380] width 45 height 45
click at [691, 470] on div "10 seconds Tap to unmute" at bounding box center [610, 381] width 1220 height 762
click at [613, 383] on icon "Video Player" at bounding box center [609, 380] width 45 height 45
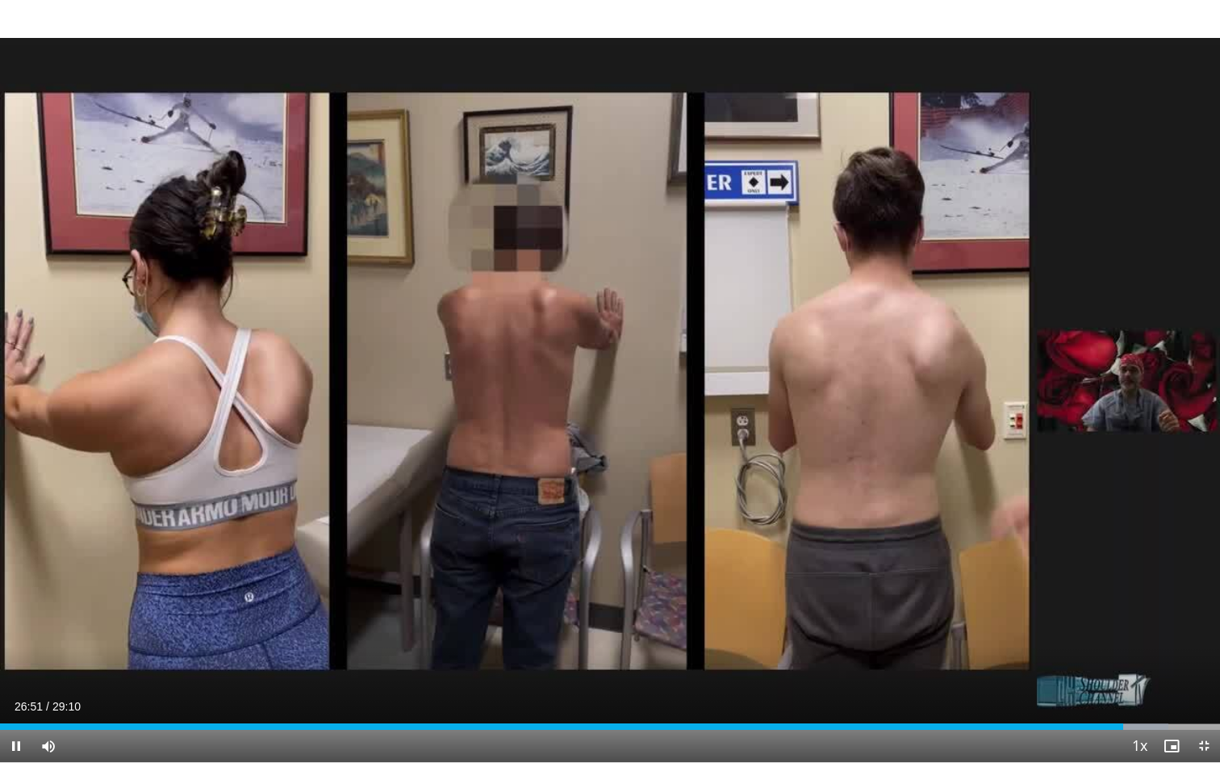
click at [675, 453] on div "10 seconds Tap to unmute" at bounding box center [610, 381] width 1220 height 762
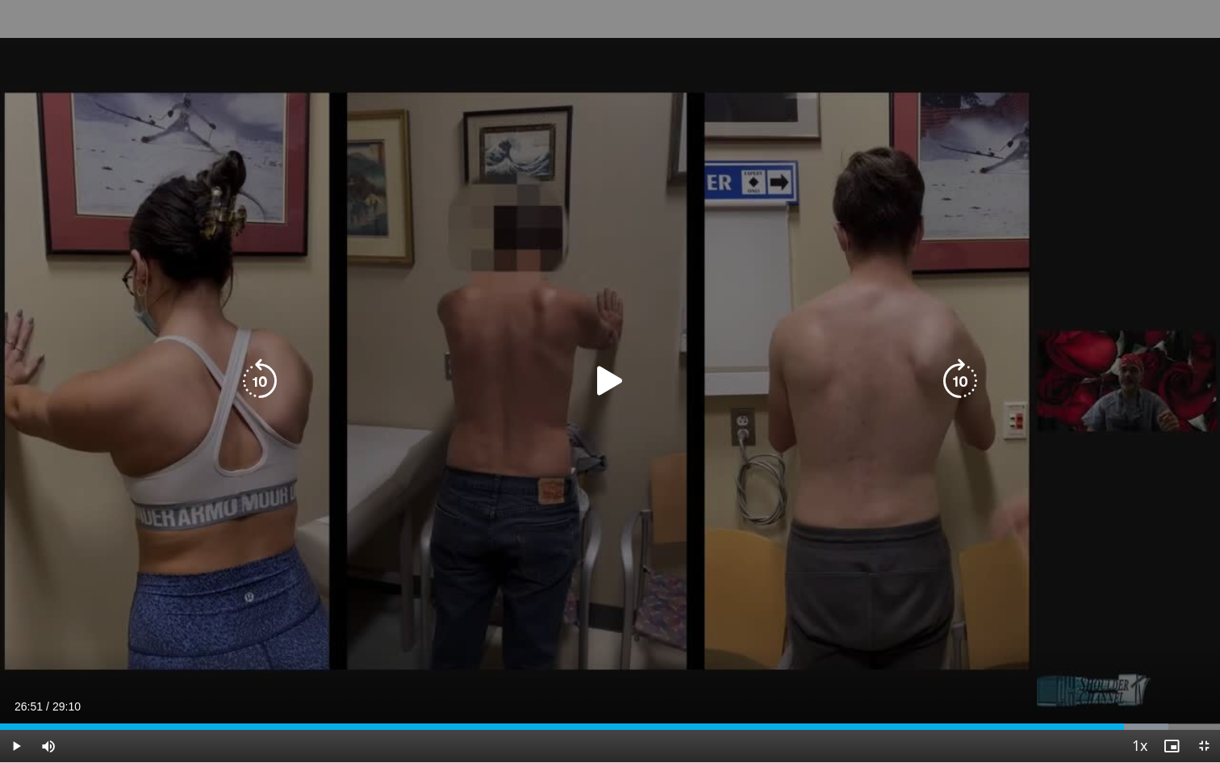
click at [608, 391] on icon "Video Player" at bounding box center [609, 380] width 45 height 45
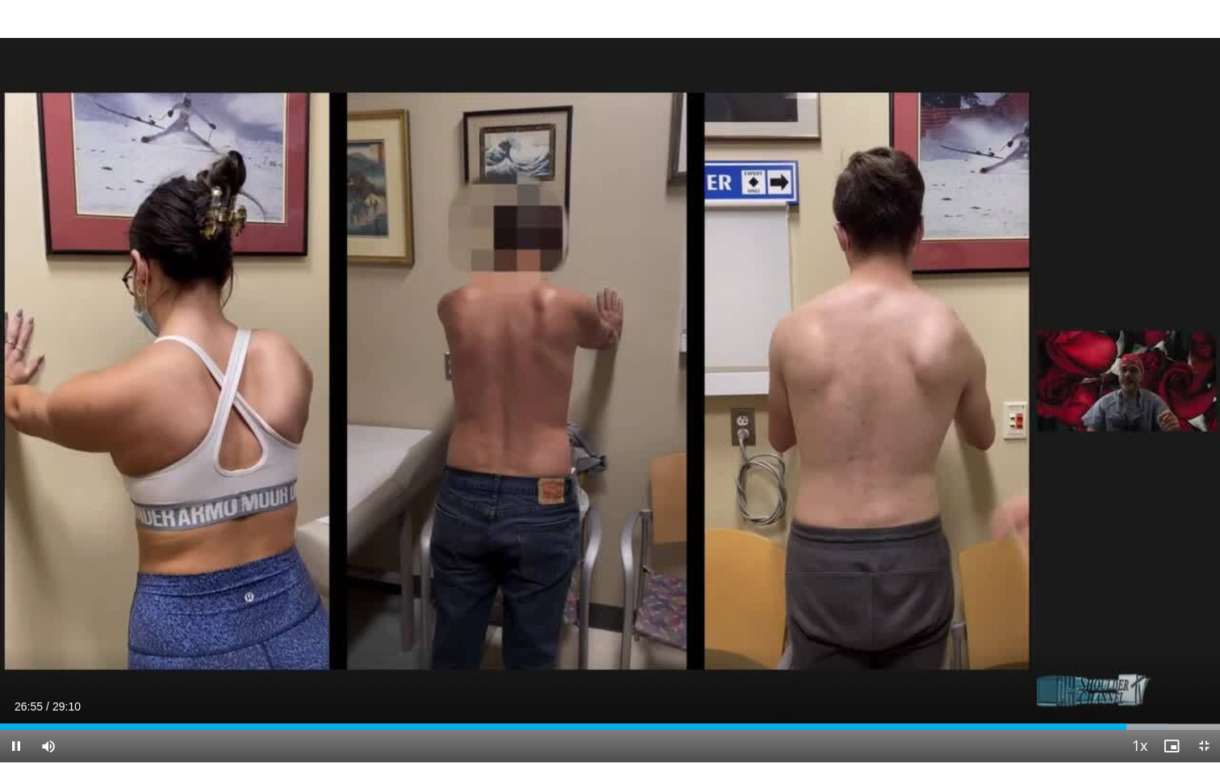
click at [729, 503] on div "10 seconds Tap to unmute" at bounding box center [610, 381] width 1220 height 762
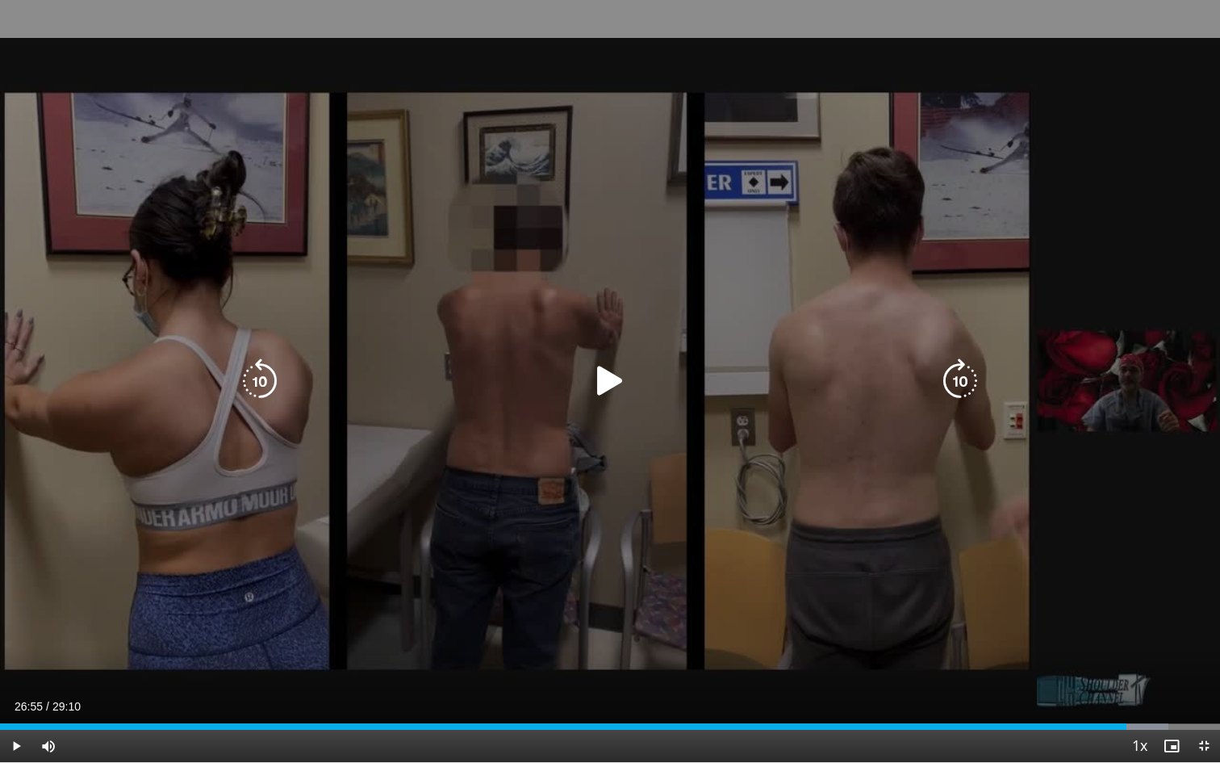
click at [608, 388] on icon "Video Player" at bounding box center [609, 380] width 45 height 45
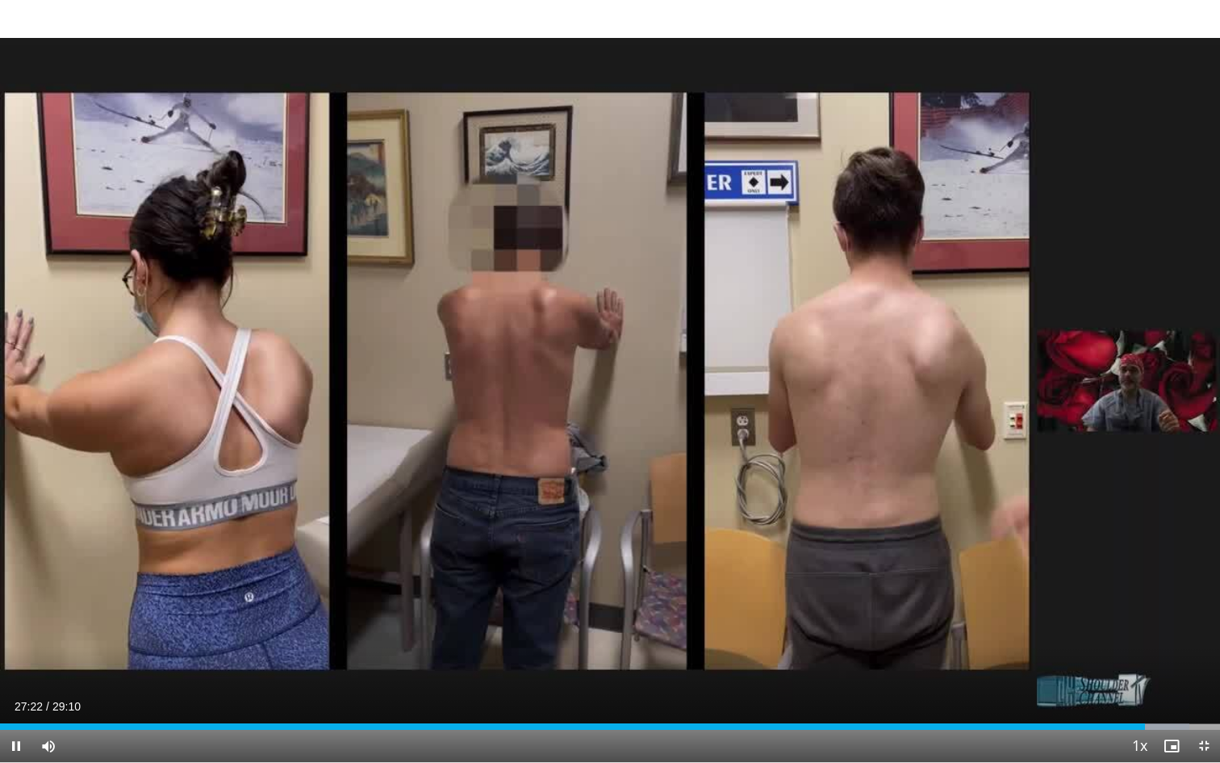
click at [735, 537] on div "10 seconds Tap to unmute" at bounding box center [610, 381] width 1220 height 762
click at [1133, 694] on div "27:22" at bounding box center [572, 726] width 1145 height 6
click at [1113, 694] on div "Progress Bar" at bounding box center [1114, 726] width 2 height 6
click at [1097, 694] on div "26:14" at bounding box center [548, 726] width 1097 height 6
click at [1089, 694] on div "Progress Bar" at bounding box center [1090, 726] width 2 height 6
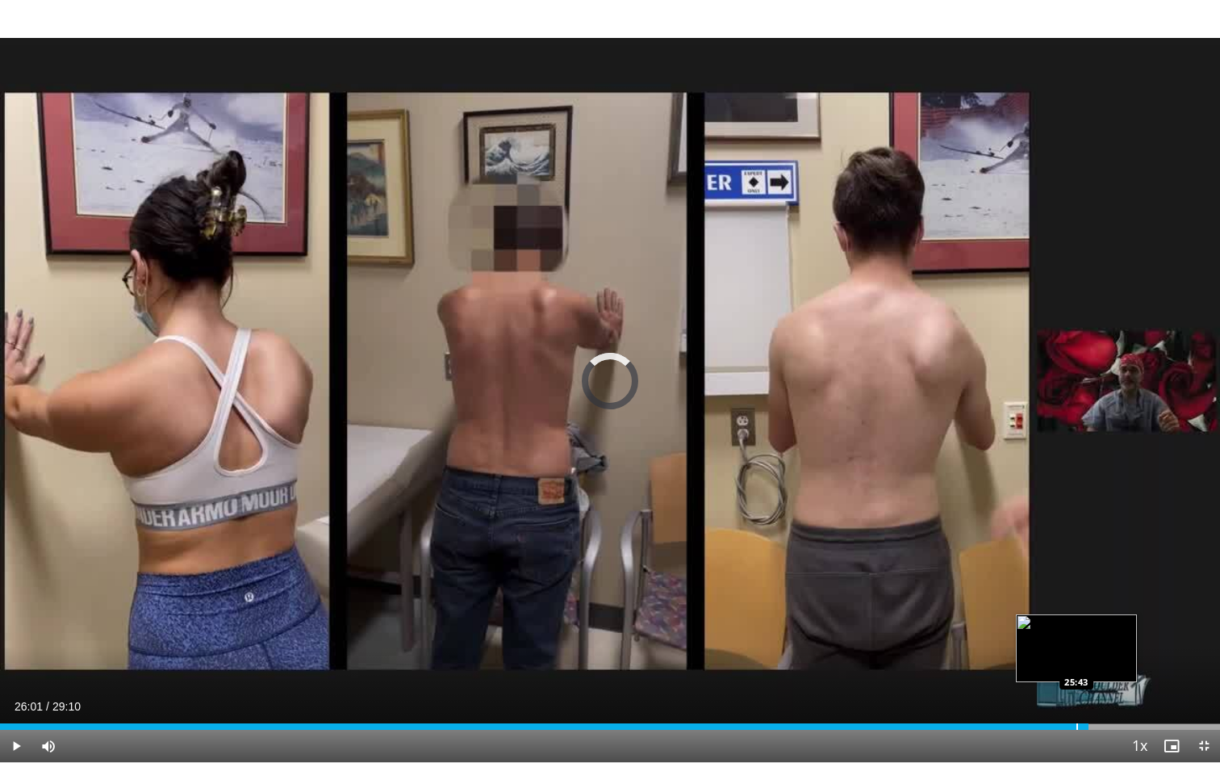
click at [1076, 694] on div "Progress Bar" at bounding box center [1077, 726] width 2 height 6
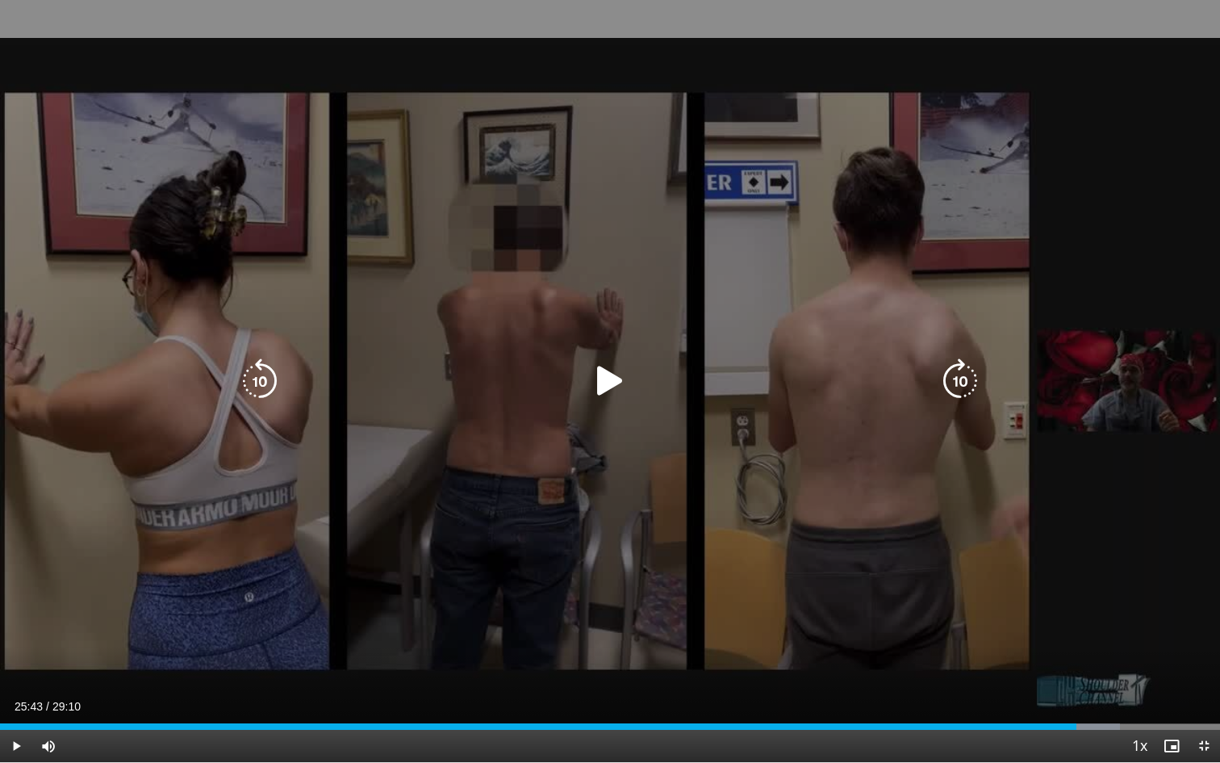
click at [615, 384] on icon "Video Player" at bounding box center [609, 380] width 45 height 45
click at [607, 387] on icon "Video Player" at bounding box center [609, 380] width 45 height 45
click at [609, 386] on icon "Video Player" at bounding box center [609, 380] width 45 height 45
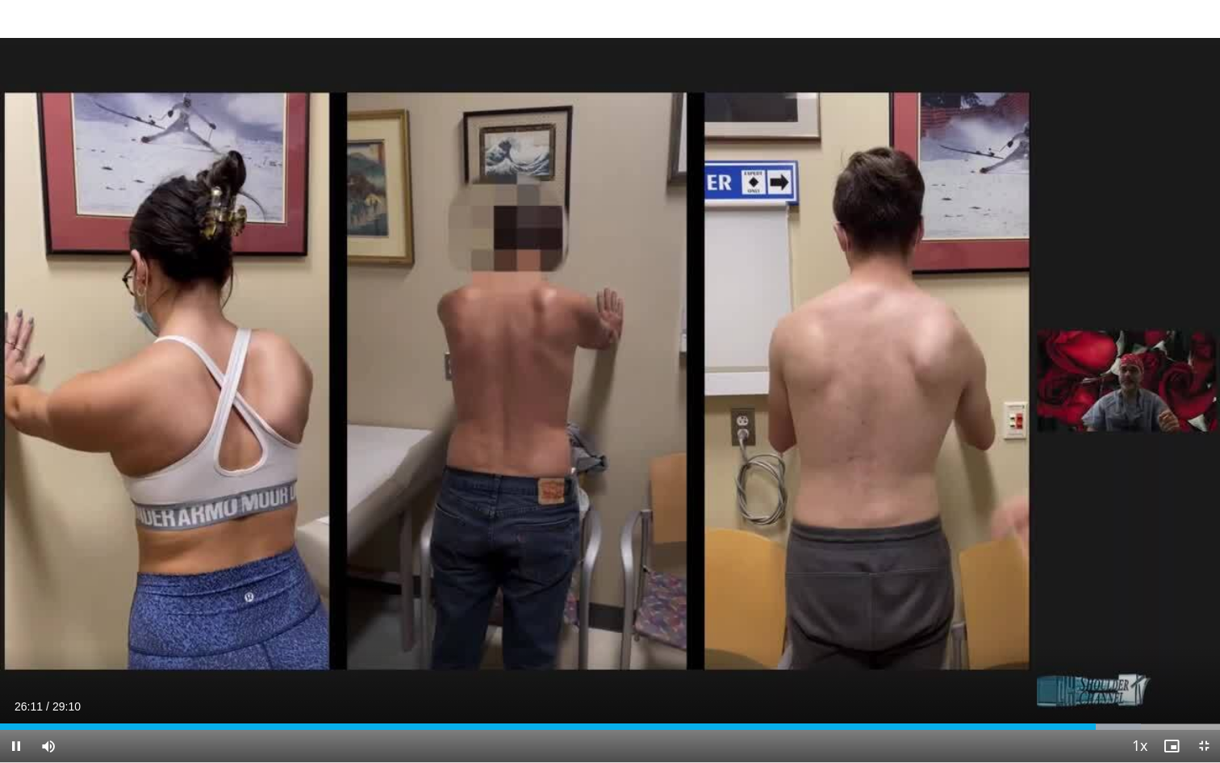
click at [609, 386] on div "10 seconds Tap to unmute" at bounding box center [610, 381] width 1220 height 762
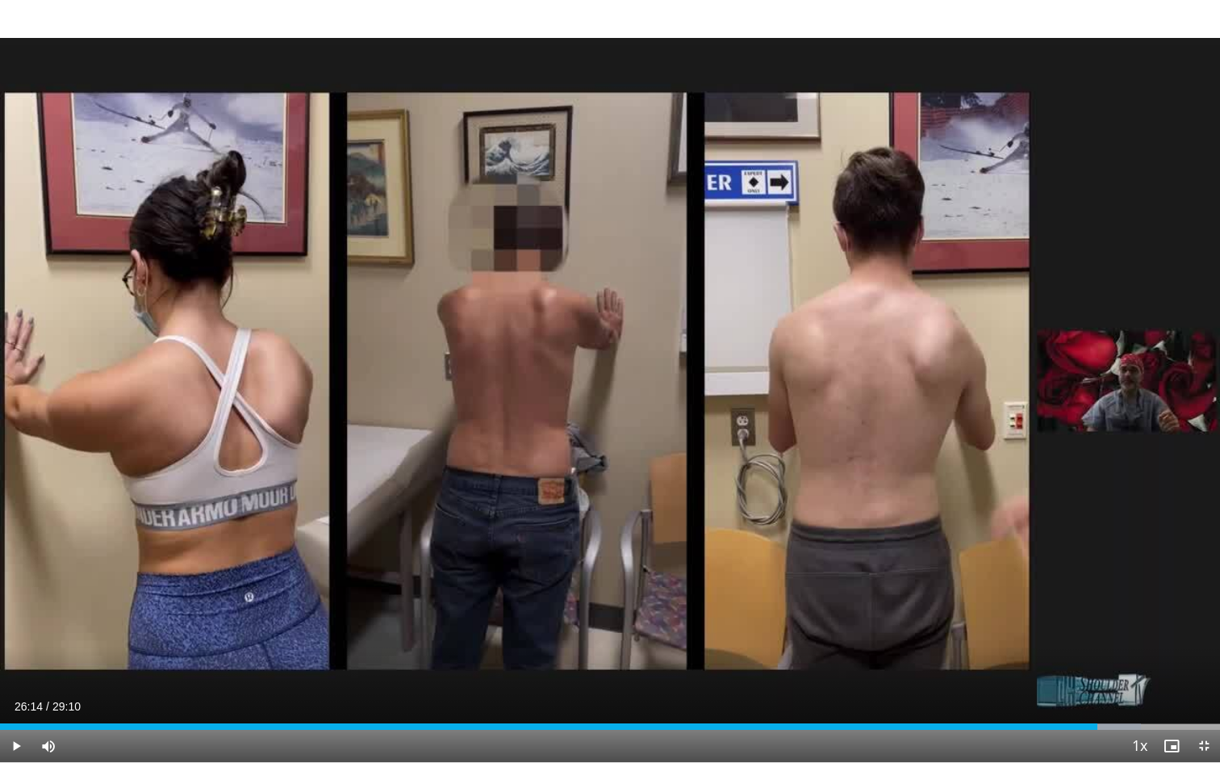
click at [609, 386] on div "10 seconds Tap to unmute" at bounding box center [610, 381] width 1220 height 762
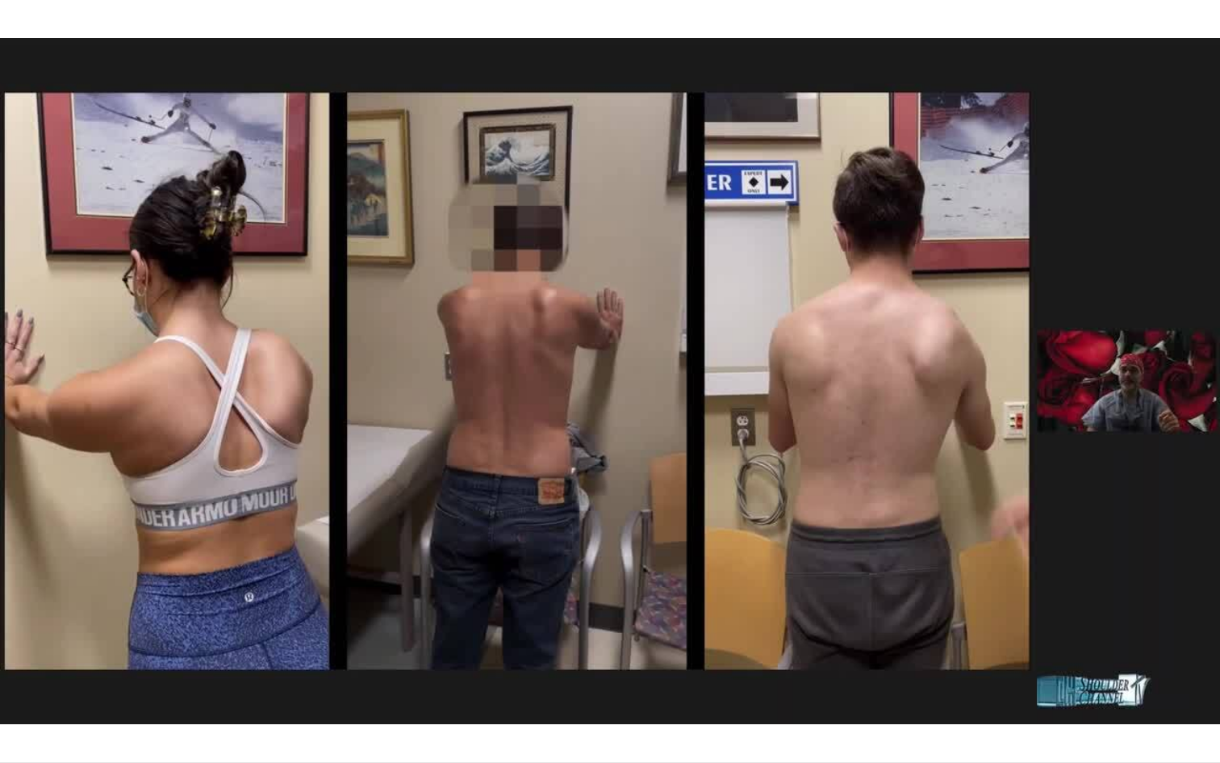
click at [609, 386] on div "10 seconds Tap to unmute" at bounding box center [610, 381] width 1220 height 762
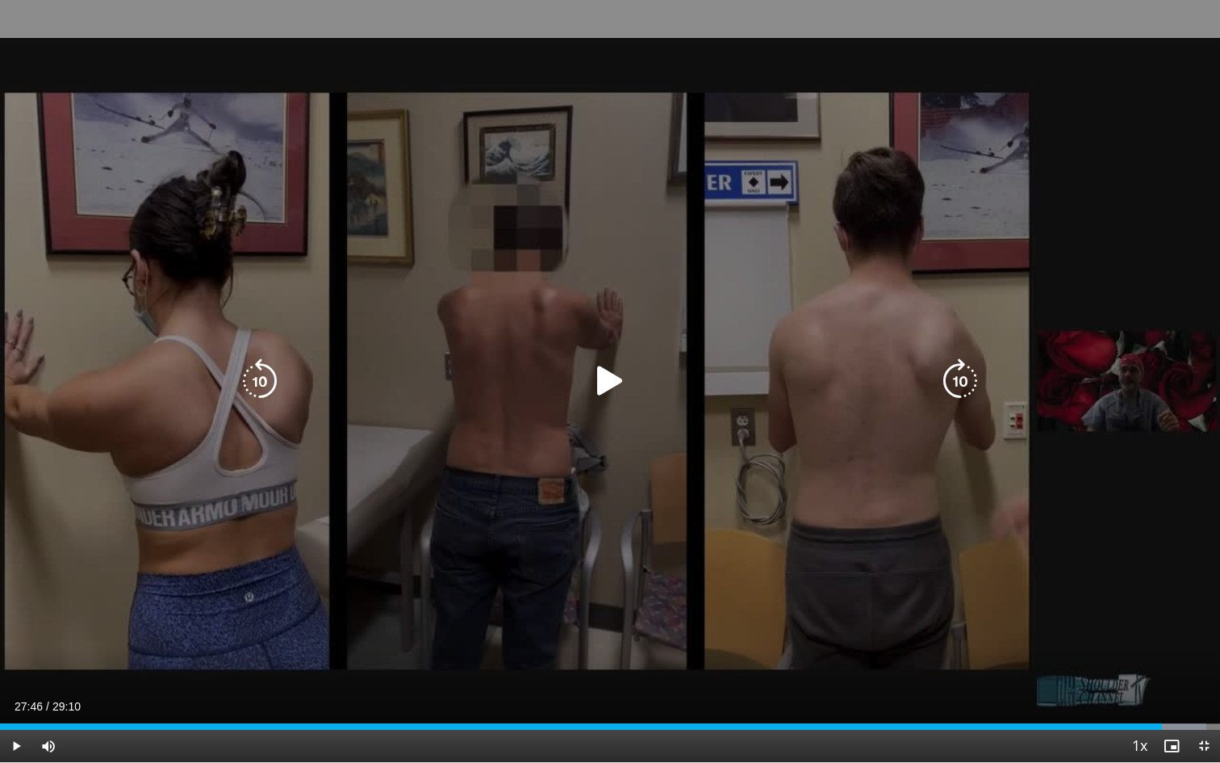
click at [608, 381] on icon "Video Player" at bounding box center [609, 380] width 45 height 45
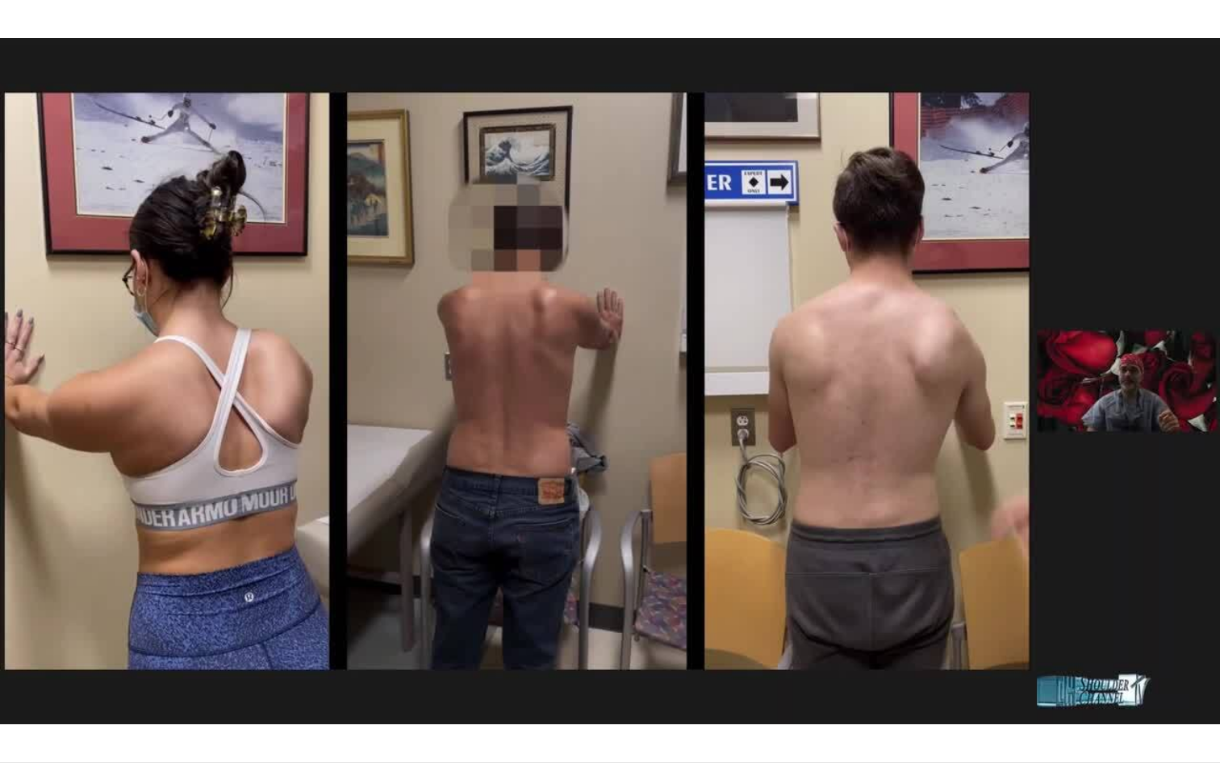
click at [692, 527] on div "10 seconds Tap to unmute" at bounding box center [610, 381] width 1220 height 762
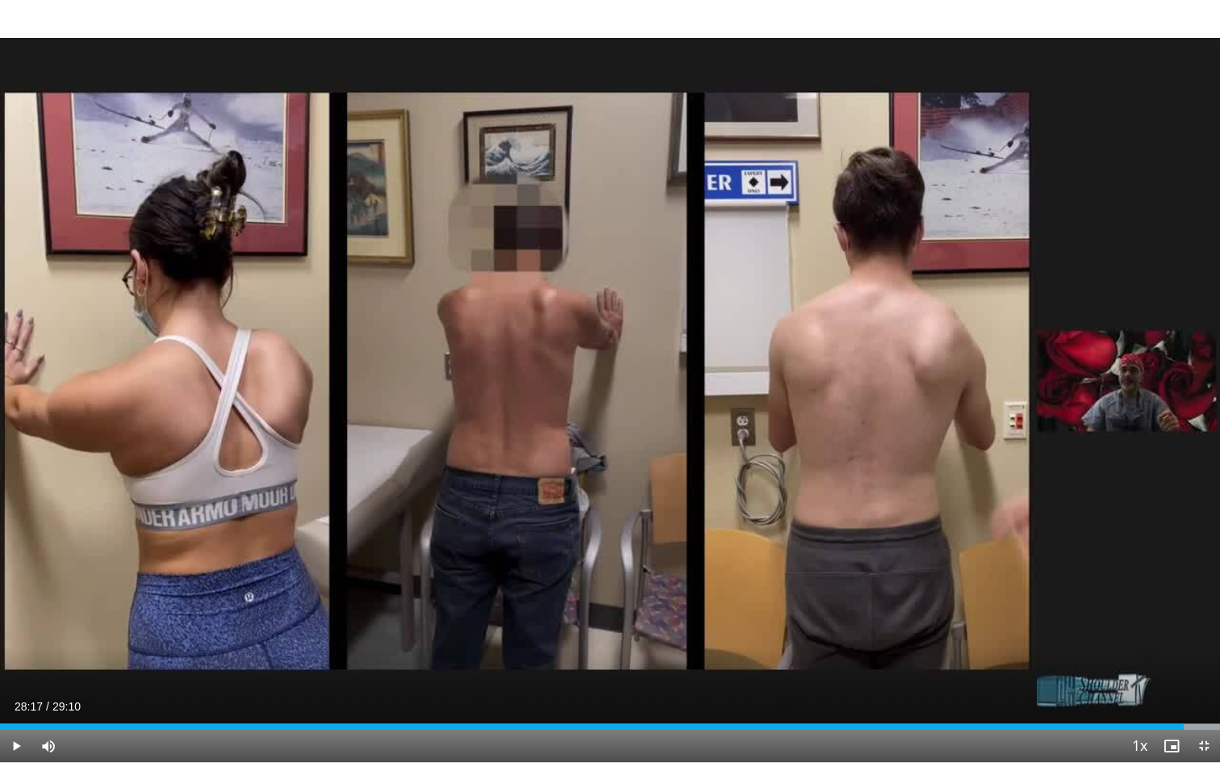
click at [692, 527] on div "10 seconds Tap to unmute" at bounding box center [610, 381] width 1220 height 762
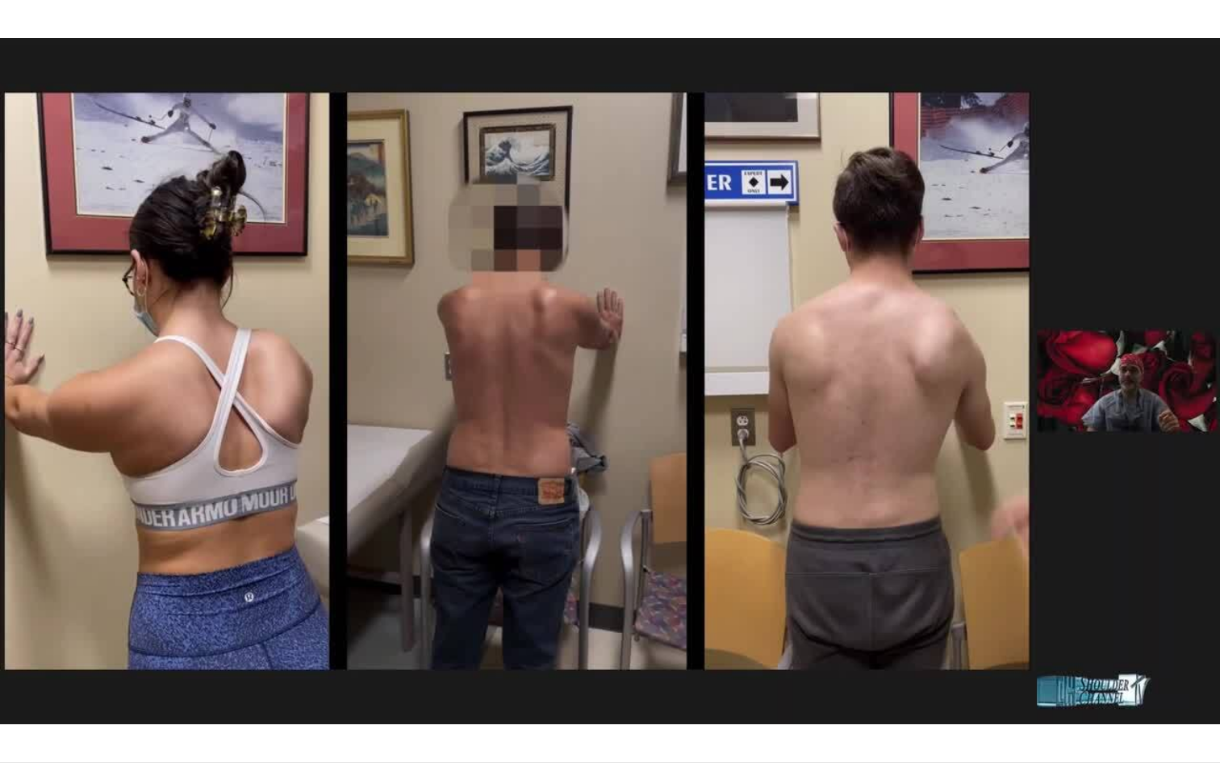
click at [692, 527] on div "10 seconds Tap to unmute" at bounding box center [610, 381] width 1220 height 762
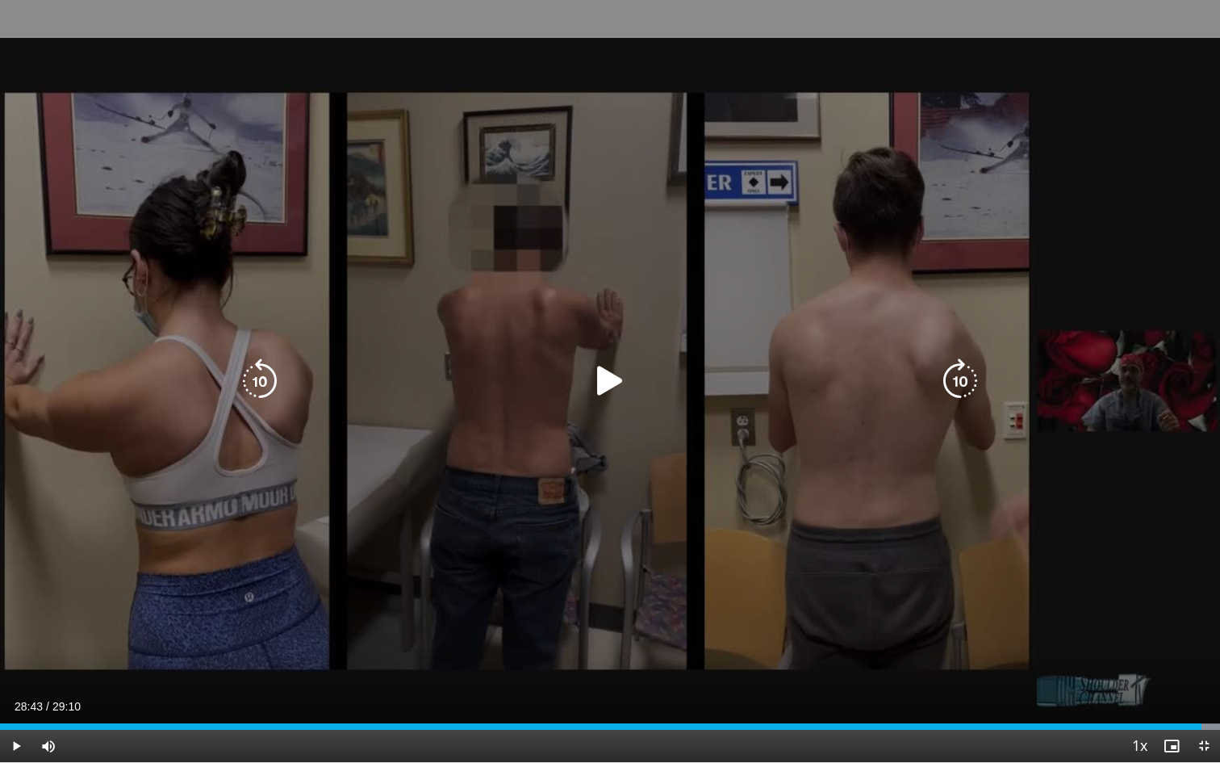
click at [643, 422] on div "10 seconds Tap to unmute" at bounding box center [610, 381] width 1220 height 762
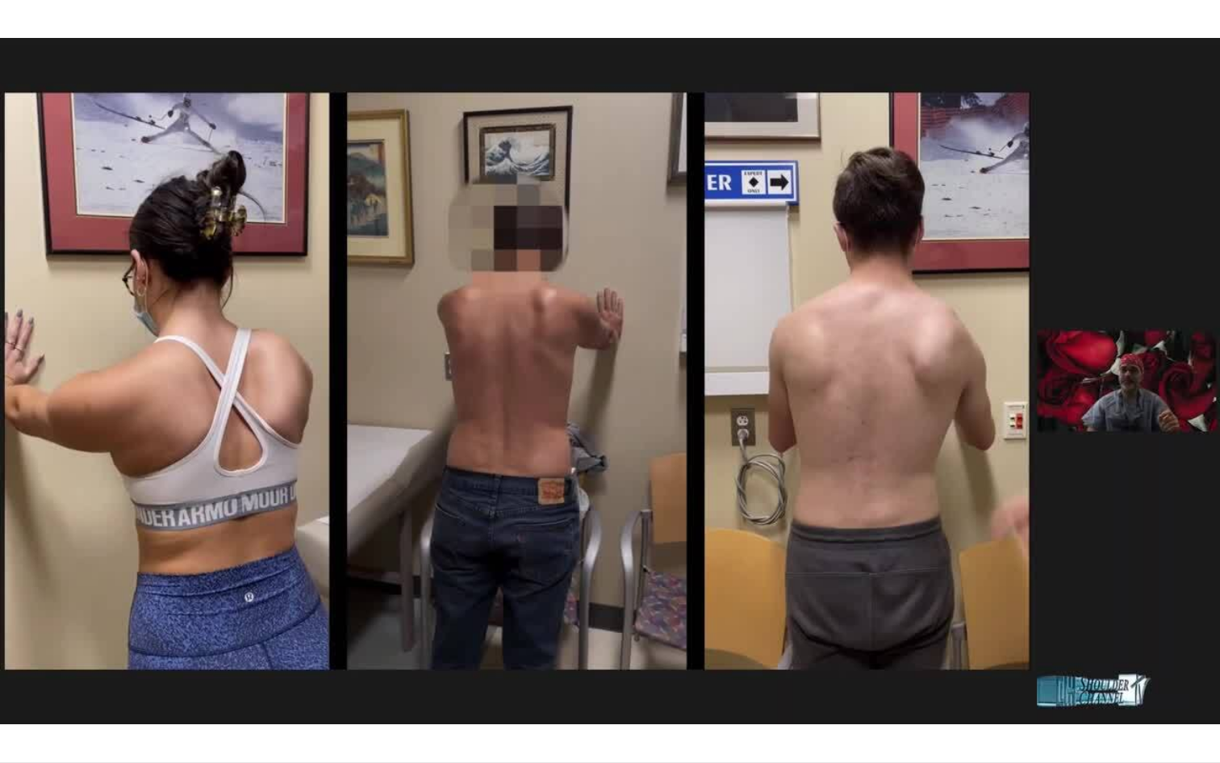
click at [643, 422] on div "10 seconds Tap to unmute" at bounding box center [610, 381] width 1220 height 762
